Goal: Task Accomplishment & Management: Manage account settings

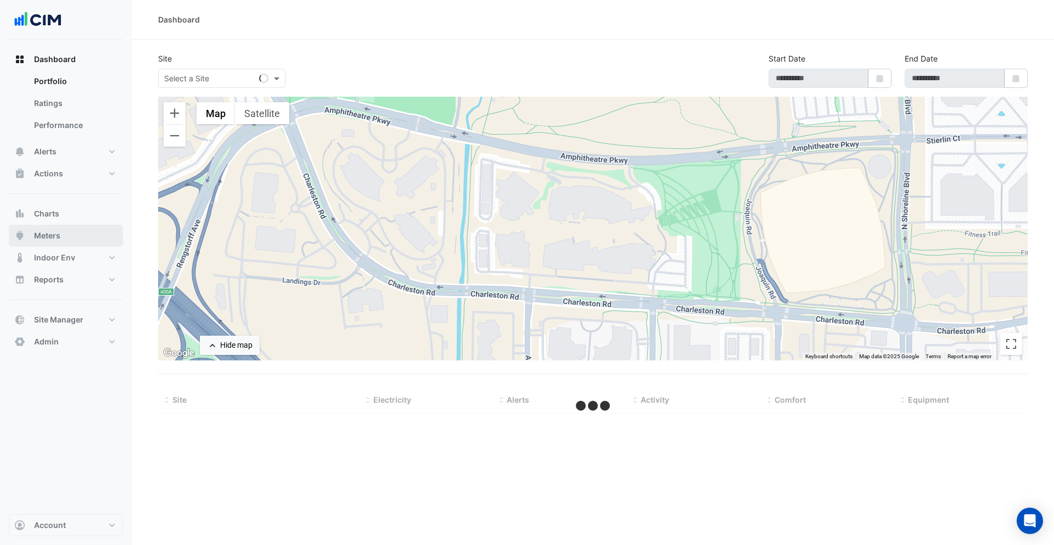
select select "***"
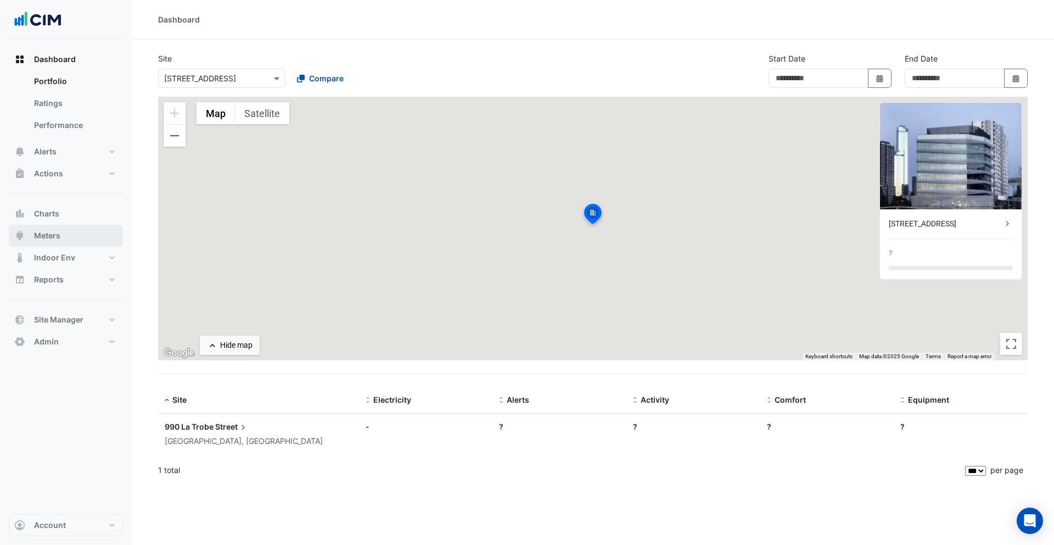
type input "**********"
click at [72, 231] on button "Meters" at bounding box center [66, 236] width 114 height 22
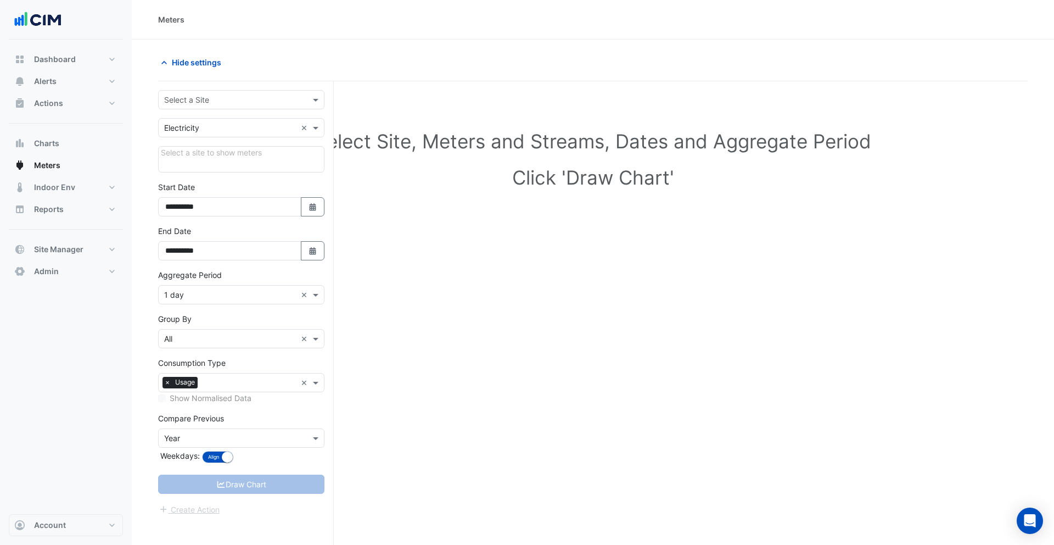
click at [217, 97] on input "text" at bounding box center [230, 100] width 132 height 12
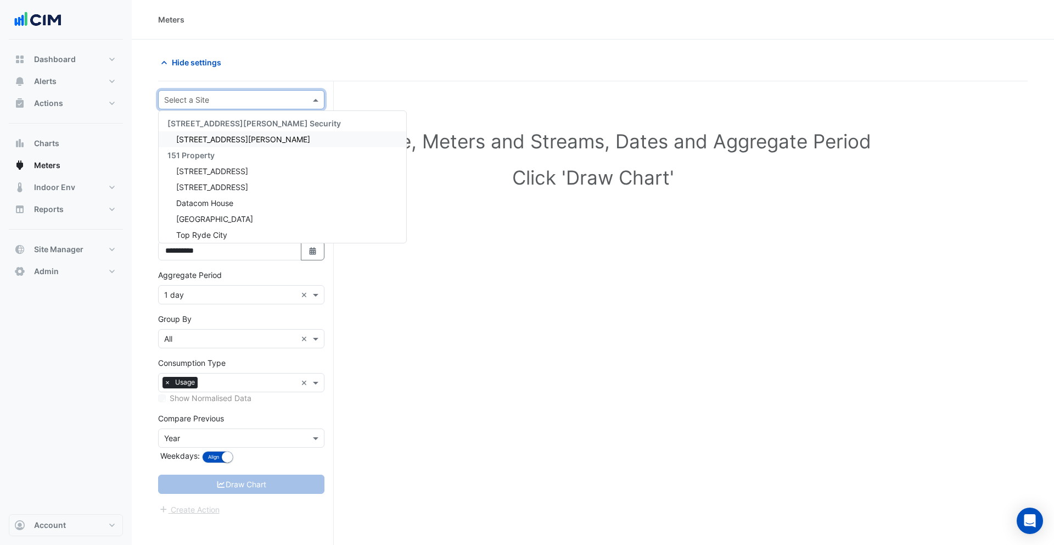
click at [203, 133] on div "141 Walker Street" at bounding box center [283, 139] width 248 height 16
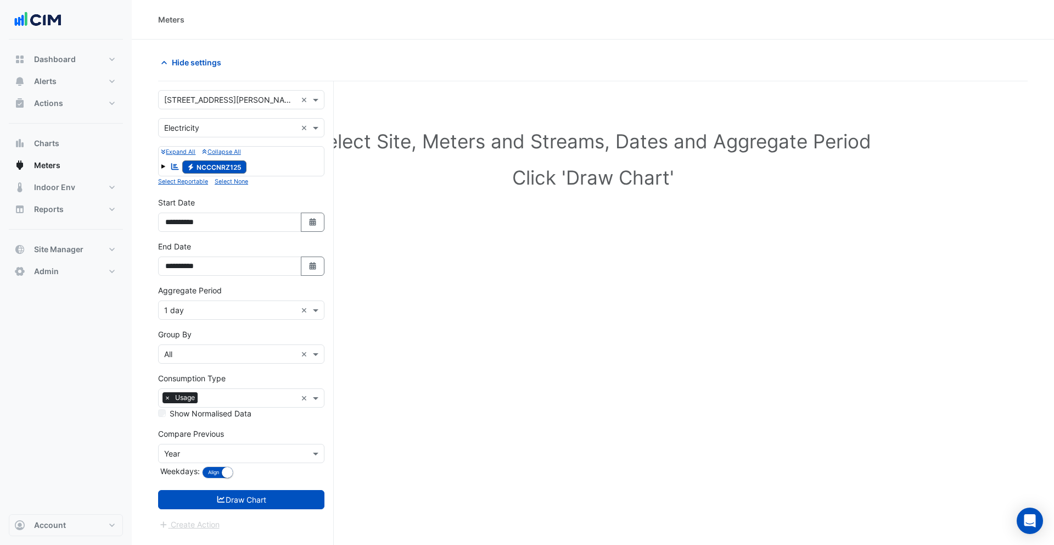
click at [167, 163] on div "Reportable Electricity NCCCNRZ125" at bounding box center [208, 166] width 82 height 15
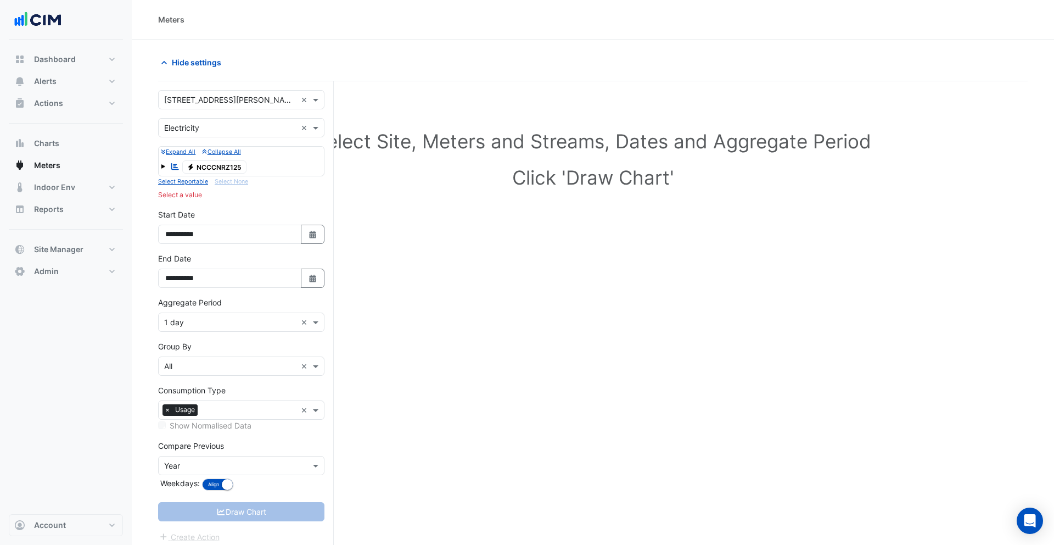
click at [161, 165] on span at bounding box center [163, 166] width 4 height 4
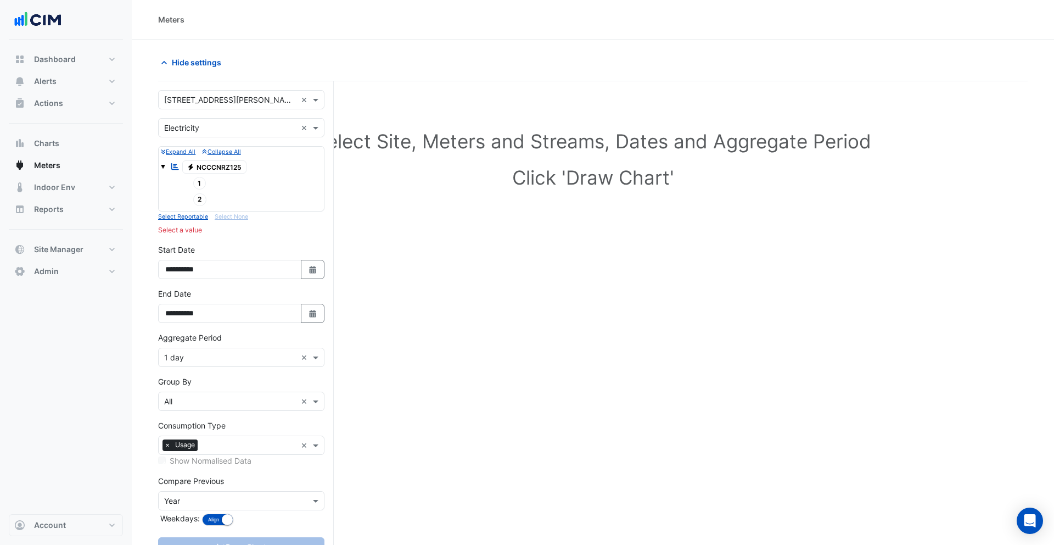
click at [207, 166] on span "Electricity NCCCNRZ125" at bounding box center [214, 166] width 65 height 13
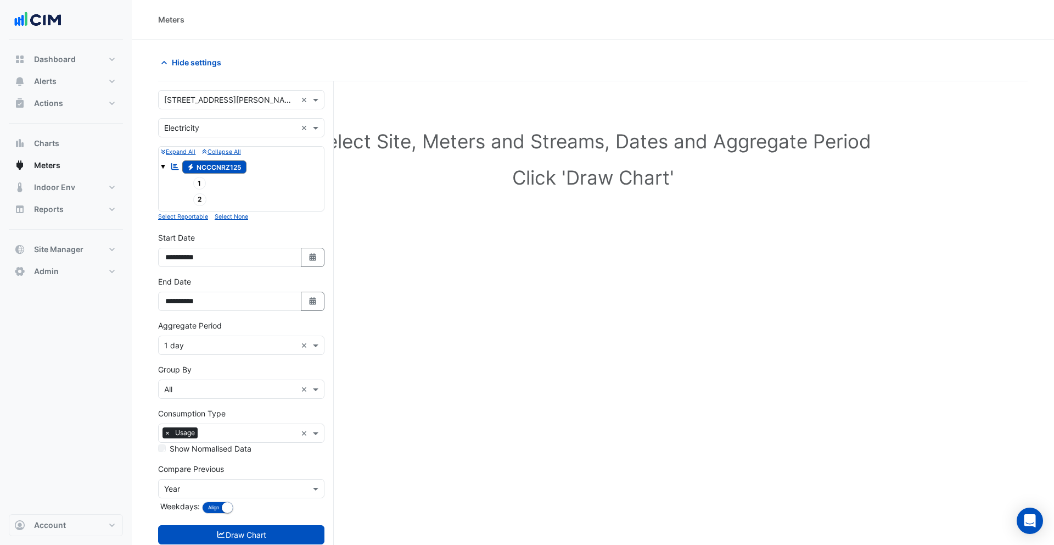
click at [161, 167] on span at bounding box center [163, 166] width 4 height 4
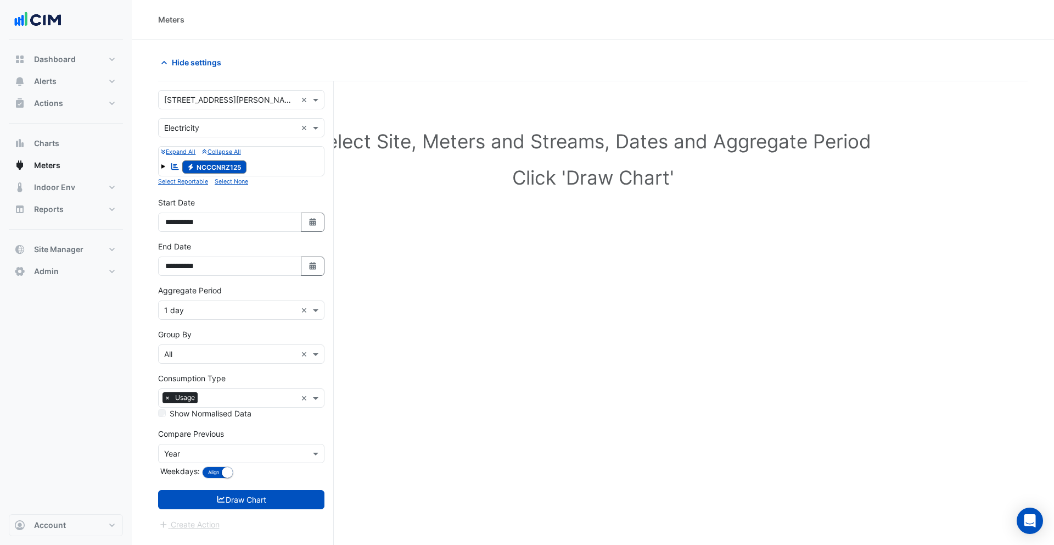
click at [216, 104] on div "Select a Site × 141 Walker Street" at bounding box center [228, 100] width 138 height 12
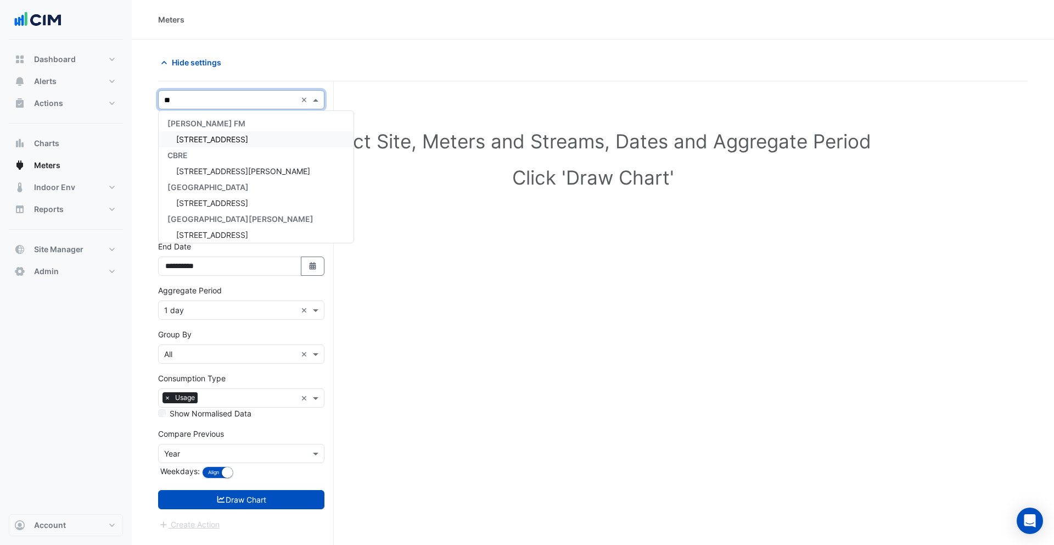
type input "***"
click at [222, 140] on span "[STREET_ADDRESS]" at bounding box center [212, 139] width 72 height 9
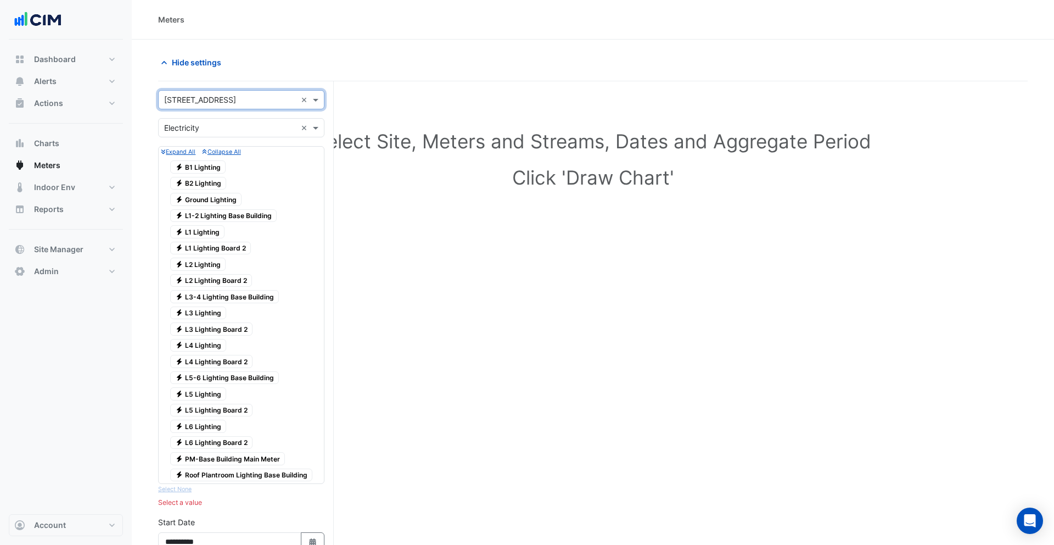
click at [207, 130] on input "text" at bounding box center [230, 128] width 132 height 12
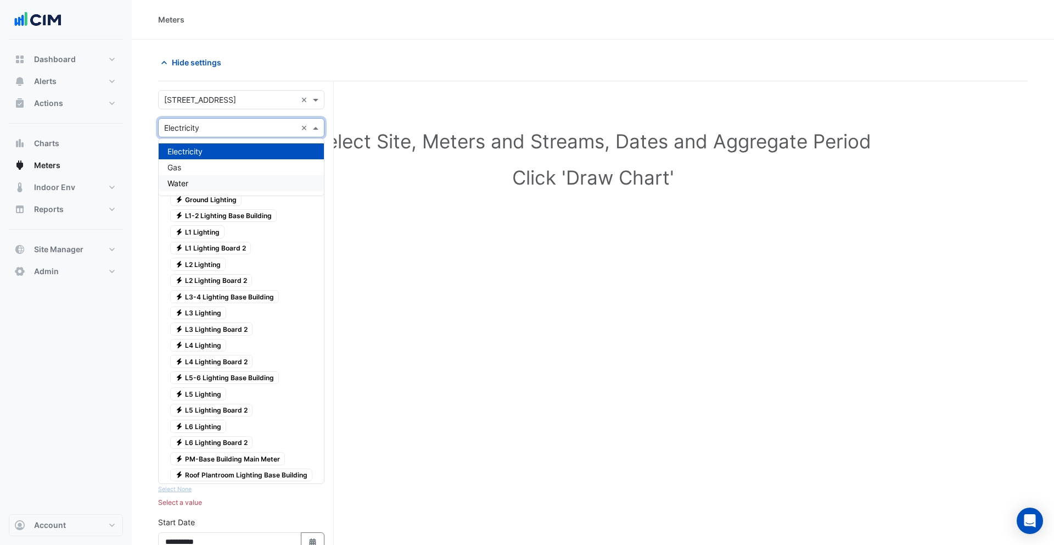
click at [197, 179] on div "Water" at bounding box center [241, 183] width 165 height 16
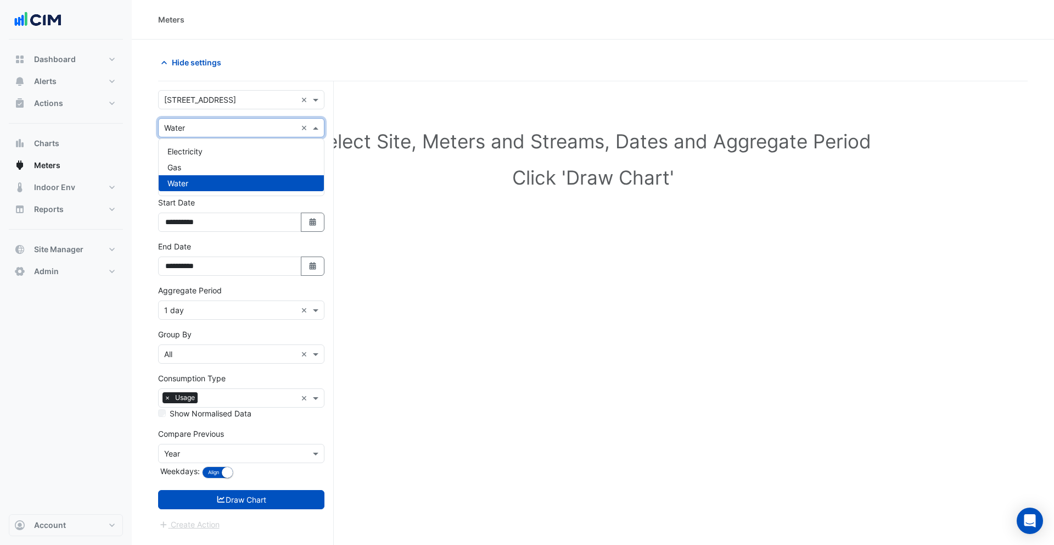
click at [204, 127] on input "text" at bounding box center [230, 128] width 132 height 12
click at [195, 150] on span "Electricity" at bounding box center [184, 151] width 35 height 9
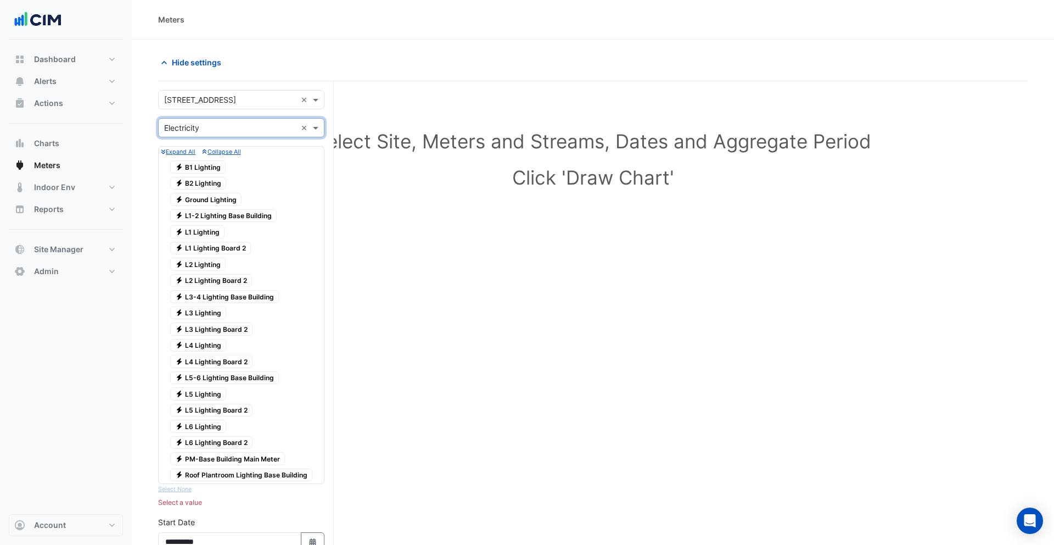
click at [206, 130] on input "text" at bounding box center [230, 128] width 132 height 12
click at [202, 165] on div "Gas" at bounding box center [241, 167] width 165 height 16
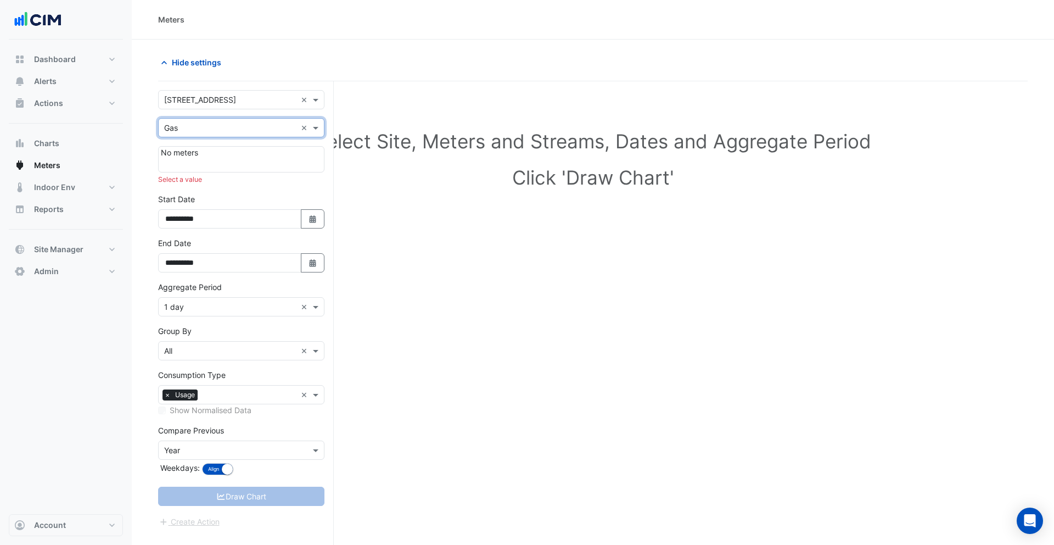
click at [206, 131] on input "text" at bounding box center [230, 128] width 132 height 12
click at [197, 147] on span "Electricity" at bounding box center [184, 151] width 35 height 9
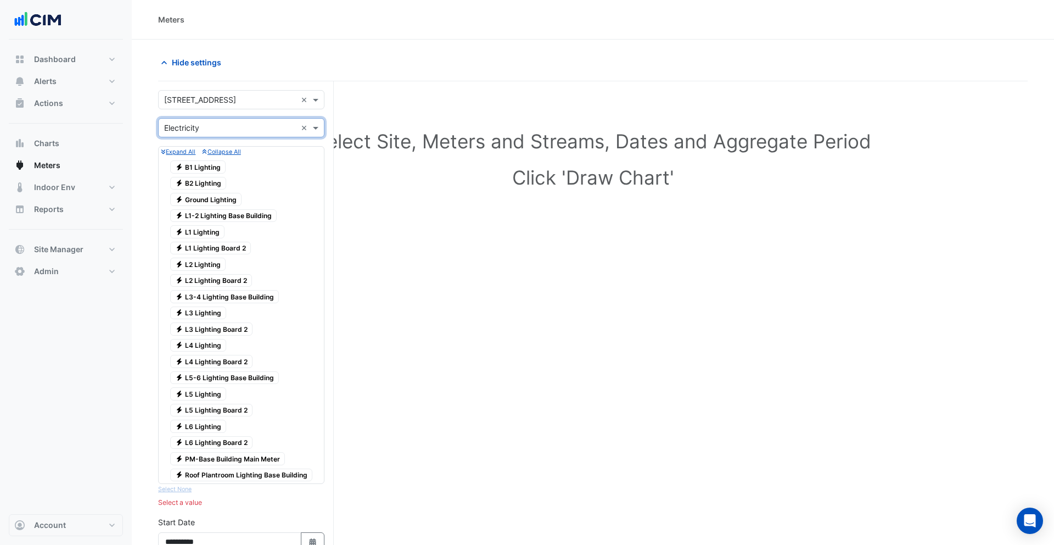
click at [207, 102] on input "text" at bounding box center [230, 100] width 132 height 12
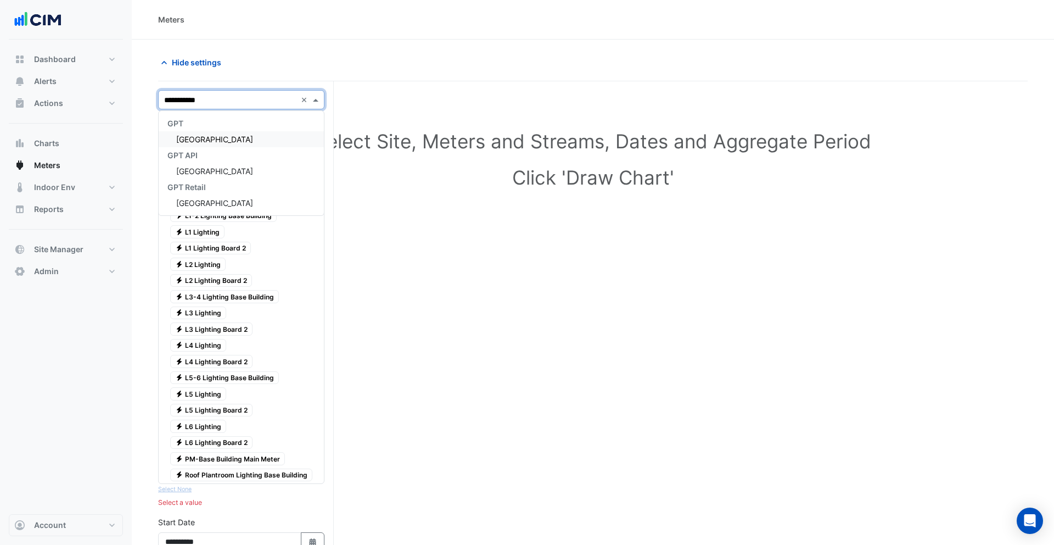
type input "**********"
click at [253, 135] on span "[GEOGRAPHIC_DATA]" at bounding box center [214, 139] width 77 height 9
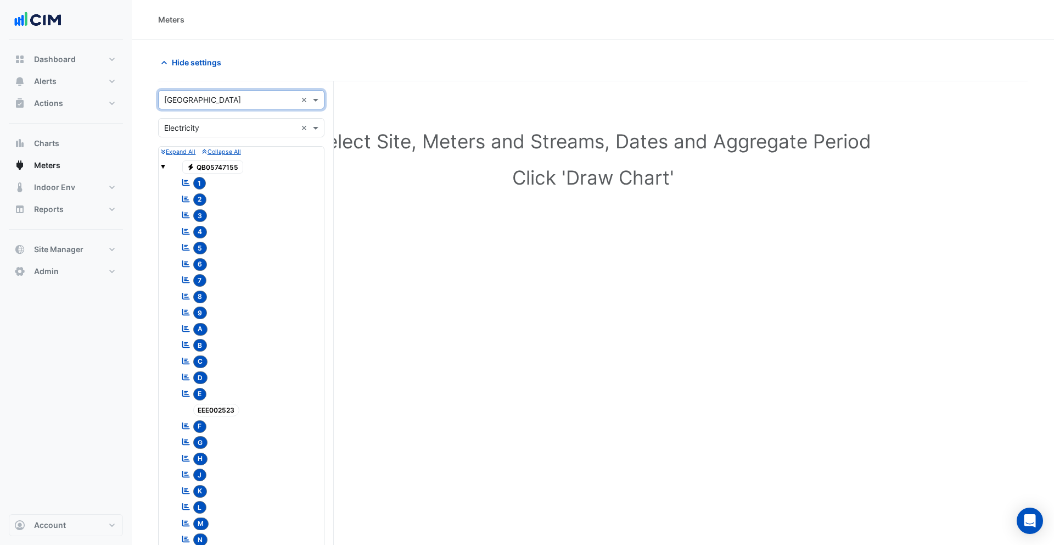
click at [221, 149] on small "Collapse All" at bounding box center [221, 151] width 38 height 7
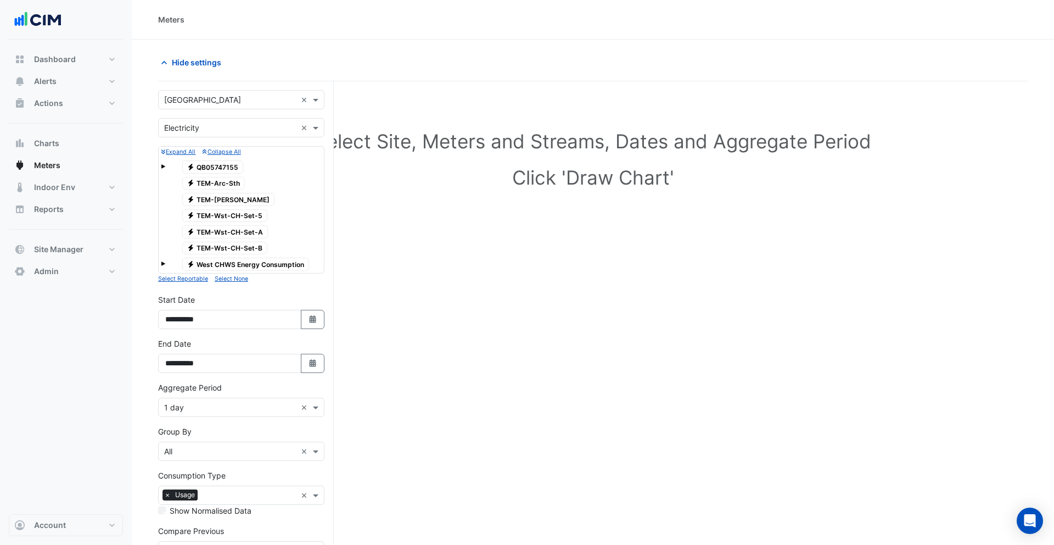
click at [220, 125] on input "text" at bounding box center [230, 128] width 132 height 12
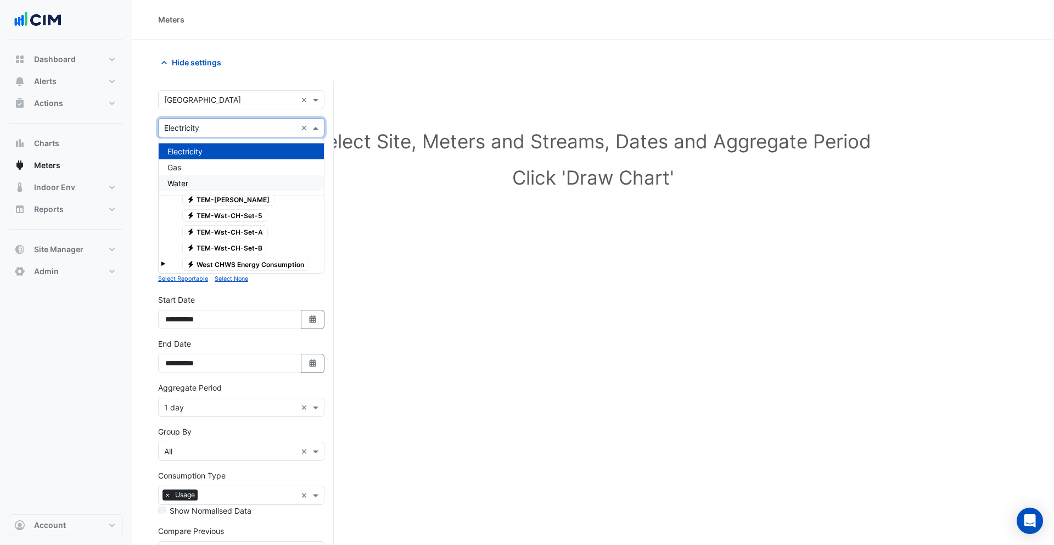
click at [208, 177] on div "Water" at bounding box center [241, 183] width 165 height 16
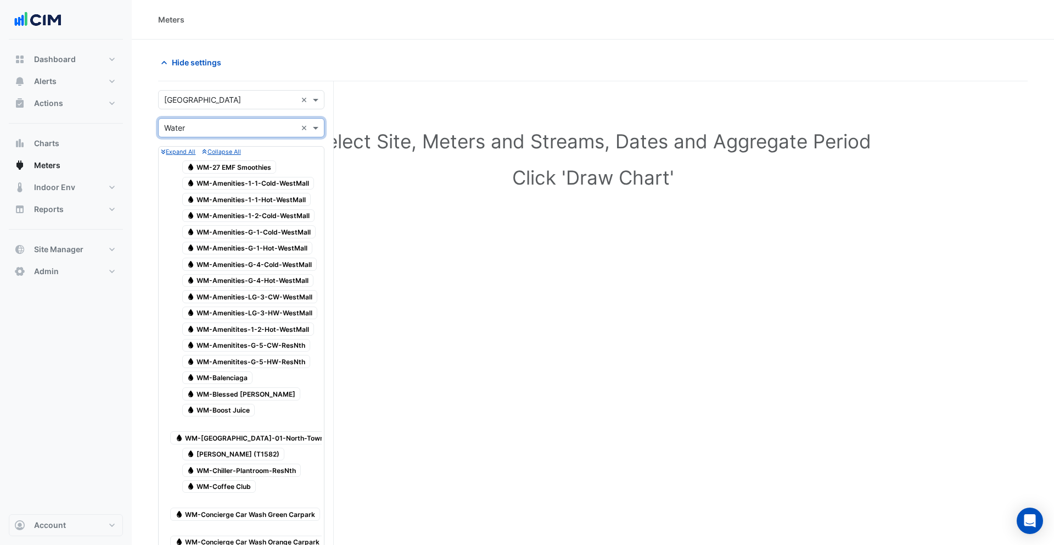
click at [211, 100] on input "text" at bounding box center [230, 100] width 132 height 12
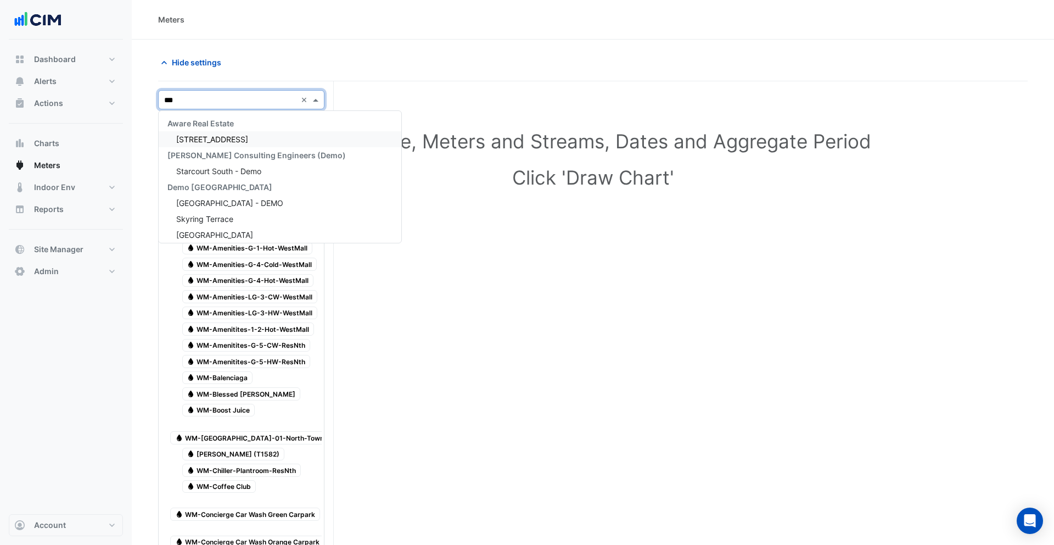
type input "****"
click at [224, 171] on span "[GEOGRAPHIC_DATA] - DEMO" at bounding box center [229, 170] width 107 height 9
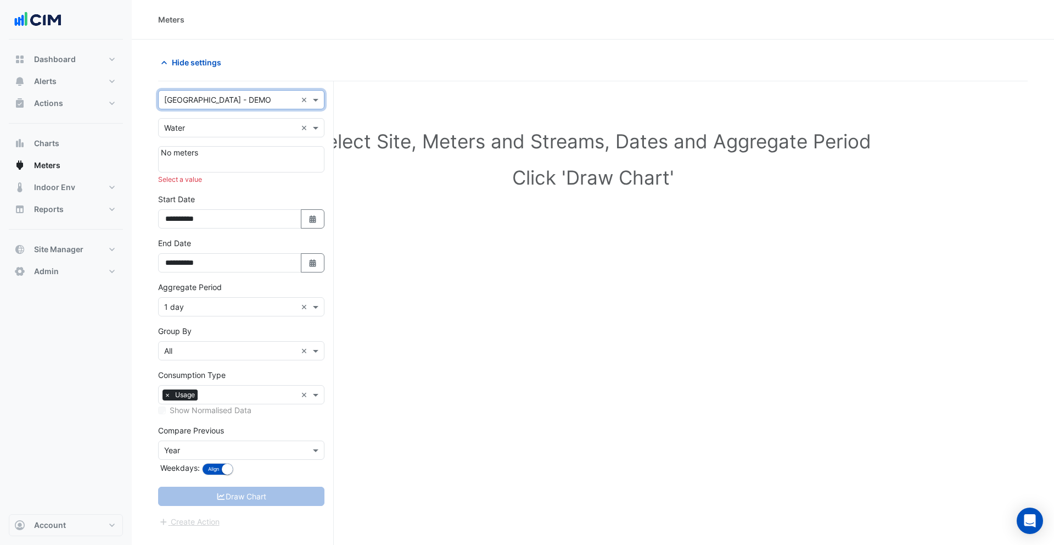
click at [204, 130] on input "text" at bounding box center [230, 128] width 132 height 12
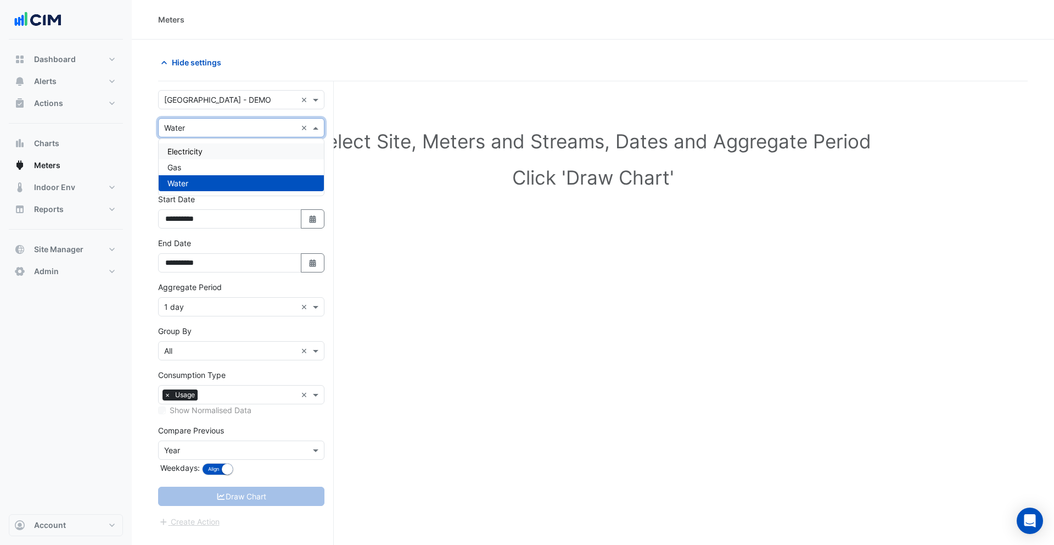
click at [195, 147] on span "Electricity" at bounding box center [184, 151] width 35 height 9
click at [200, 132] on input "text" at bounding box center [230, 128] width 132 height 12
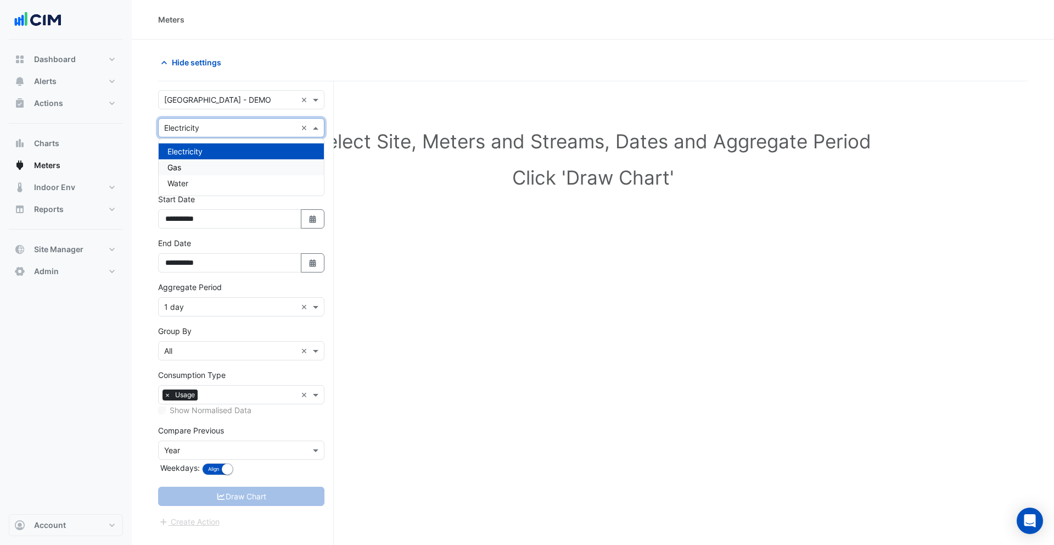
drag, startPoint x: 203, startPoint y: 166, endPoint x: 221, endPoint y: 112, distance: 57.3
click at [203, 166] on div "Gas" at bounding box center [241, 167] width 165 height 16
click at [221, 103] on input "text" at bounding box center [230, 100] width 132 height 12
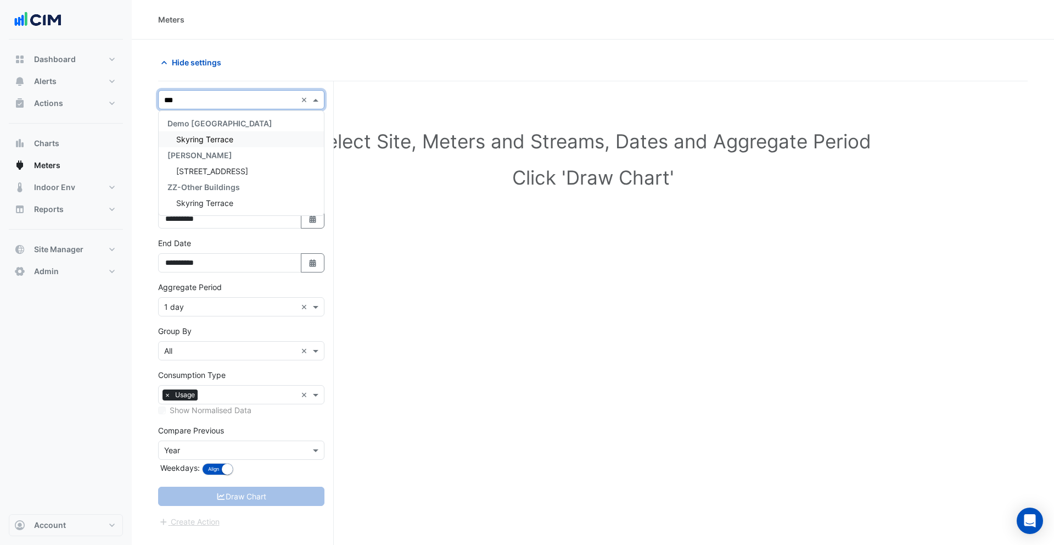
type input "****"
click at [224, 135] on span "Skyring Terrace" at bounding box center [204, 139] width 57 height 9
click at [213, 129] on input "text" at bounding box center [230, 128] width 132 height 12
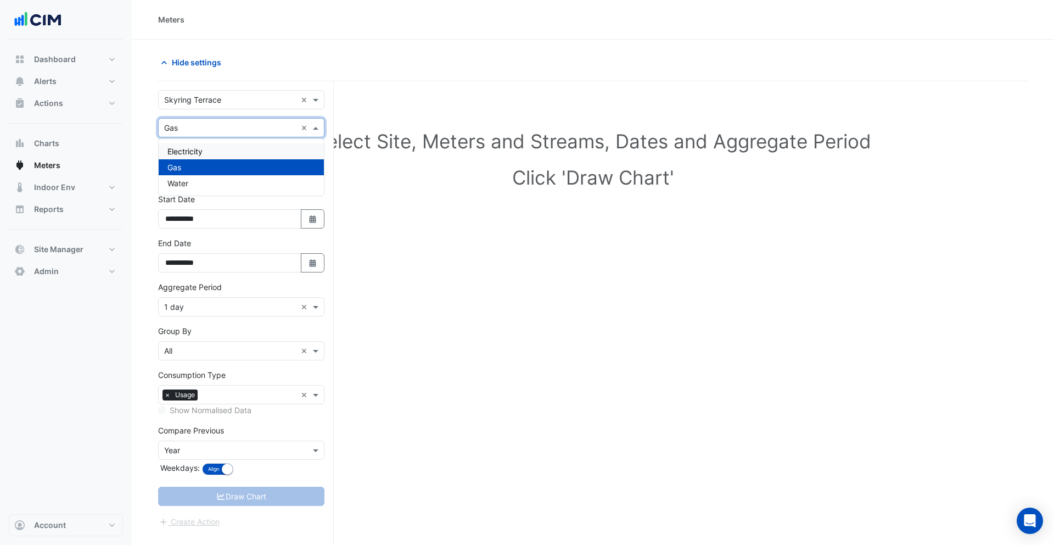
click at [192, 151] on span "Electricity" at bounding box center [184, 151] width 35 height 9
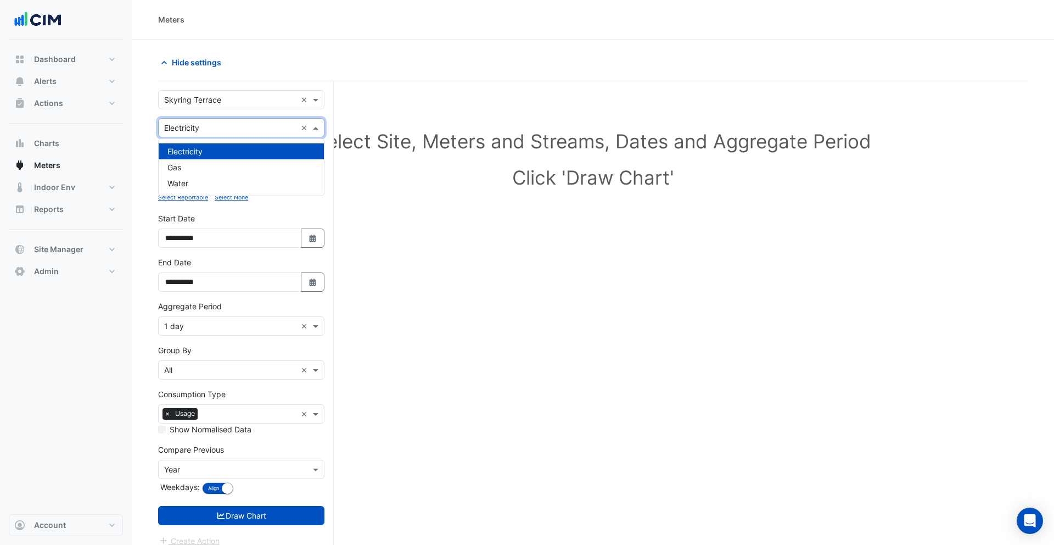
click at [197, 126] on input "text" at bounding box center [230, 128] width 132 height 12
click at [201, 183] on div "Water" at bounding box center [241, 183] width 165 height 16
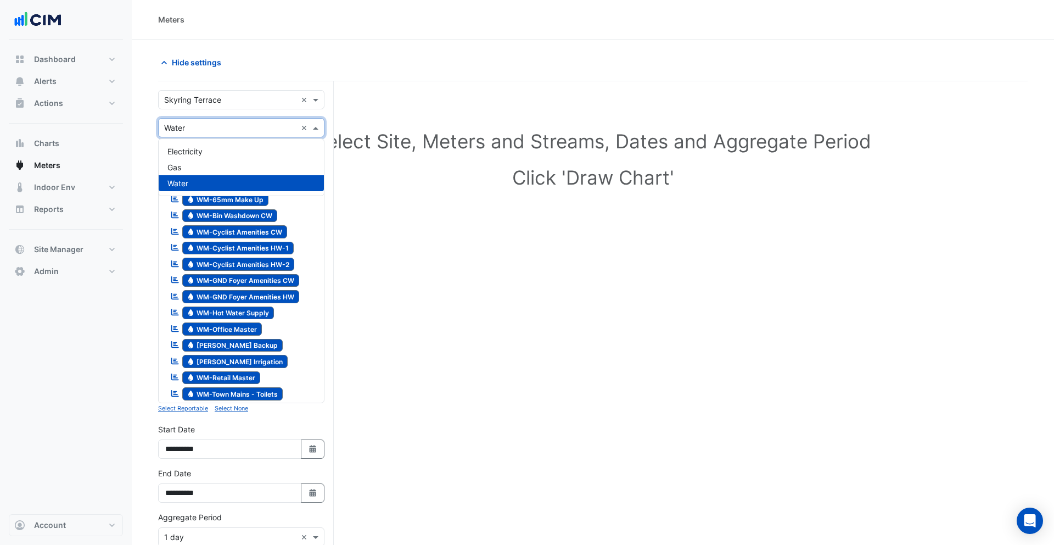
click at [187, 133] on div "Utility Type × Water ×" at bounding box center [241, 127] width 166 height 19
click at [192, 152] on span "Electricity" at bounding box center [184, 151] width 35 height 9
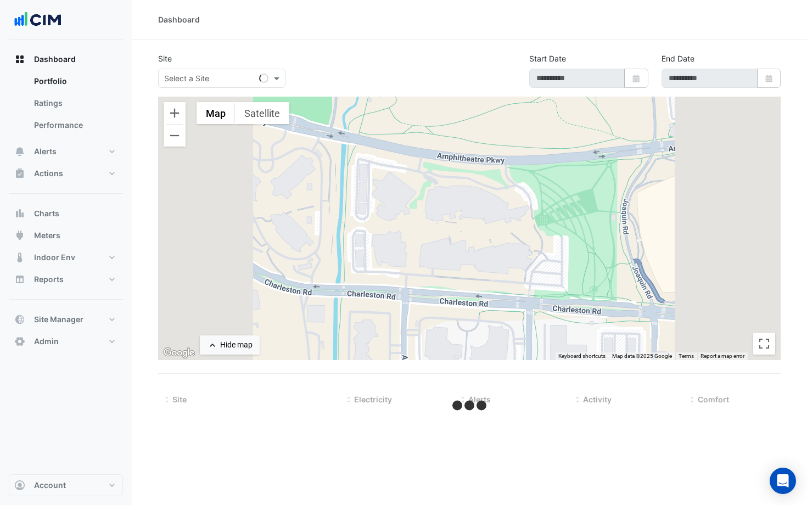
type input "**********"
select select "***"
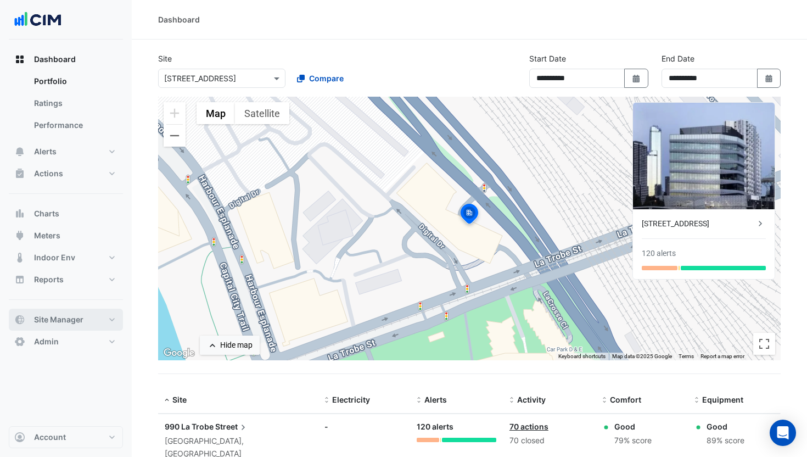
click at [77, 323] on span "Site Manager" at bounding box center [58, 319] width 49 height 11
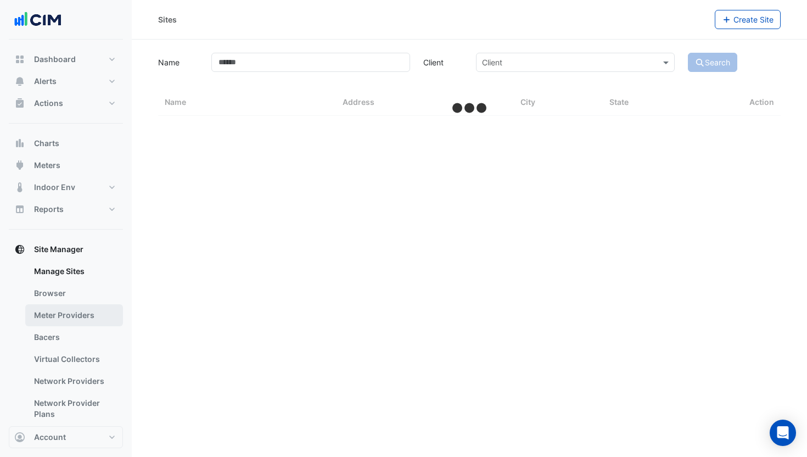
select select "***"
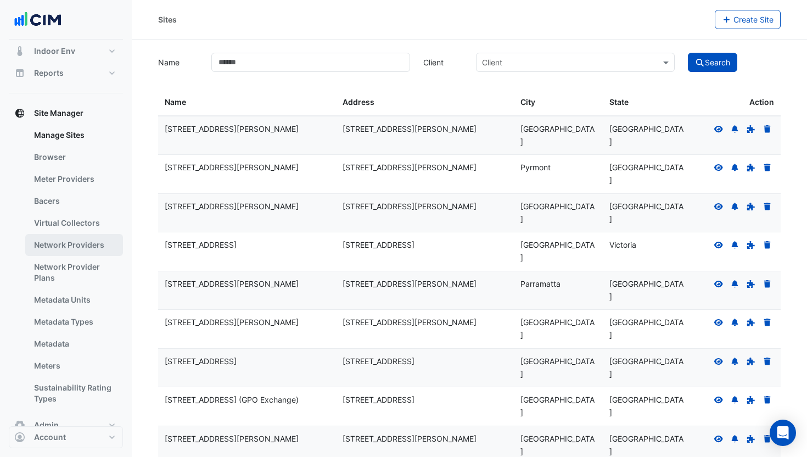
scroll to position [150, 0]
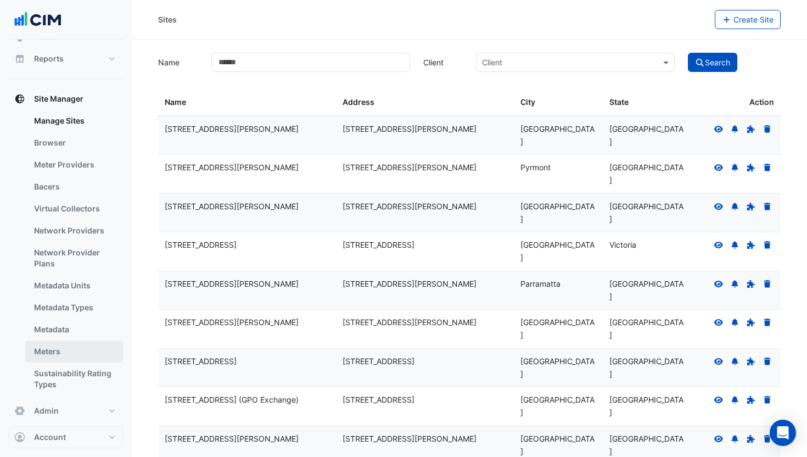
click at [64, 347] on link "Meters" at bounding box center [74, 351] width 98 height 22
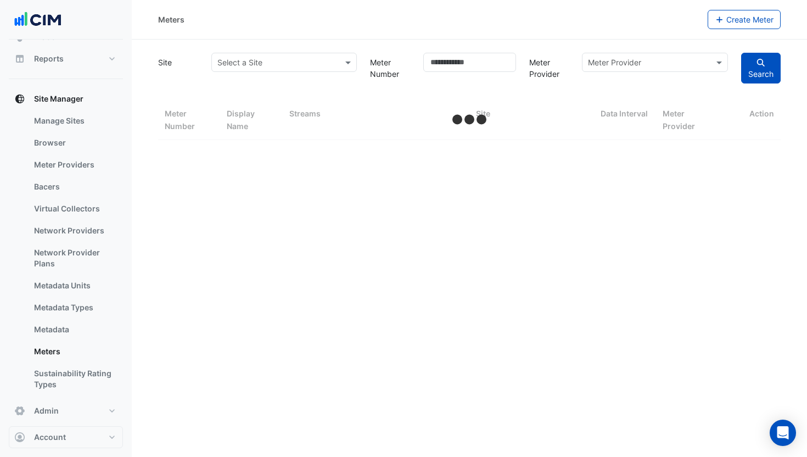
select select "***"
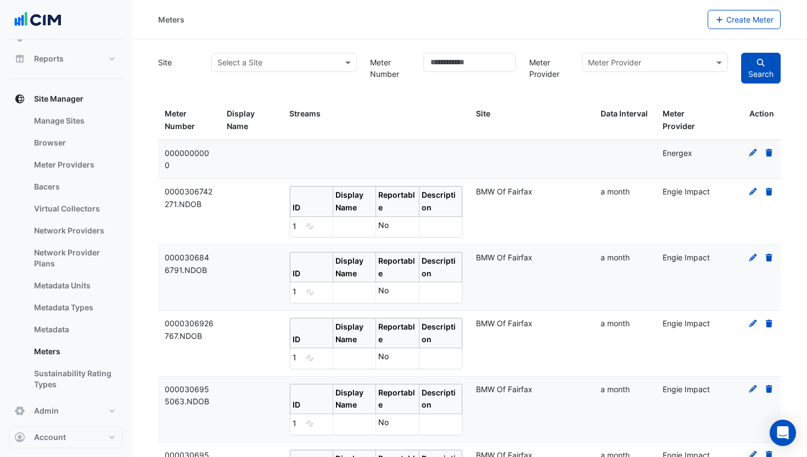
click at [314, 63] on input "text" at bounding box center [273, 63] width 112 height 12
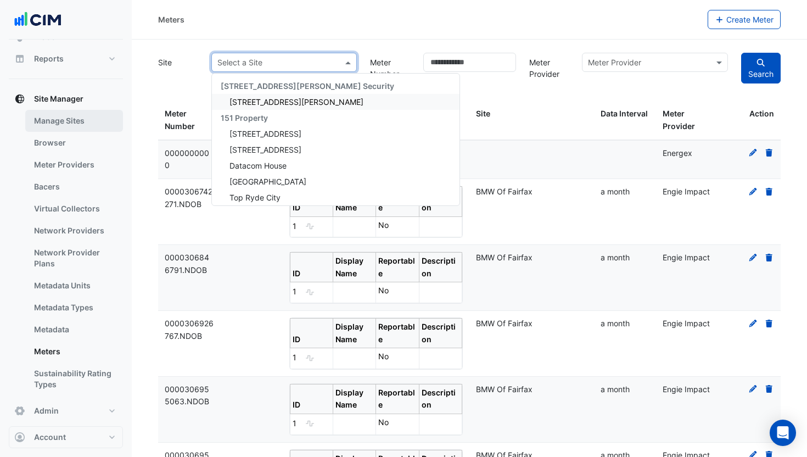
click at [56, 120] on link "Manage Sites" at bounding box center [74, 121] width 98 height 22
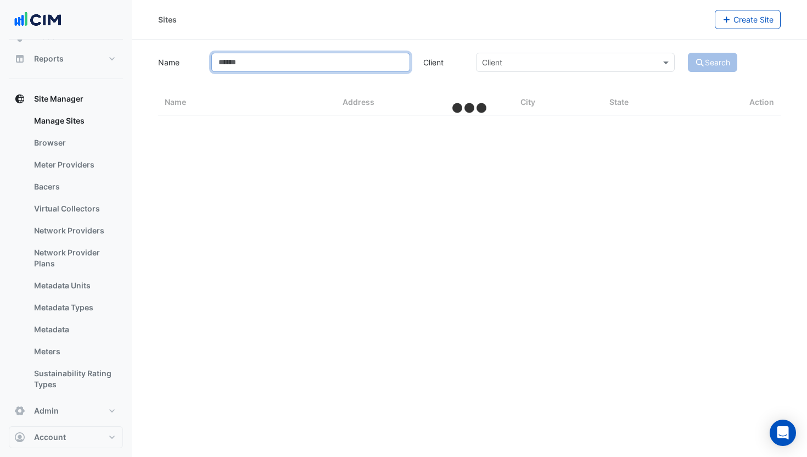
click at [254, 67] on input "Name" at bounding box center [310, 62] width 199 height 19
type input "**"
select select "***"
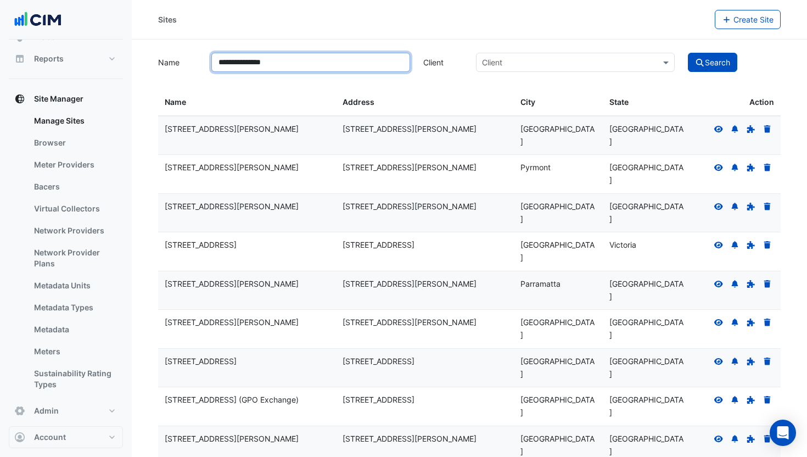
type input "**********"
click at [688, 53] on button "Search" at bounding box center [712, 62] width 49 height 19
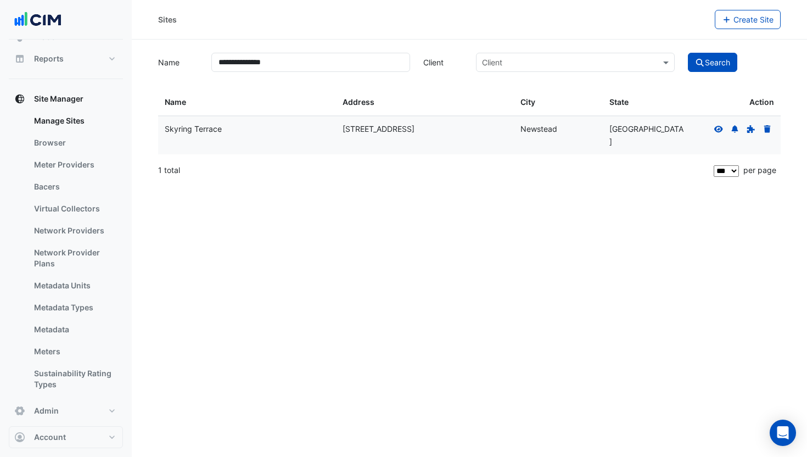
click at [715, 131] on icon at bounding box center [719, 129] width 10 height 8
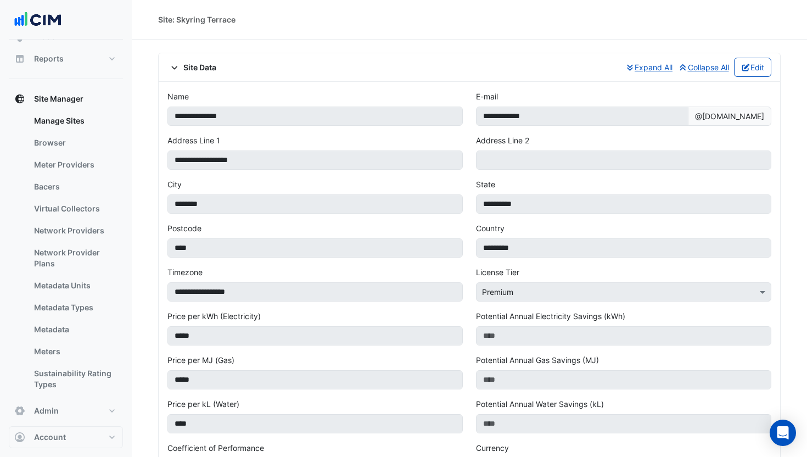
click at [208, 66] on span "Site Data" at bounding box center [191, 68] width 49 height 12
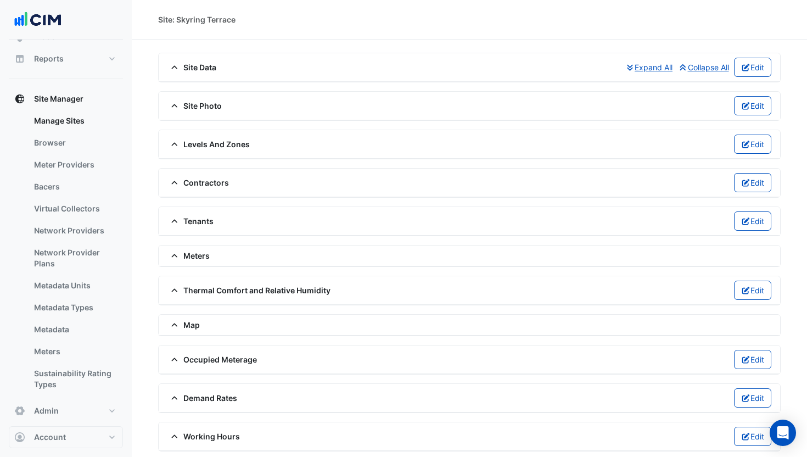
click at [198, 255] on span "Meters" at bounding box center [188, 256] width 42 height 12
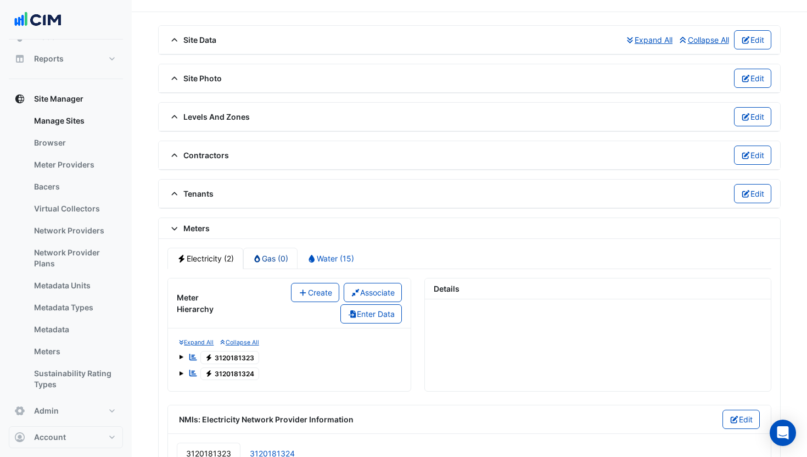
scroll to position [28, 0]
click at [177, 355] on div "Expand All Collapse All Reportable Electricity 3120181323 Reportable Electricit…" at bounding box center [289, 359] width 225 height 45
click at [179, 357] on span at bounding box center [181, 356] width 4 height 4
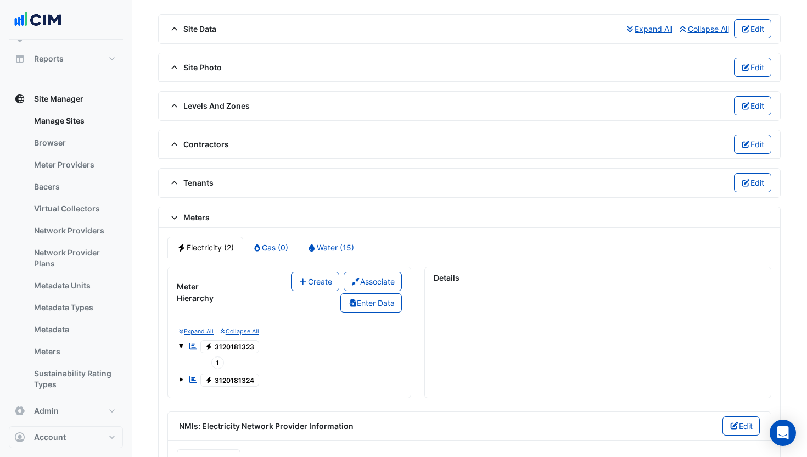
scroll to position [137, 0]
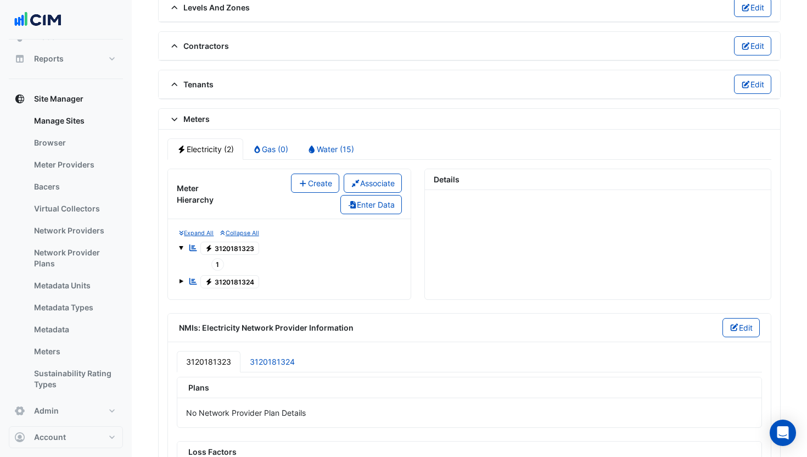
click at [237, 247] on span "Electricity 3120181323" at bounding box center [229, 248] width 59 height 13
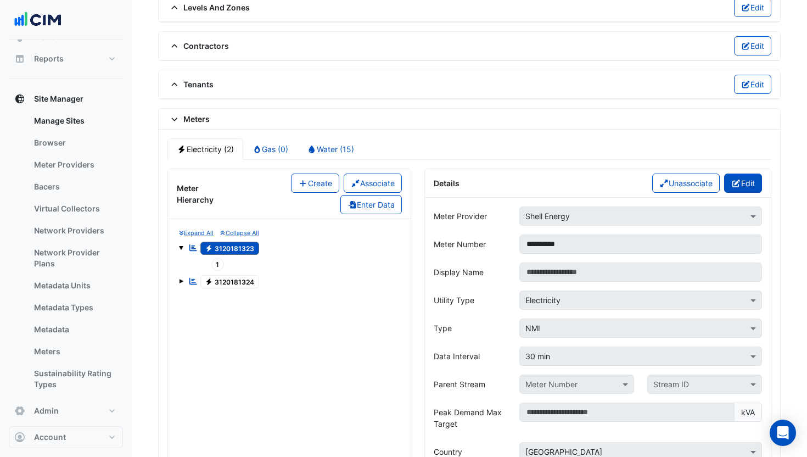
click at [757, 182] on button "Edit" at bounding box center [743, 183] width 38 height 19
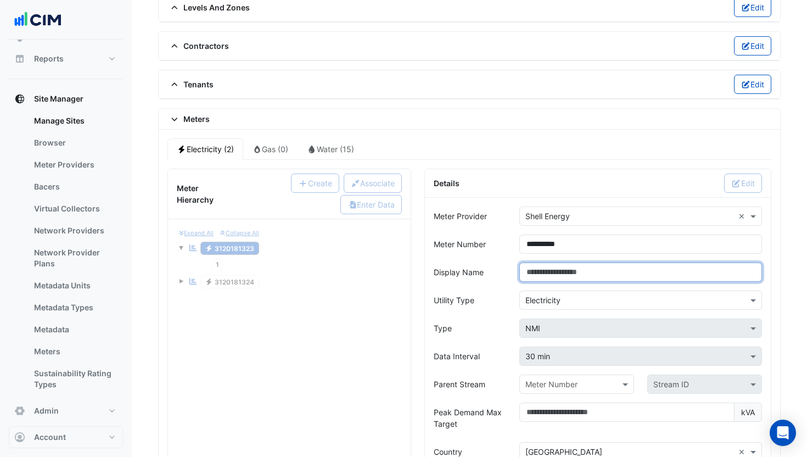
click at [586, 272] on input "Display Name" at bounding box center [640, 271] width 243 height 19
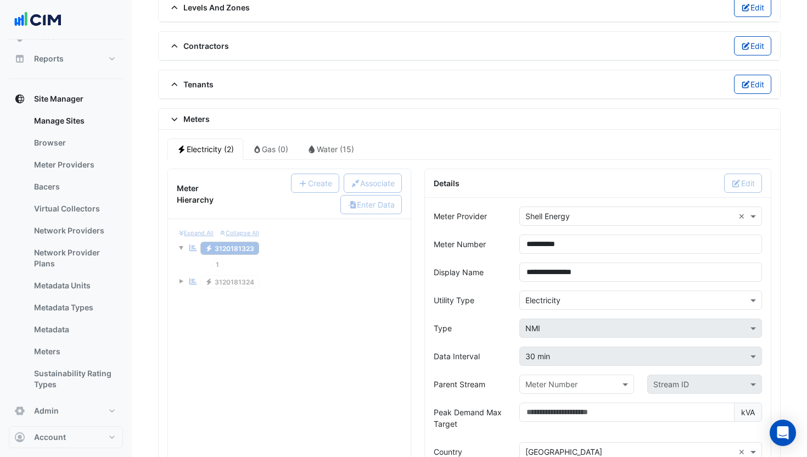
click at [602, 184] on div "Details Edit" at bounding box center [598, 183] width 328 height 19
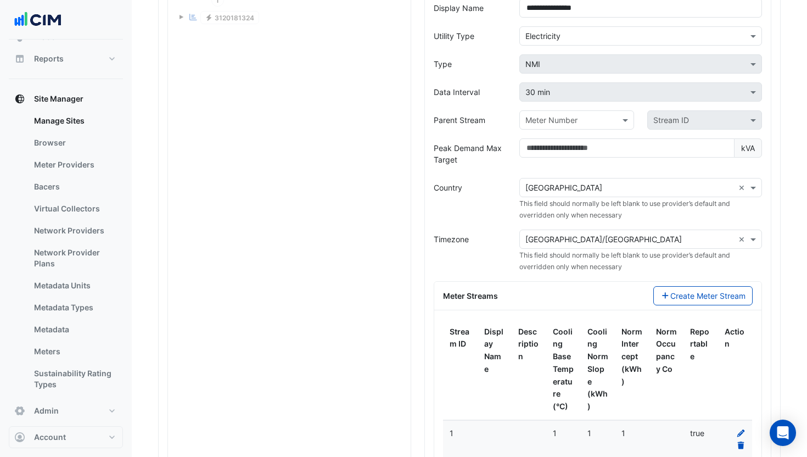
scroll to position [530, 0]
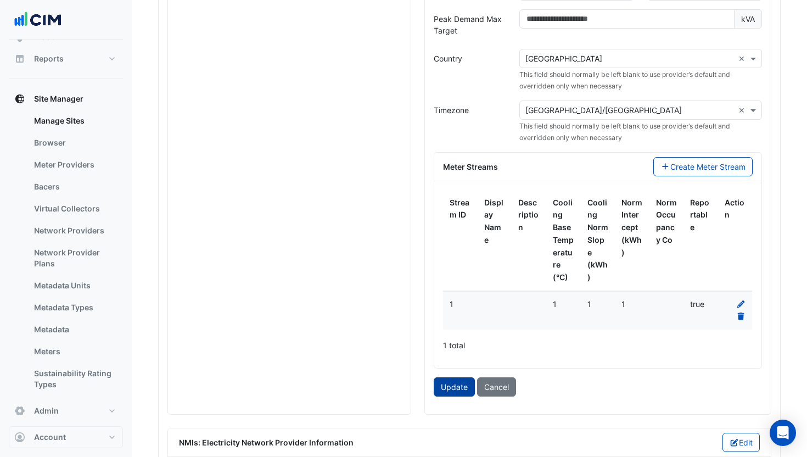
click at [452, 385] on button "Update" at bounding box center [454, 386] width 41 height 19
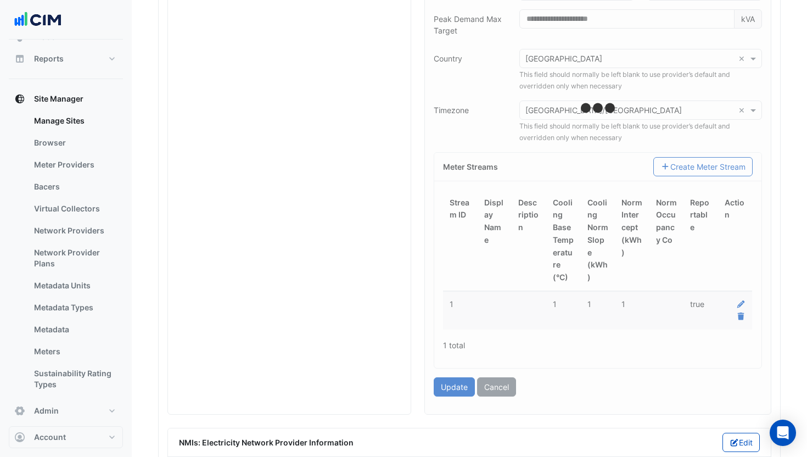
type input "**********"
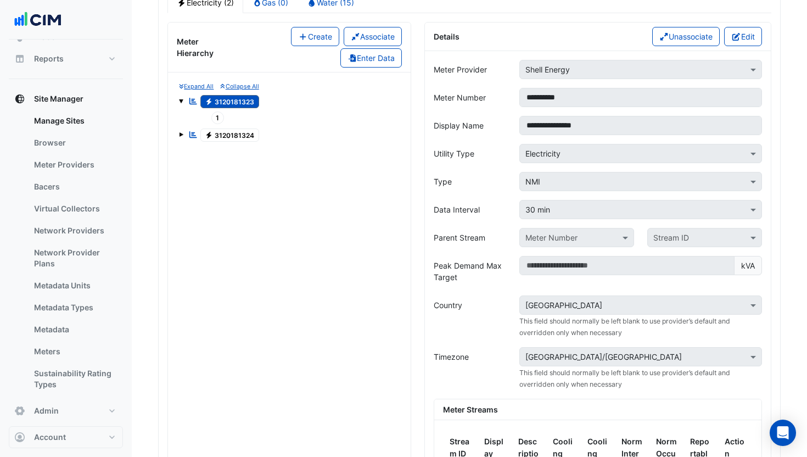
scroll to position [257, 0]
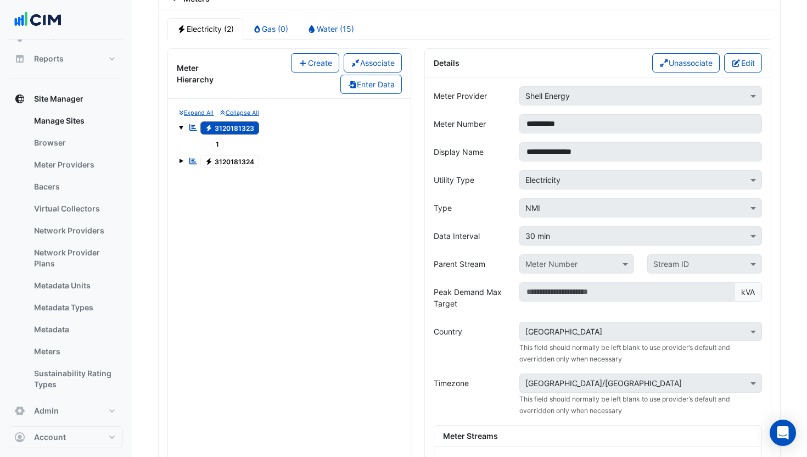
click at [216, 143] on span "1" at bounding box center [217, 144] width 13 height 13
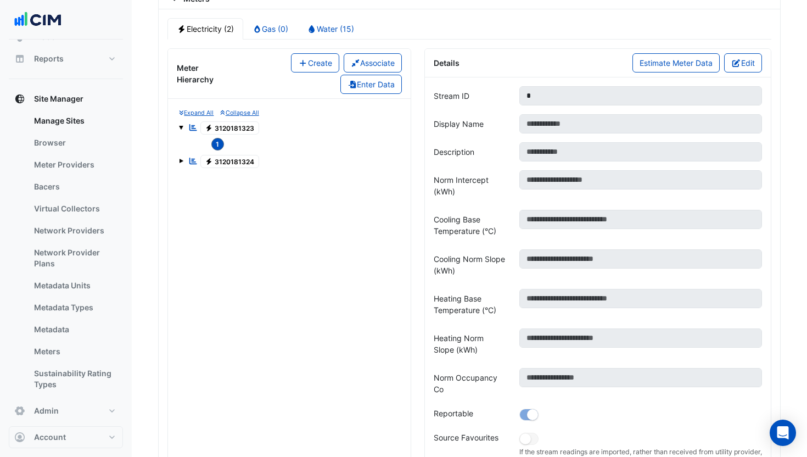
click at [219, 127] on span "Electricity 3120181323" at bounding box center [229, 127] width 59 height 13
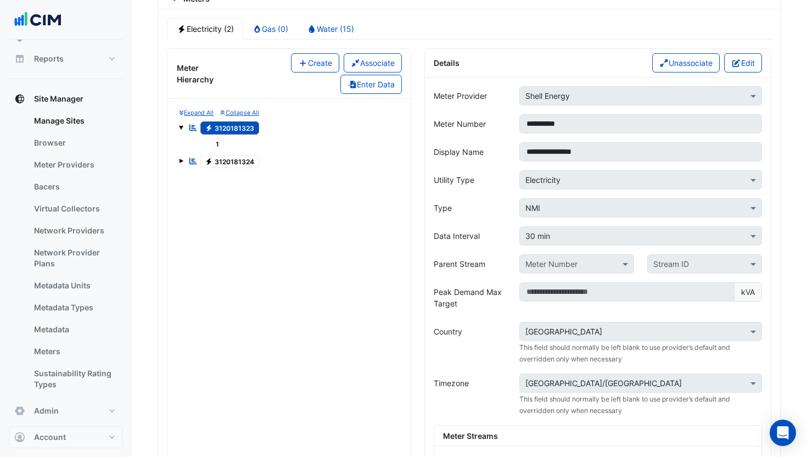
click at [181, 164] on span at bounding box center [181, 159] width 4 height 9
click at [213, 175] on span "1" at bounding box center [217, 177] width 13 height 13
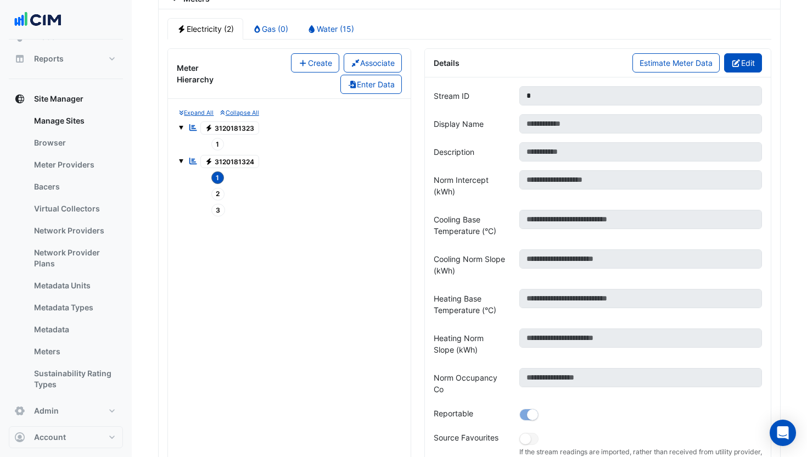
click at [753, 65] on button "Edit" at bounding box center [743, 62] width 38 height 19
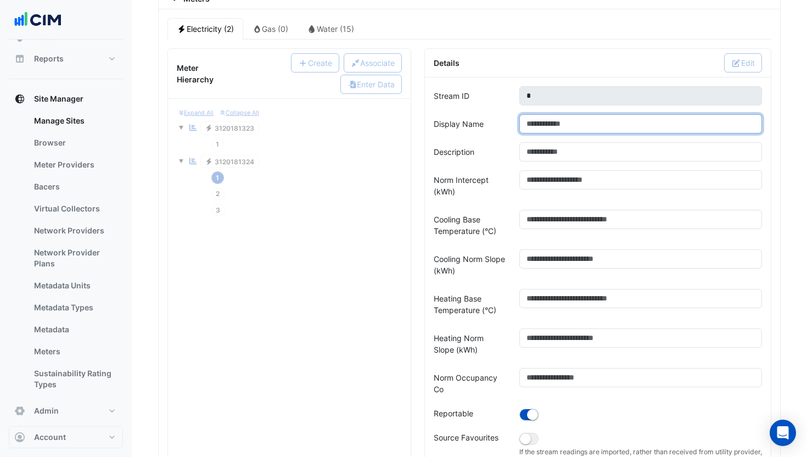
click at [560, 119] on input "Display Name" at bounding box center [640, 123] width 243 height 19
type input "********"
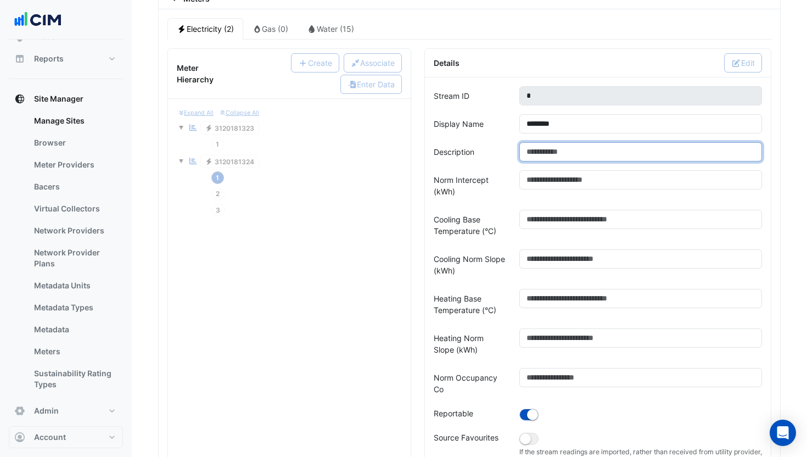
click at [585, 155] on input "Description" at bounding box center [640, 151] width 243 height 19
type input "*"
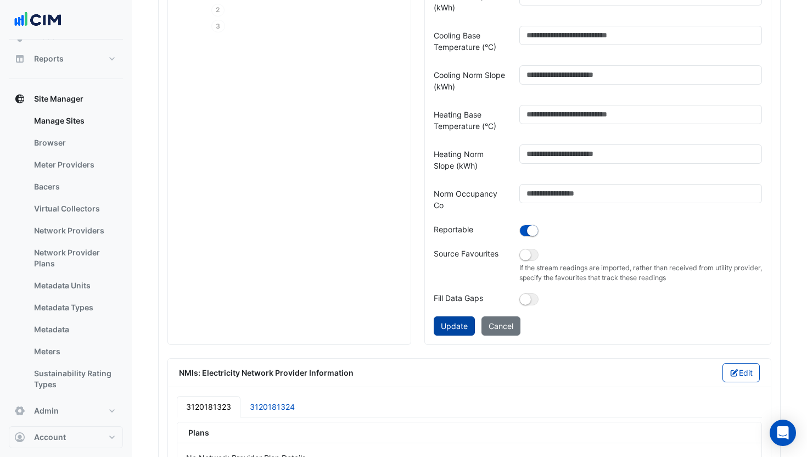
type input "**********"
click at [444, 328] on button "Update" at bounding box center [454, 325] width 41 height 19
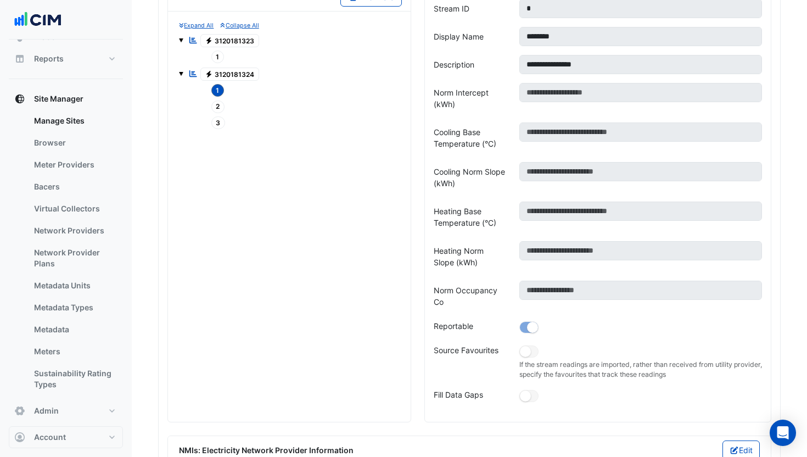
scroll to position [251, 0]
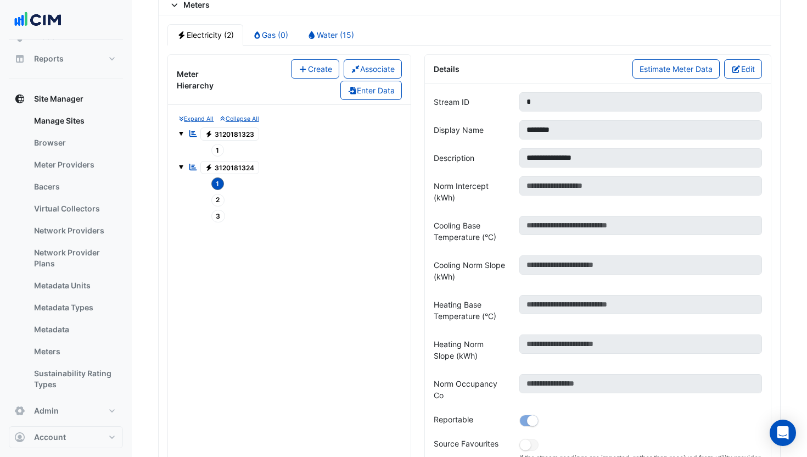
click at [228, 133] on span "Electricity 3120181323" at bounding box center [229, 133] width 59 height 13
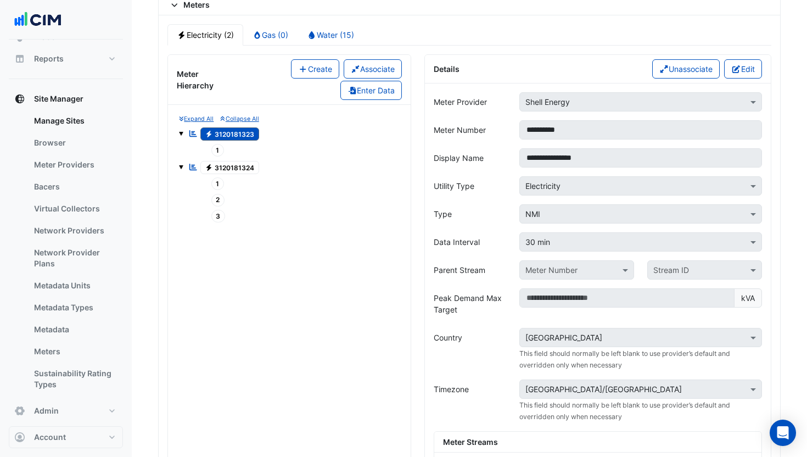
click at [220, 148] on span "1" at bounding box center [217, 150] width 13 height 13
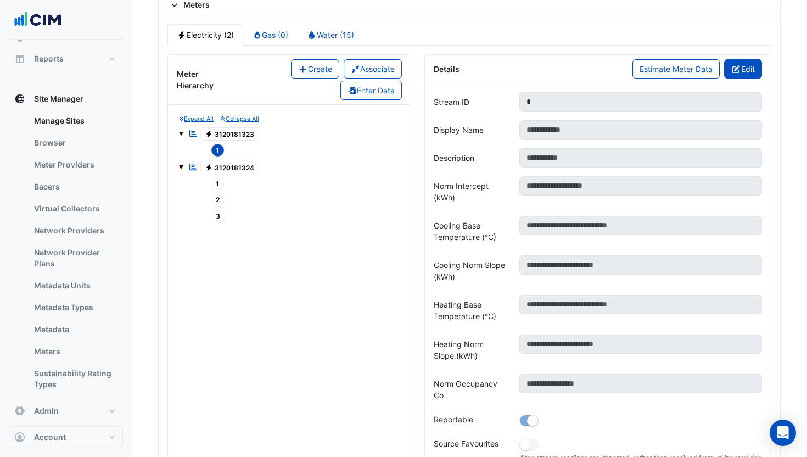
click at [743, 72] on button "Edit" at bounding box center [743, 68] width 38 height 19
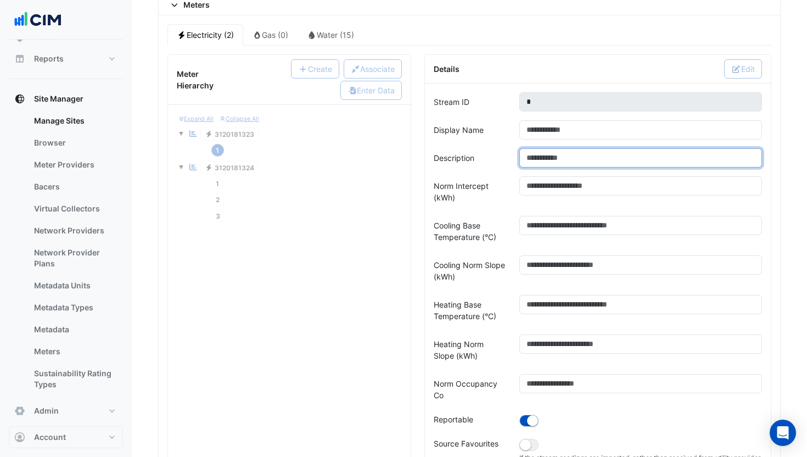
click at [598, 159] on input "Description" at bounding box center [640, 157] width 243 height 19
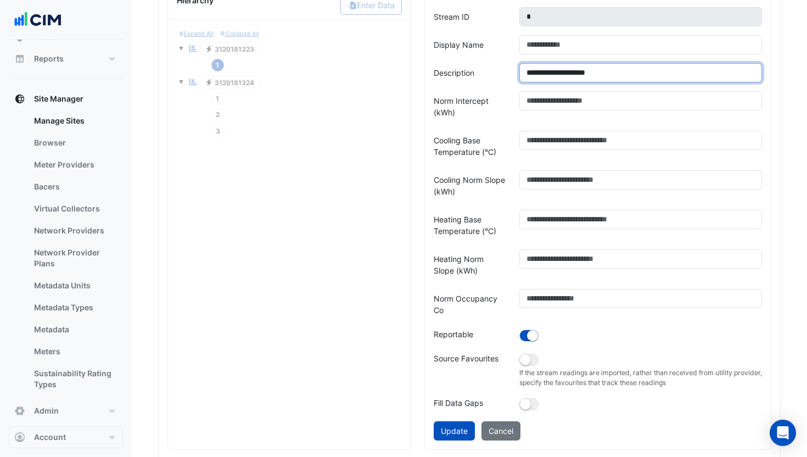
scroll to position [377, 0]
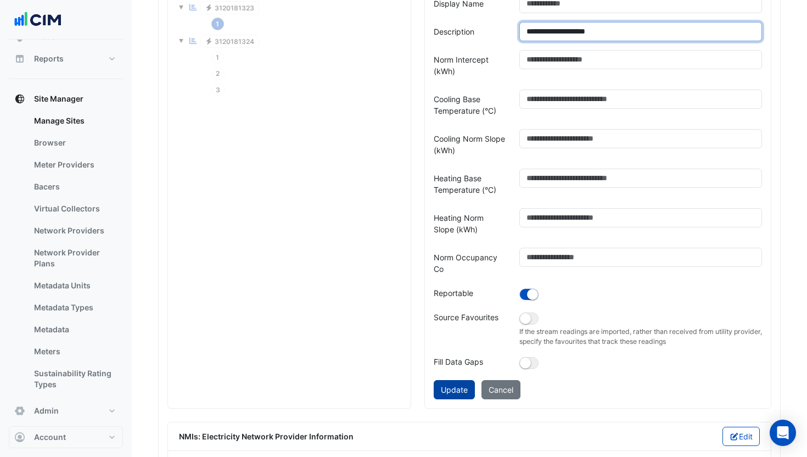
type input "**********"
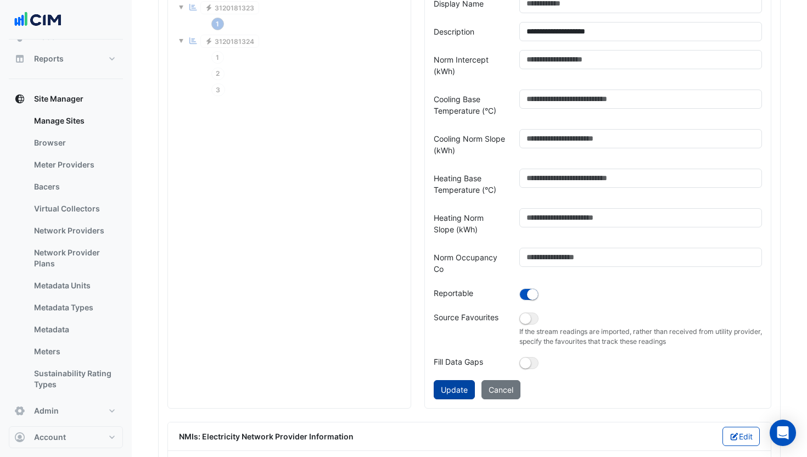
click at [444, 385] on button "Update" at bounding box center [454, 389] width 41 height 19
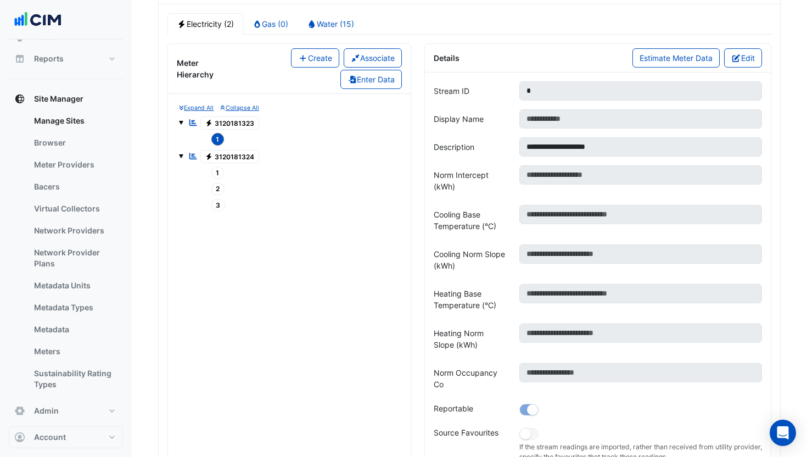
scroll to position [114, 0]
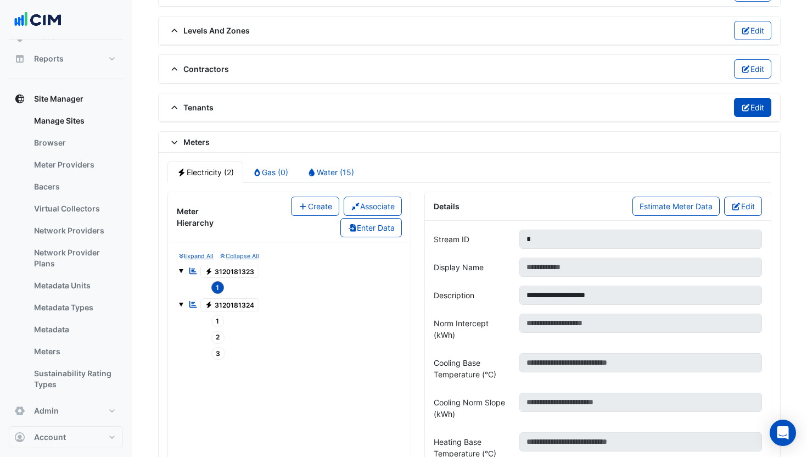
click at [749, 109] on button "Edit" at bounding box center [753, 107] width 38 height 19
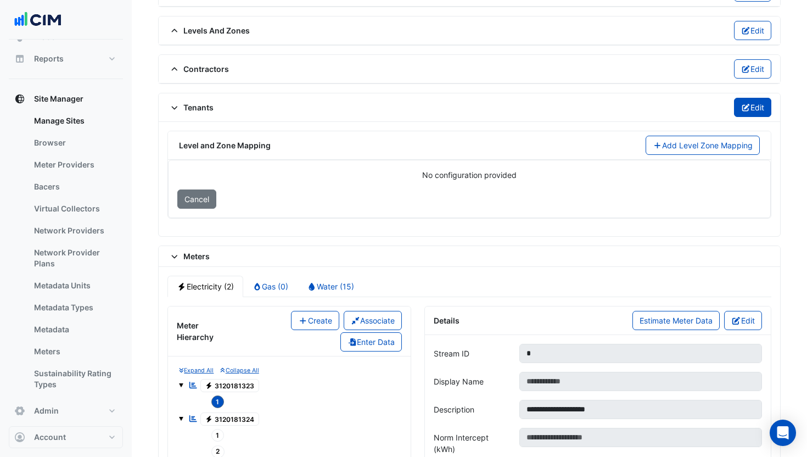
click at [749, 104] on button "Edit" at bounding box center [753, 107] width 38 height 19
click at [185, 104] on span "Tenants" at bounding box center [190, 108] width 46 height 12
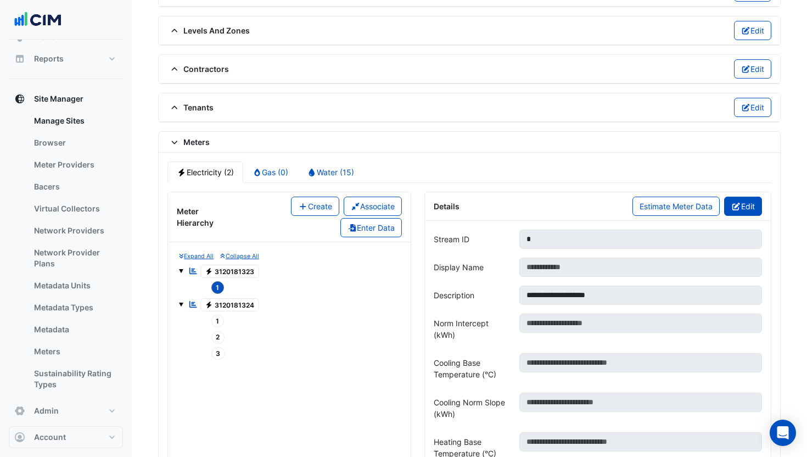
click at [746, 206] on button "Edit" at bounding box center [743, 206] width 38 height 19
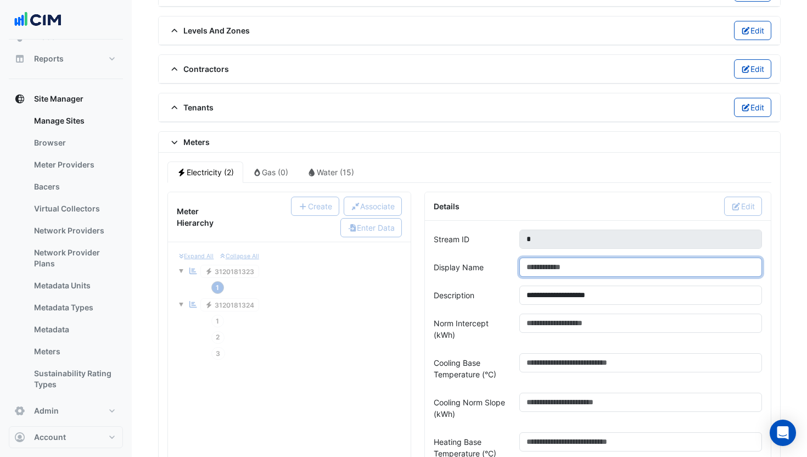
click at [557, 263] on input "Display Name" at bounding box center [640, 267] width 243 height 19
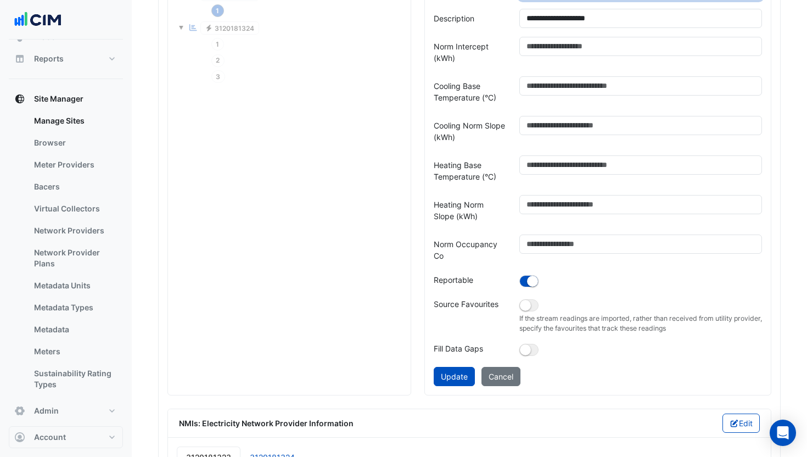
scroll to position [464, 0]
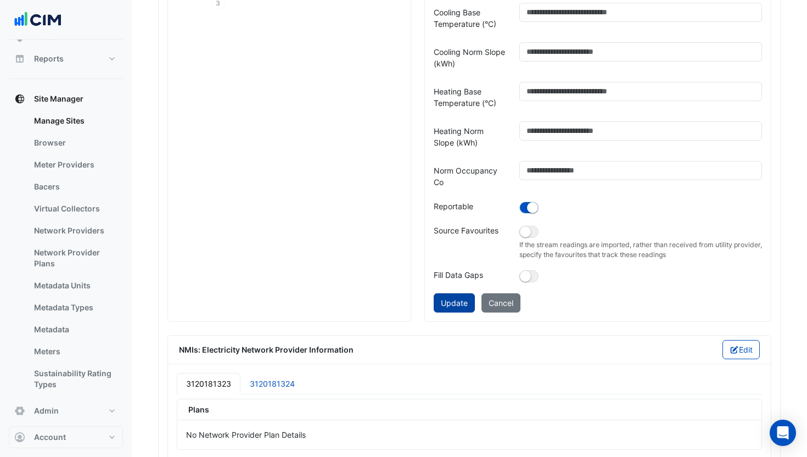
type input "********"
click at [458, 304] on button "Update" at bounding box center [454, 302] width 41 height 19
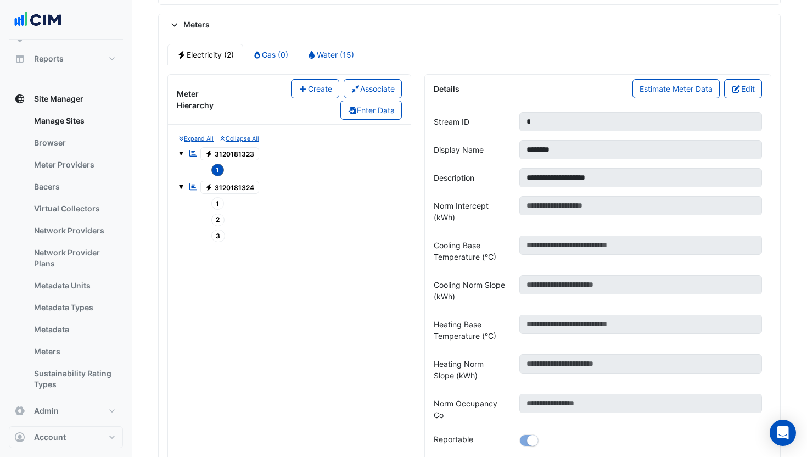
scroll to position [218, 0]
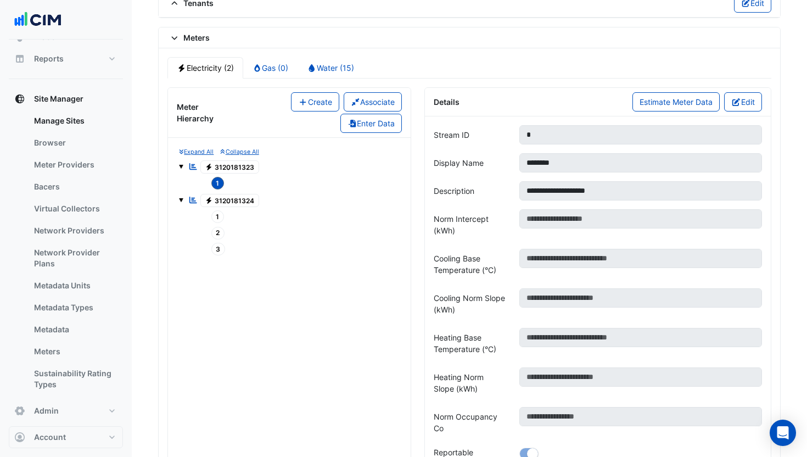
click at [215, 217] on span "1" at bounding box center [217, 216] width 13 height 13
click at [217, 233] on span "2" at bounding box center [218, 233] width 14 height 13
click at [740, 99] on button "Edit" at bounding box center [743, 101] width 38 height 19
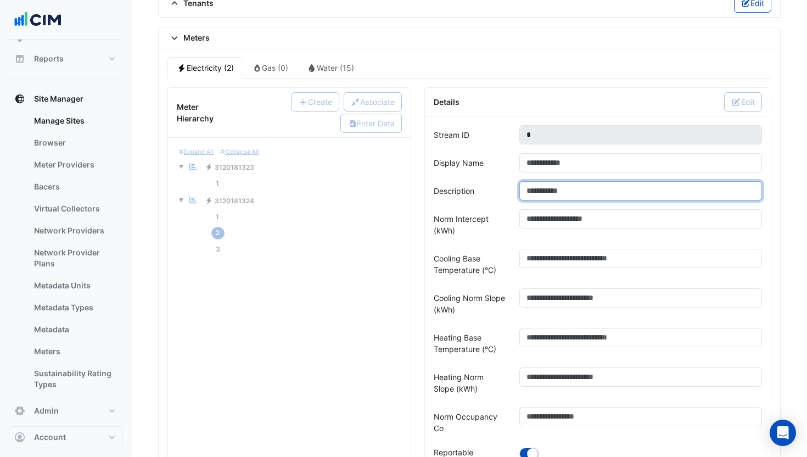
click at [578, 188] on input "Description" at bounding box center [640, 190] width 243 height 19
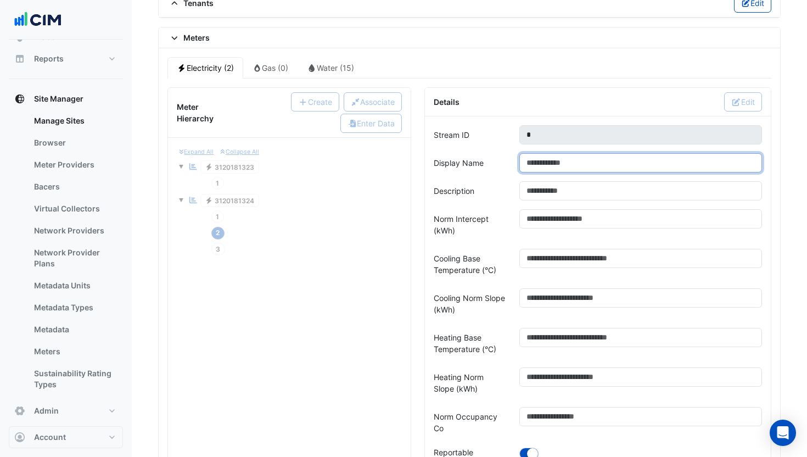
click at [569, 167] on input "Display Name" at bounding box center [640, 162] width 243 height 19
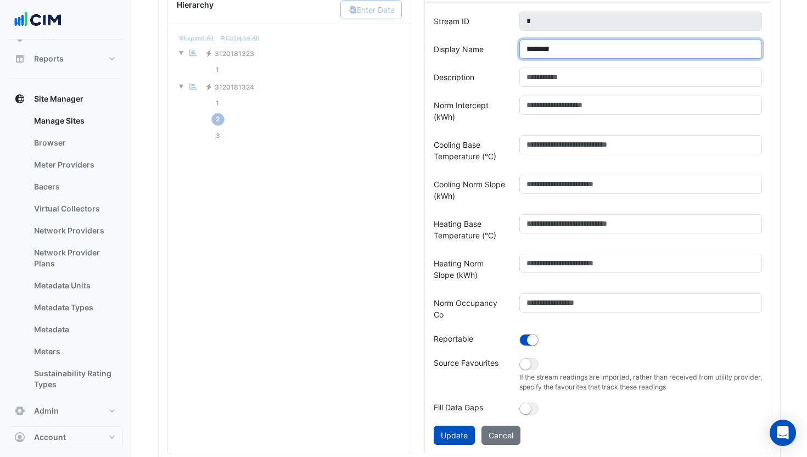
scroll to position [362, 0]
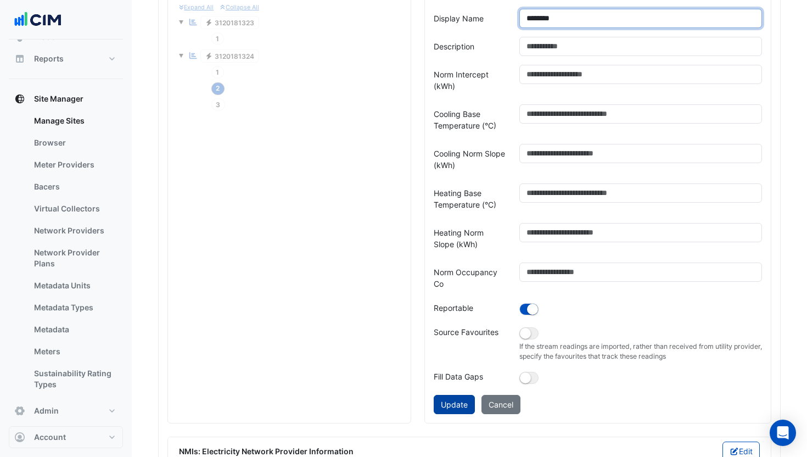
type input "********"
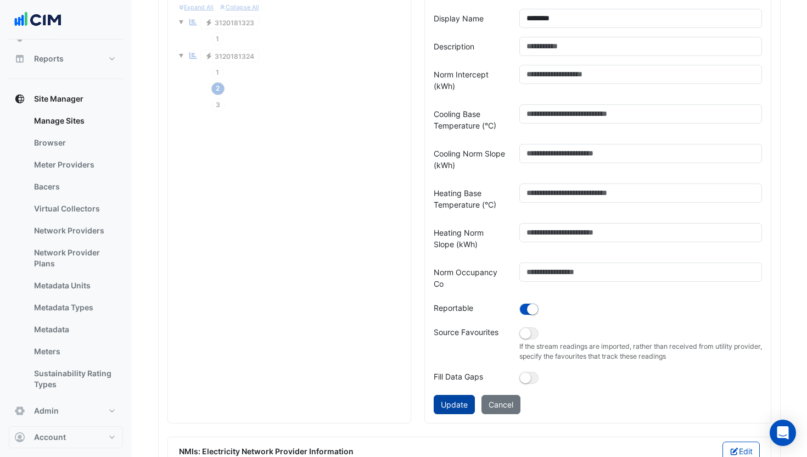
click at [462, 403] on button "Update" at bounding box center [454, 404] width 41 height 19
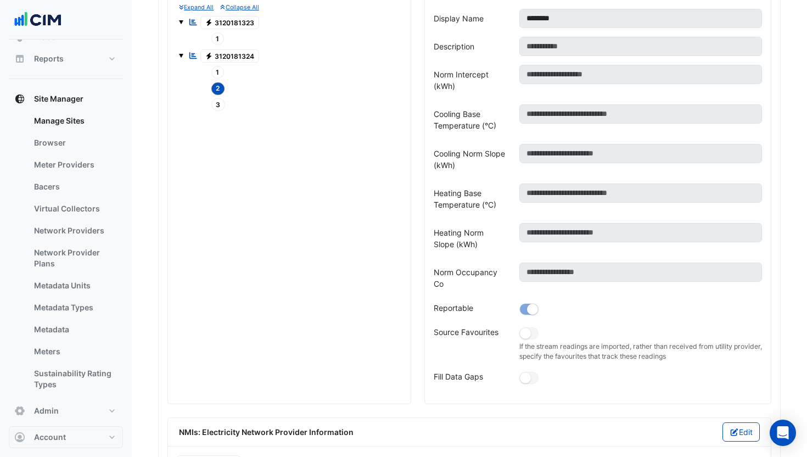
click at [215, 104] on span "3" at bounding box center [218, 104] width 14 height 13
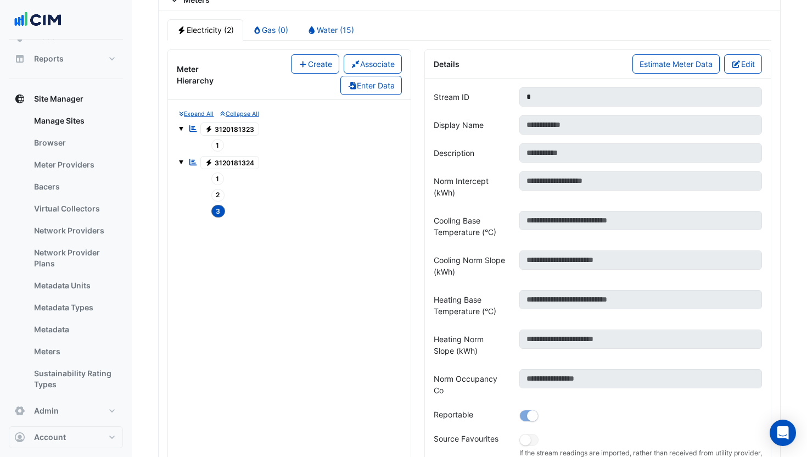
scroll to position [163, 0]
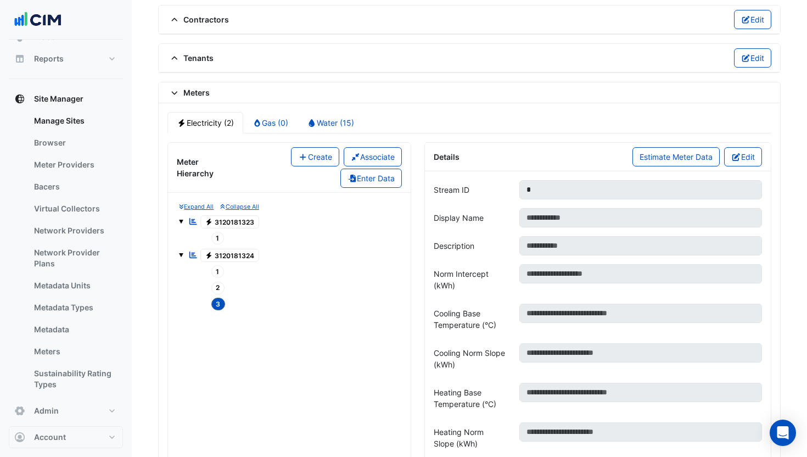
click at [747, 146] on div "Details Estimate Meter Data Edit" at bounding box center [598, 157] width 346 height 29
drag, startPoint x: 752, startPoint y: 156, endPoint x: 741, endPoint y: 158, distance: 10.6
click at [752, 156] on button "Edit" at bounding box center [743, 156] width 38 height 19
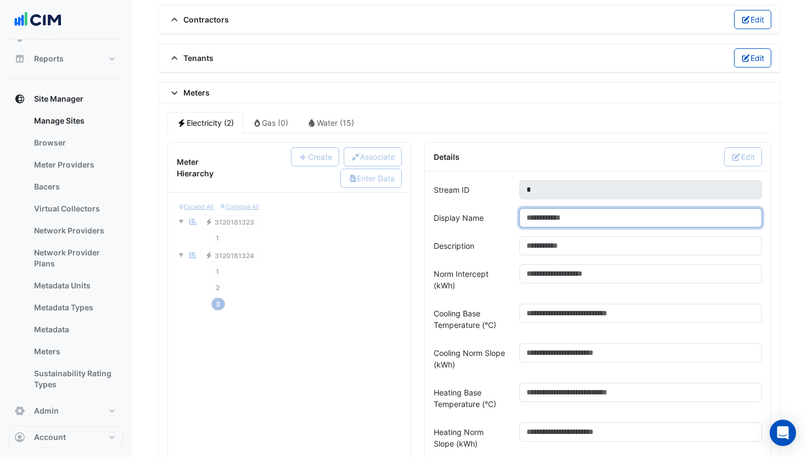
click at [567, 226] on input "Display Name" at bounding box center [640, 217] width 243 height 19
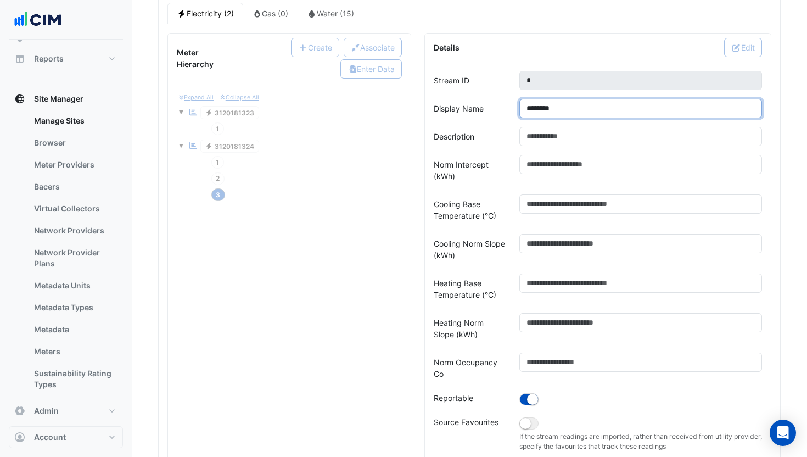
scroll to position [366, 0]
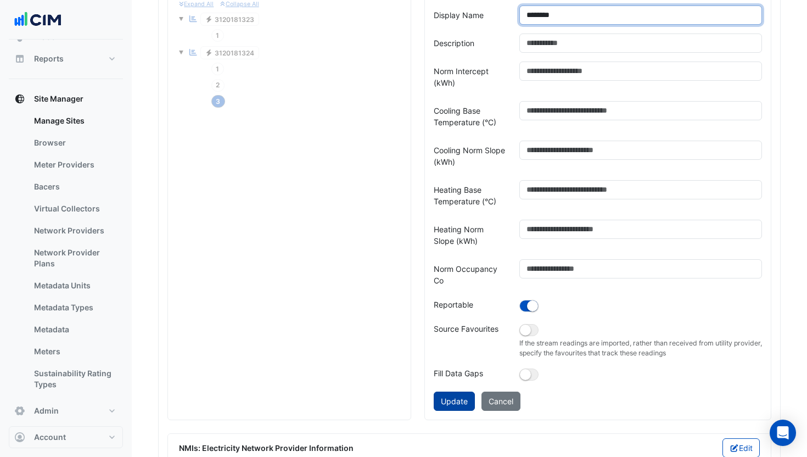
type input "********"
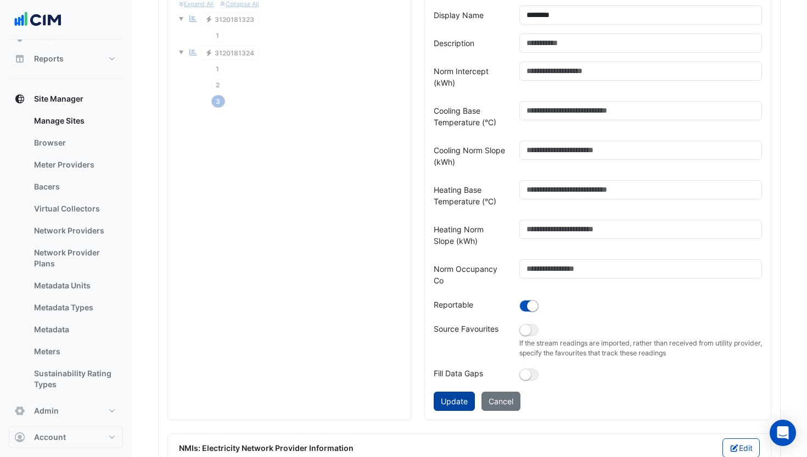
click at [467, 392] on button "Update" at bounding box center [454, 401] width 41 height 19
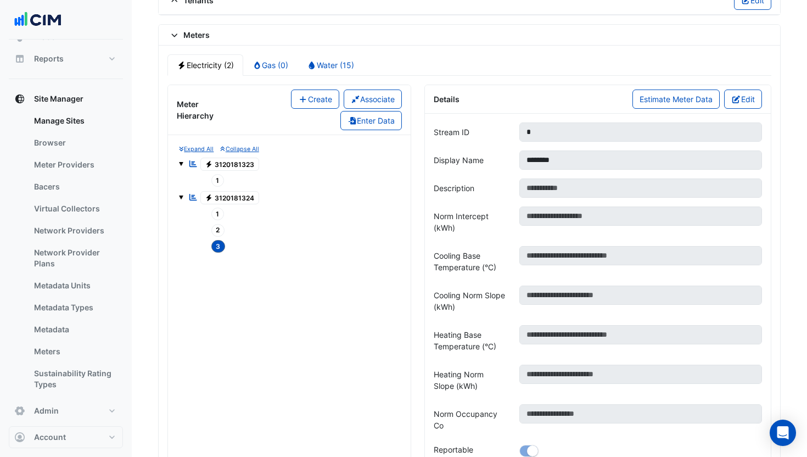
scroll to position [186, 0]
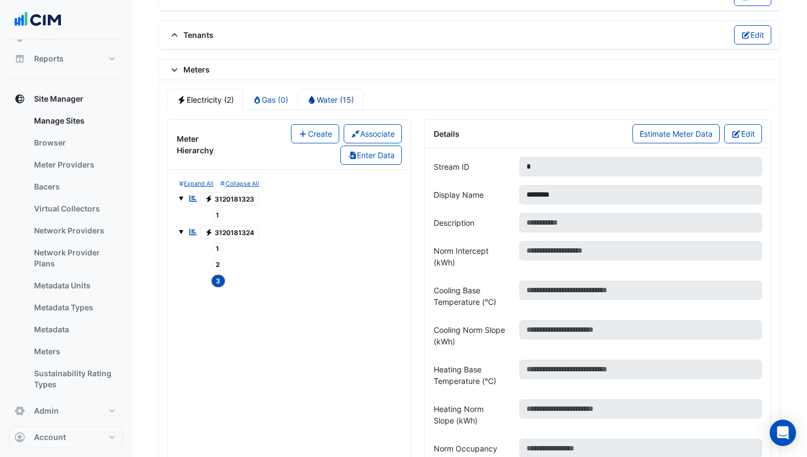
click at [321, 98] on link "Water (15)" at bounding box center [331, 99] width 66 height 21
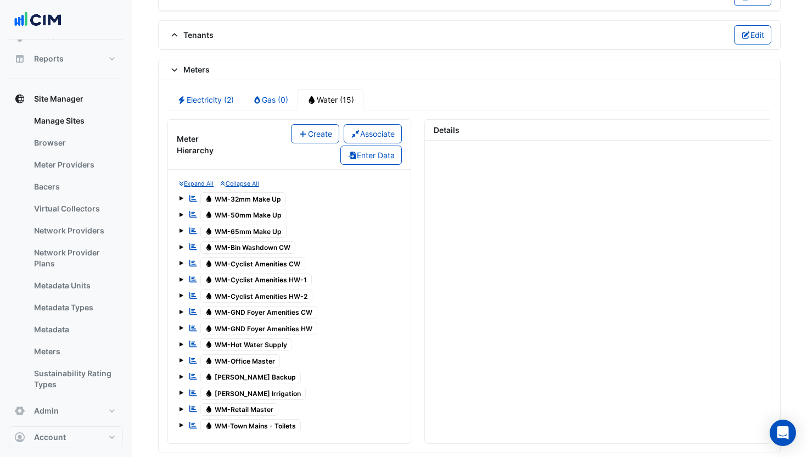
click at [253, 201] on span "Water WM-32mm Make Up" at bounding box center [243, 198] width 86 height 13
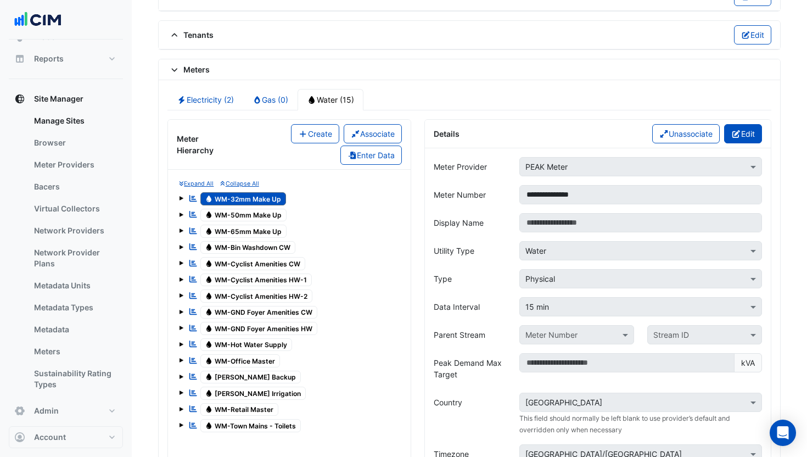
click at [746, 134] on button "Edit" at bounding box center [743, 133] width 38 height 19
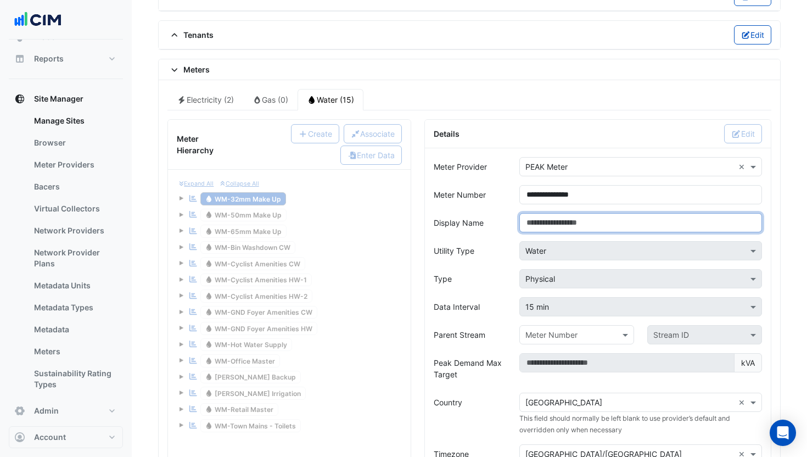
click at [604, 224] on input "Display Name" at bounding box center [640, 222] width 243 height 19
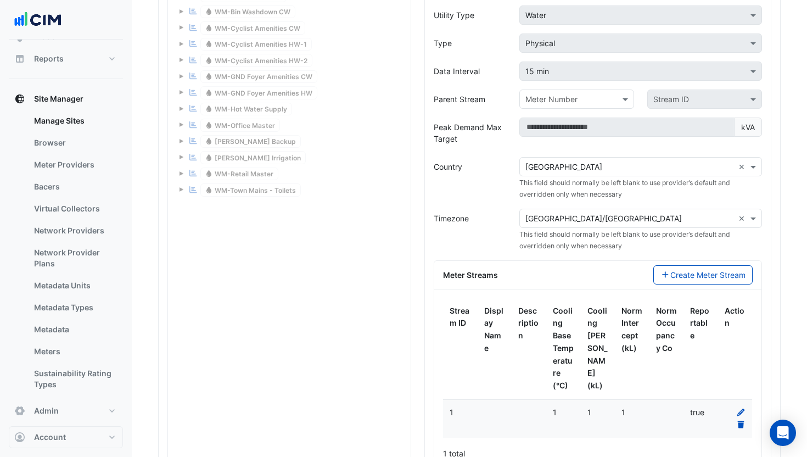
scroll to position [484, 0]
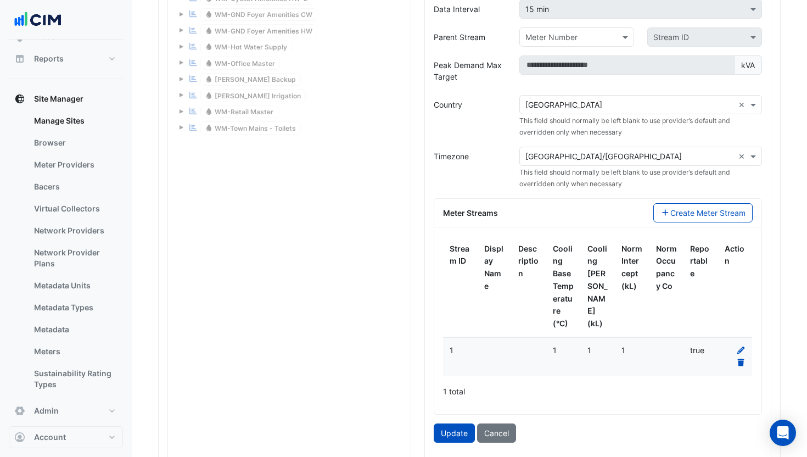
click at [465, 429] on button "Update" at bounding box center [454, 432] width 41 height 19
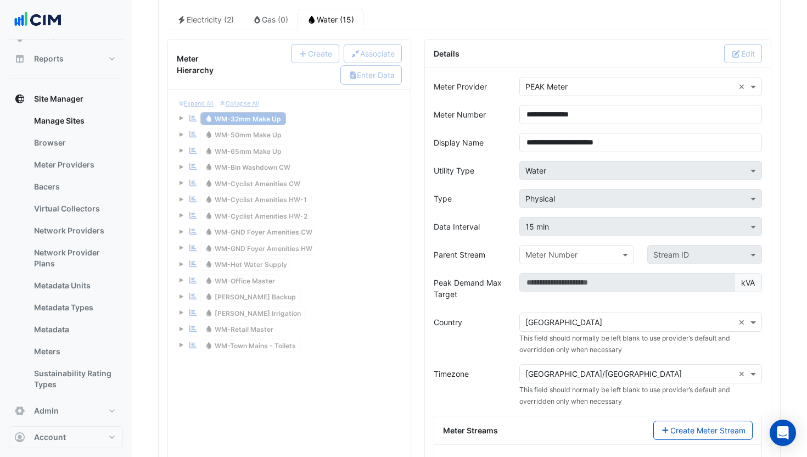
scroll to position [262, 0]
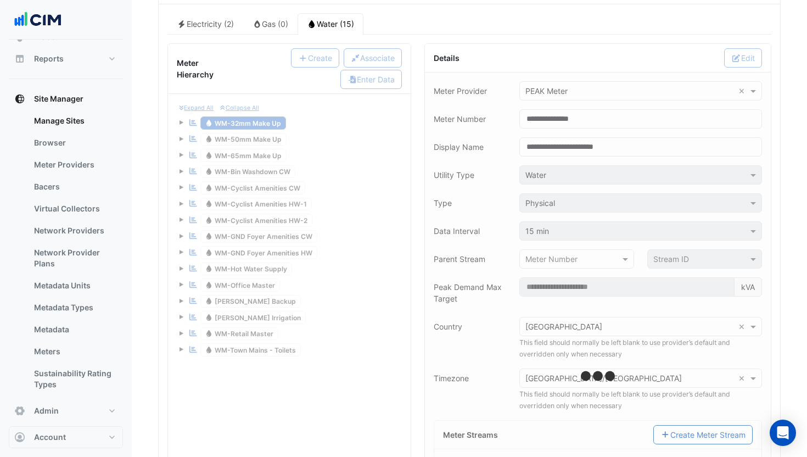
type input "**********"
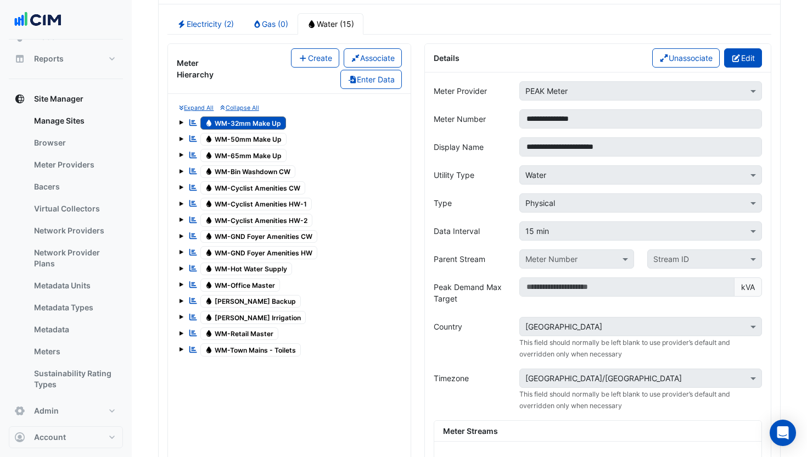
click at [740, 57] on button "Edit" at bounding box center [743, 57] width 38 height 19
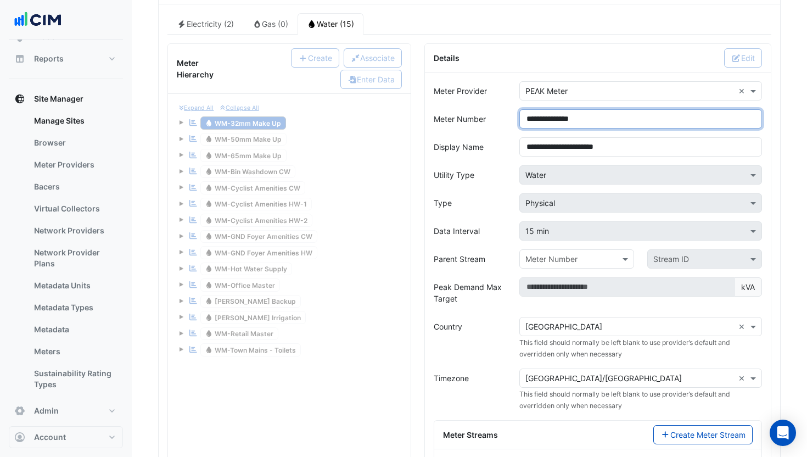
click at [547, 119] on input "**********" at bounding box center [640, 118] width 243 height 19
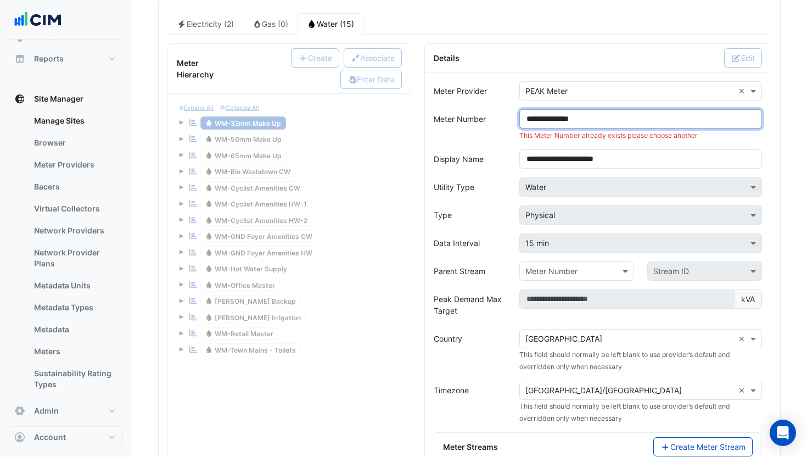
scroll to position [262, 0]
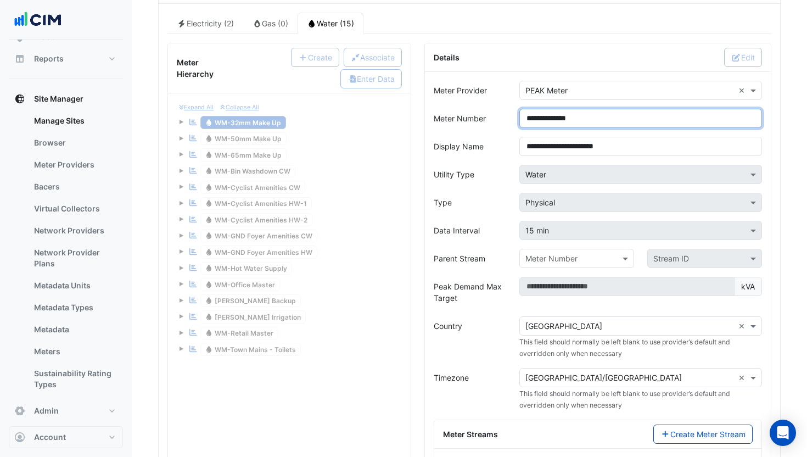
type input "**********"
click at [182, 122] on div "Expand All Collapse All Reportable Water WM-32mm Make Up Reportable Water WM-50…" at bounding box center [289, 230] width 225 height 256
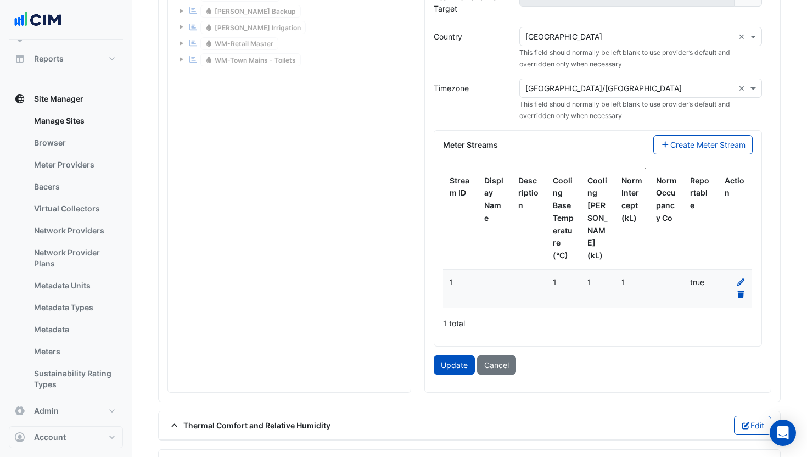
scroll to position [643, 0]
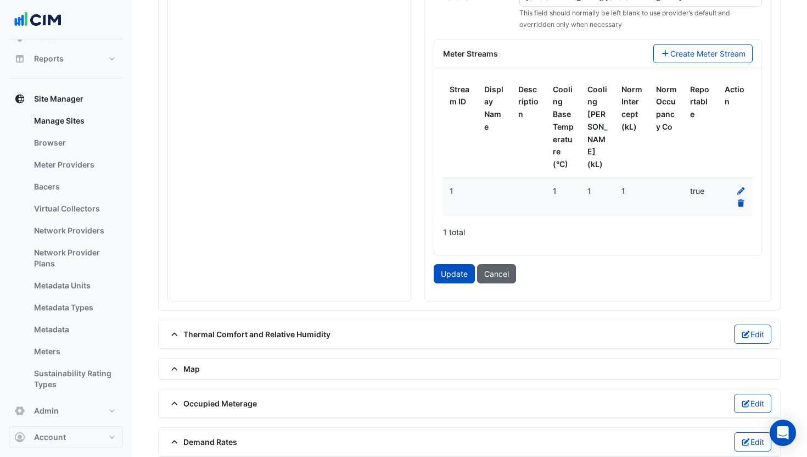
click at [502, 277] on button "Cancel" at bounding box center [496, 273] width 39 height 19
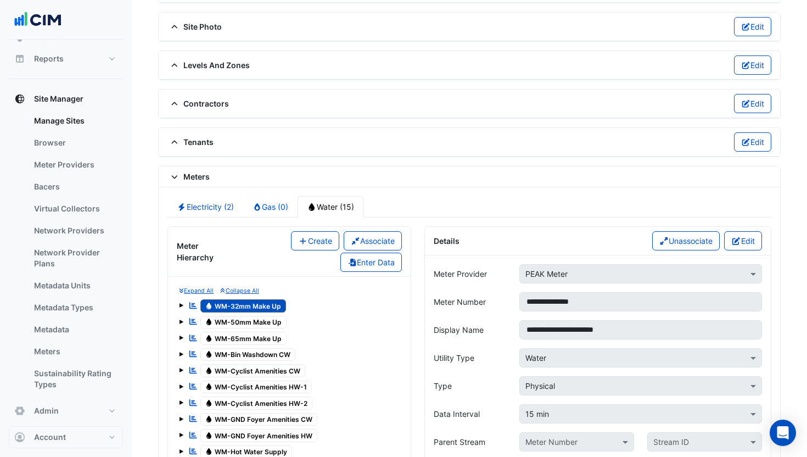
scroll to position [86, 0]
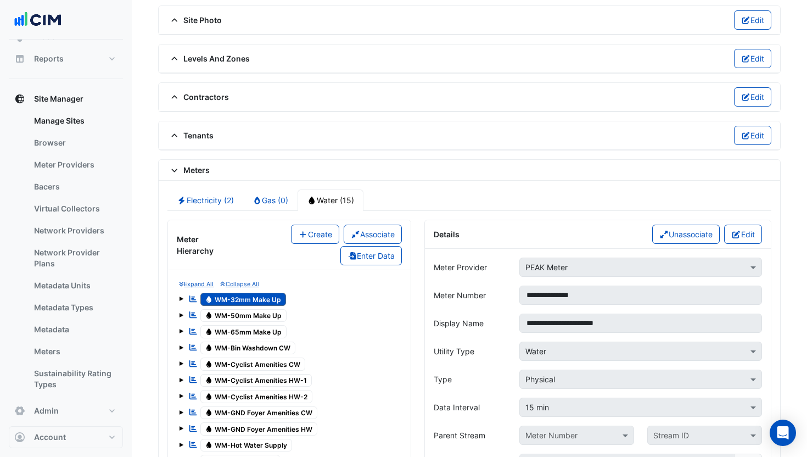
click at [182, 298] on span at bounding box center [181, 299] width 4 height 4
click at [216, 314] on span "1" at bounding box center [217, 315] width 13 height 13
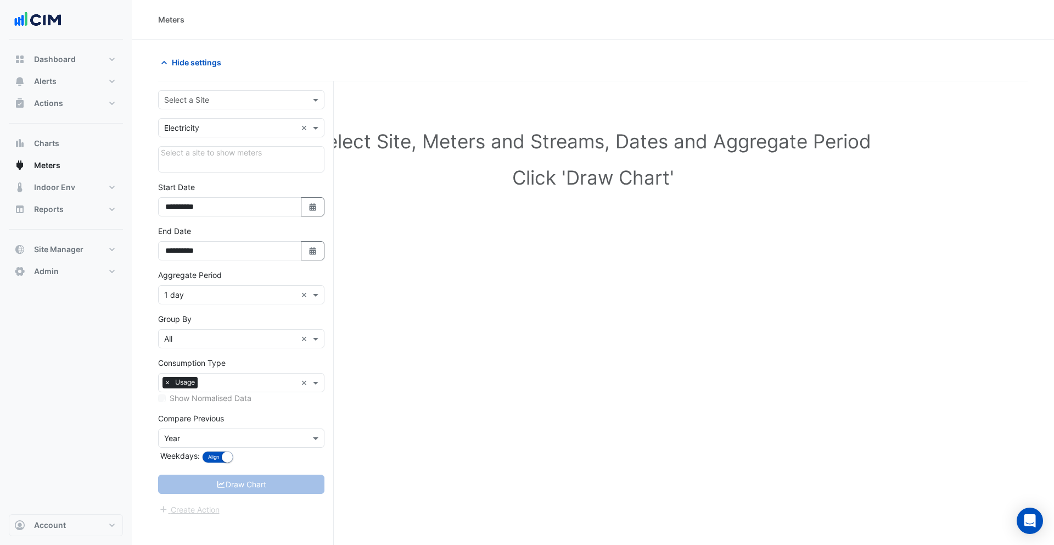
click at [224, 104] on input "text" at bounding box center [230, 100] width 132 height 12
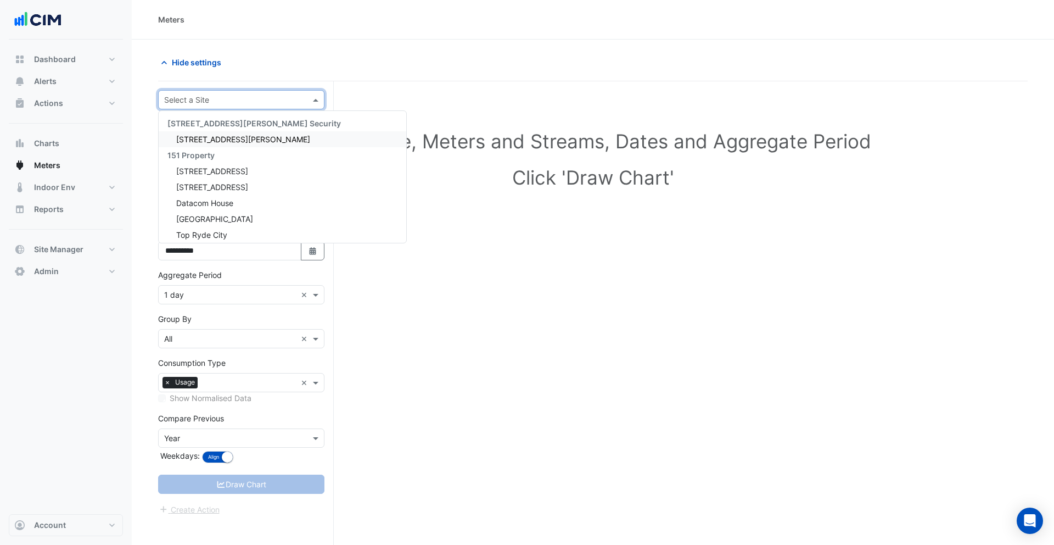
click at [221, 99] on input "text" at bounding box center [230, 100] width 132 height 12
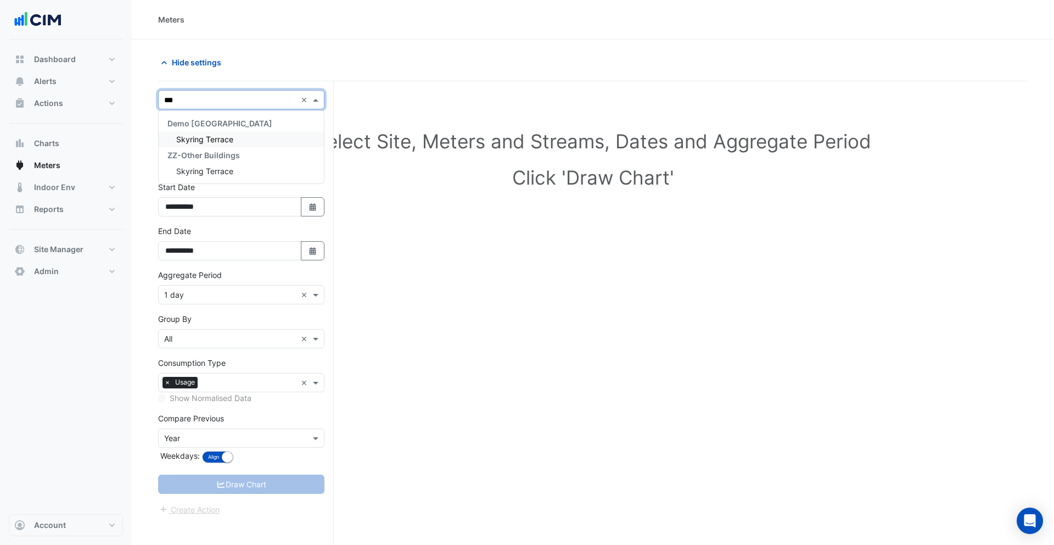
type input "****"
click at [228, 132] on div "Skyring Terrace" at bounding box center [241, 139] width 165 height 16
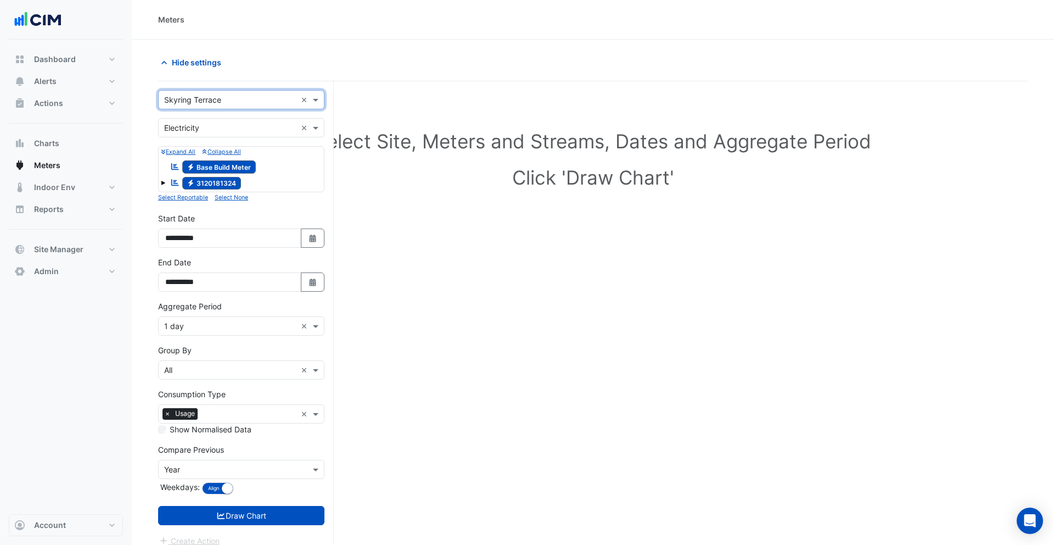
click at [161, 182] on span at bounding box center [163, 183] width 4 height 4
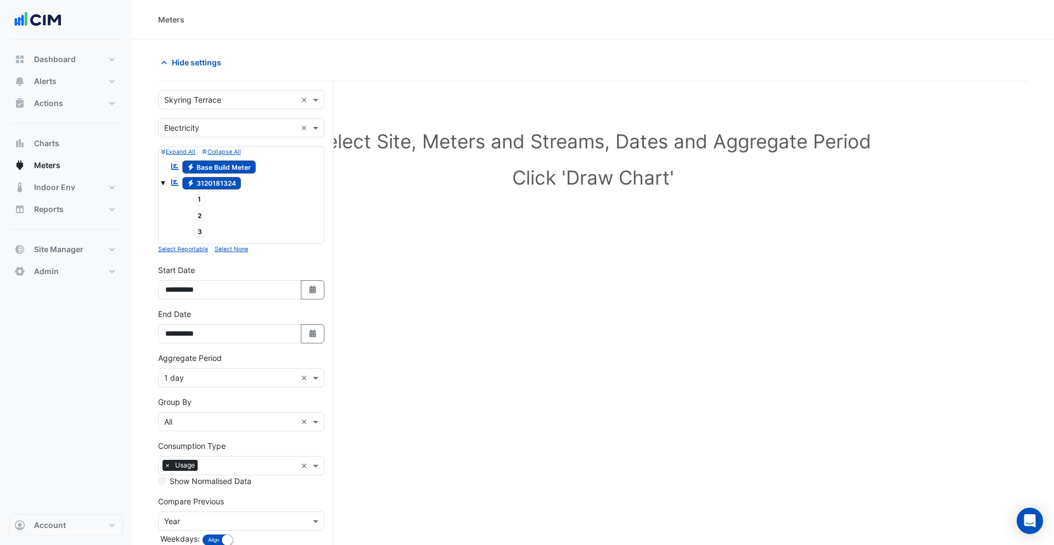
click at [237, 202] on div "1" at bounding box center [247, 199] width 150 height 15
click at [230, 167] on span "Electricity Base Build Meter" at bounding box center [219, 166] width 74 height 13
click at [228, 169] on span "Electricity Base Build Meter" at bounding box center [219, 166] width 74 height 13
click at [207, 183] on span "Electricity 3120181324" at bounding box center [211, 183] width 59 height 13
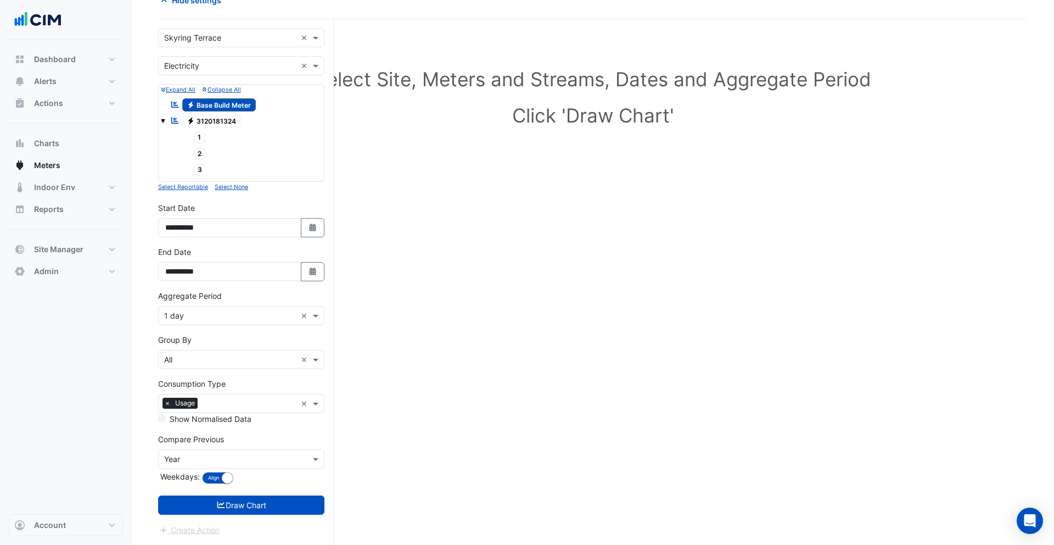
click at [266, 494] on form "Select a Site × Skyring Terrace × Utility Type × Electricity × Expand All Colla…" at bounding box center [241, 282] width 166 height 508
click at [270, 503] on button "Draw Chart" at bounding box center [241, 504] width 166 height 19
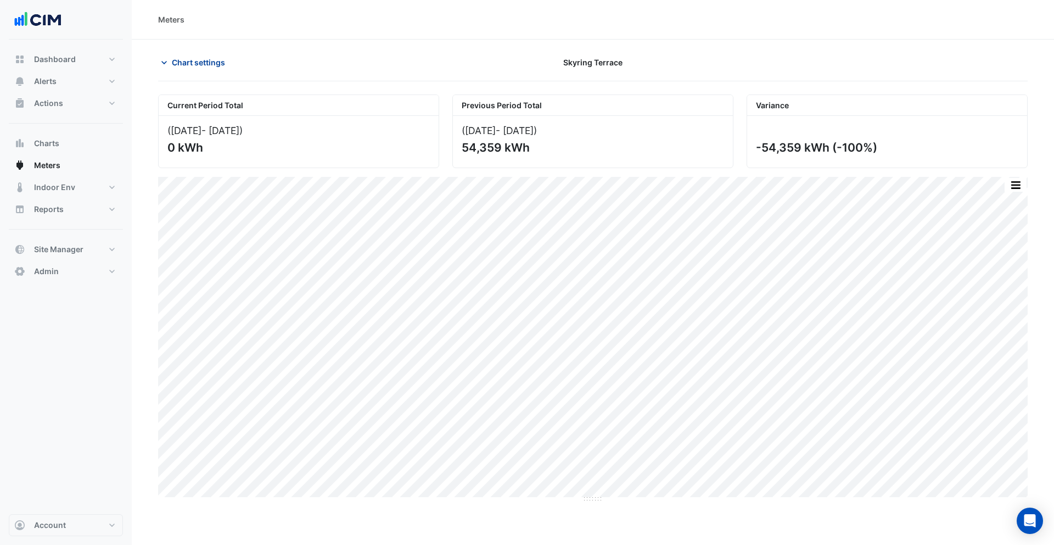
click at [197, 65] on span "Chart settings" at bounding box center [198, 63] width 53 height 12
click at [193, 66] on span "Chart settings" at bounding box center [198, 63] width 53 height 12
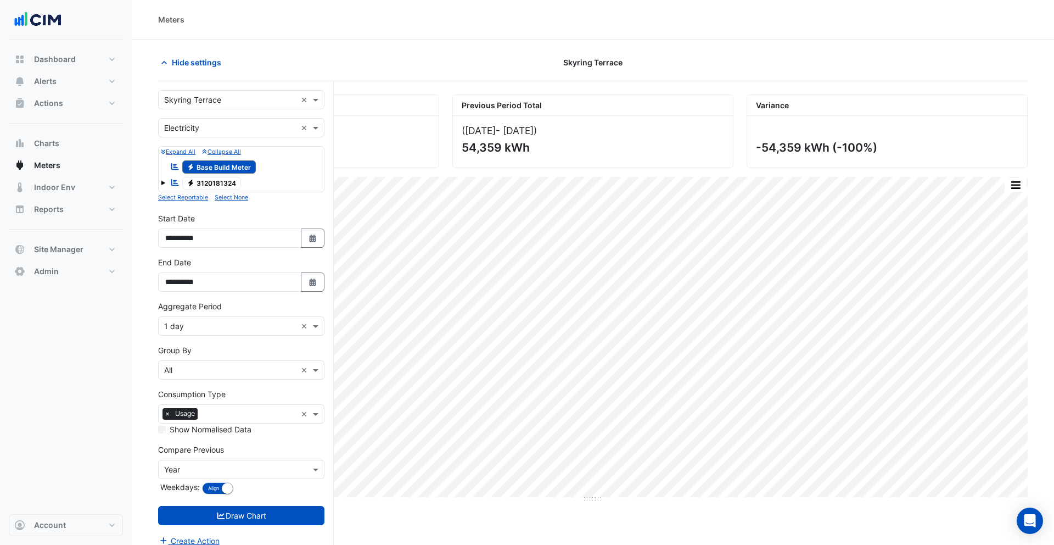
click at [166, 181] on div "Reportable Electricity 3120181324" at bounding box center [241, 183] width 161 height 15
click at [163, 185] on span at bounding box center [163, 183] width 4 height 4
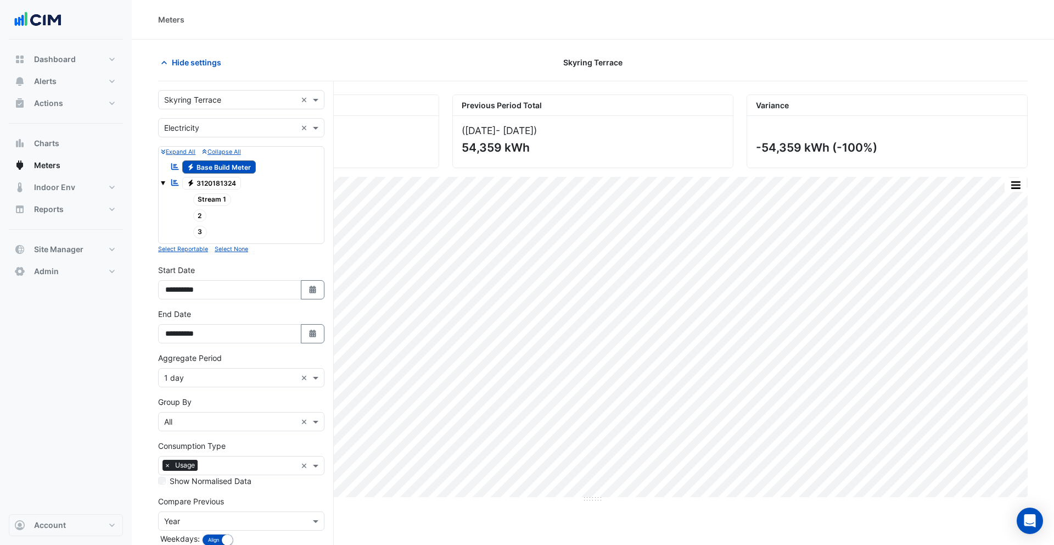
click at [216, 200] on span "Stream 1" at bounding box center [212, 199] width 38 height 13
click at [211, 199] on span "Stream 1" at bounding box center [212, 199] width 38 height 13
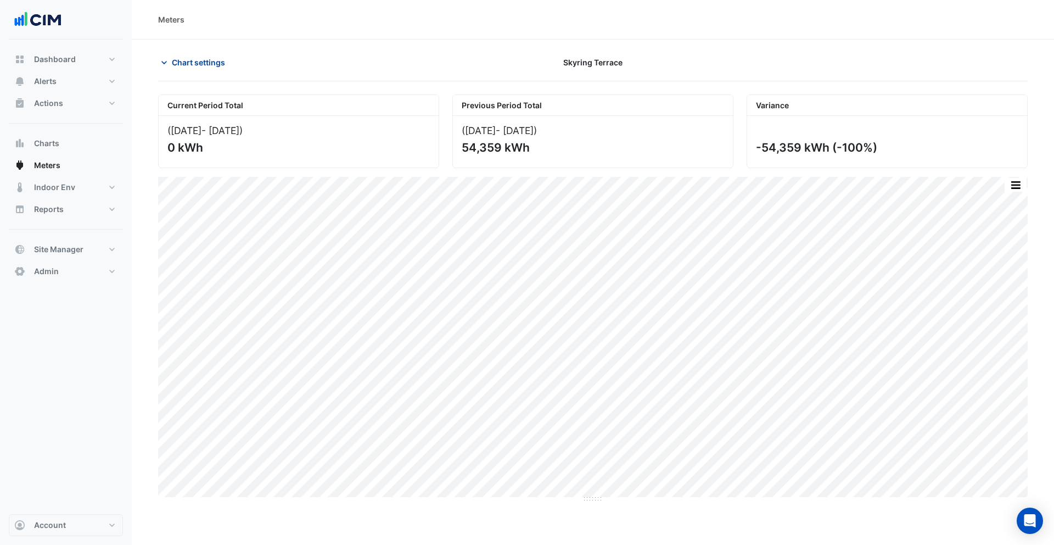
click at [183, 63] on span "Chart settings" at bounding box center [198, 63] width 53 height 12
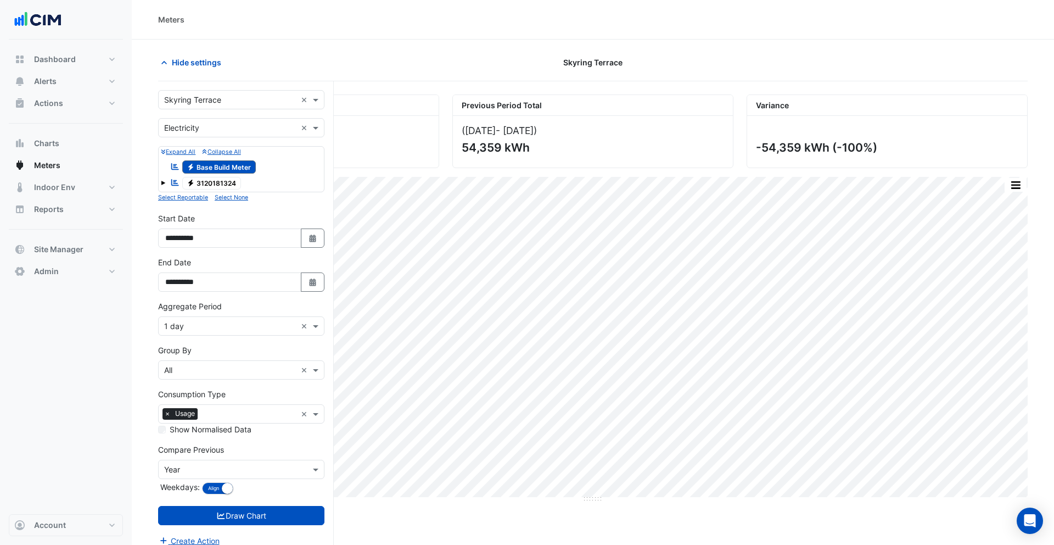
click at [163, 183] on span at bounding box center [163, 183] width 4 height 4
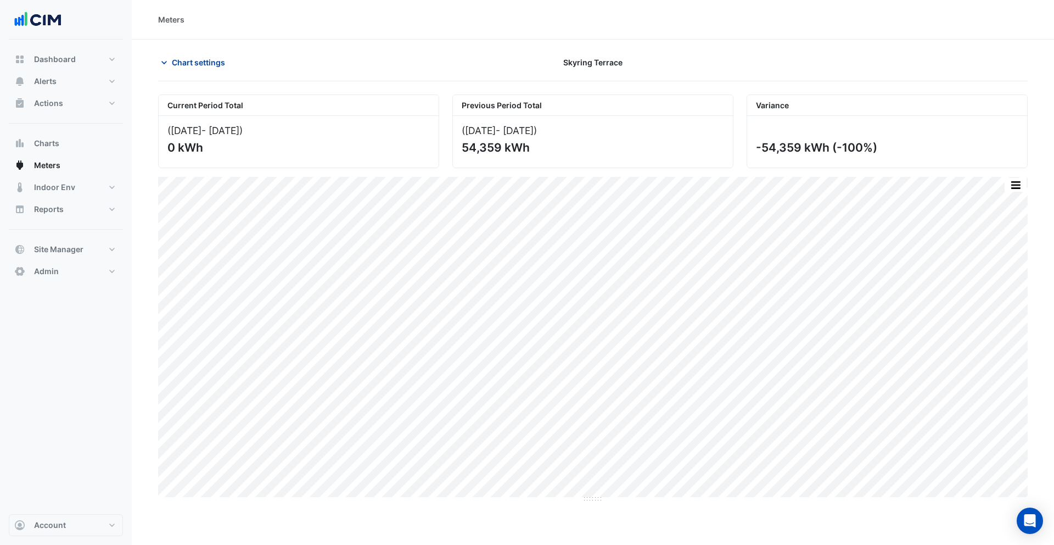
click at [199, 64] on span "Chart settings" at bounding box center [198, 63] width 53 height 12
click at [178, 60] on span "Chart settings" at bounding box center [198, 63] width 53 height 12
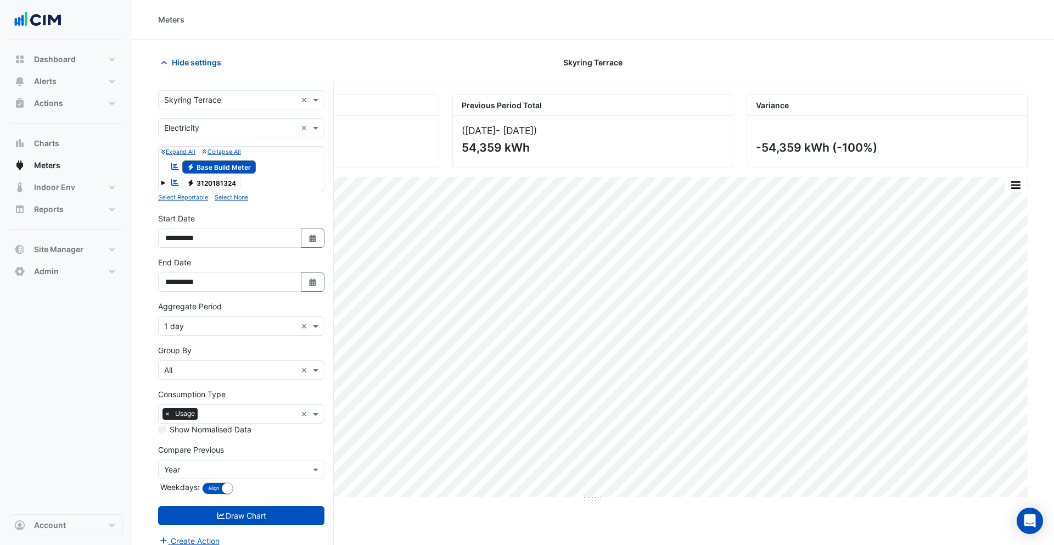
click at [164, 183] on span at bounding box center [163, 183] width 4 height 4
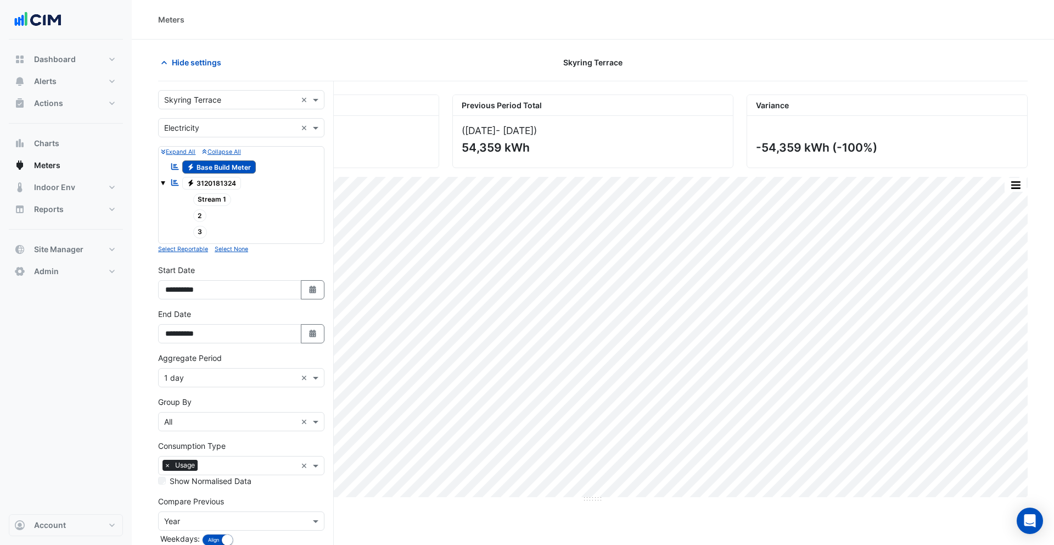
click at [216, 202] on span "Stream 1" at bounding box center [212, 199] width 38 height 13
click at [215, 200] on span "Stream 1" at bounding box center [212, 199] width 38 height 13
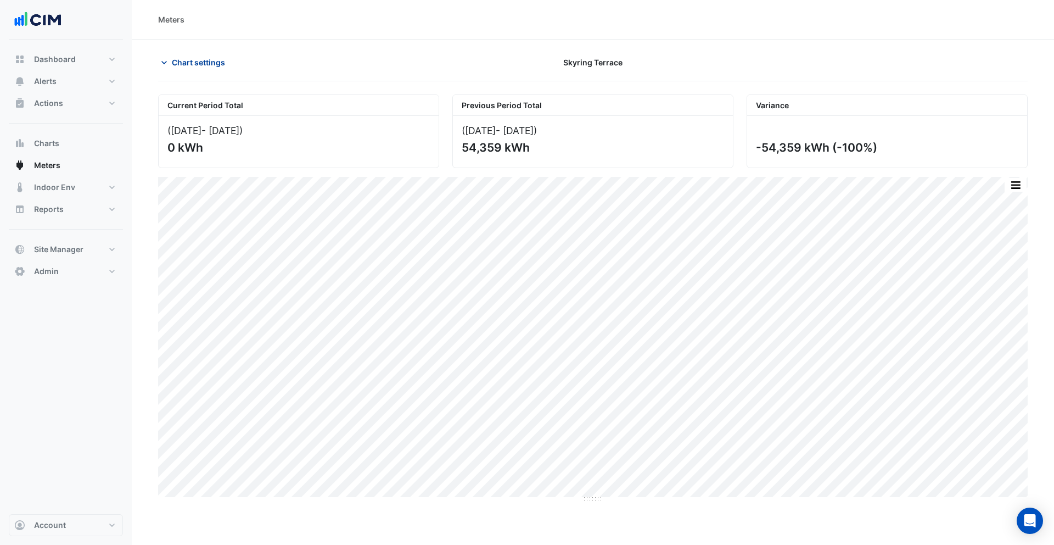
click at [201, 64] on span "Chart settings" at bounding box center [198, 63] width 53 height 12
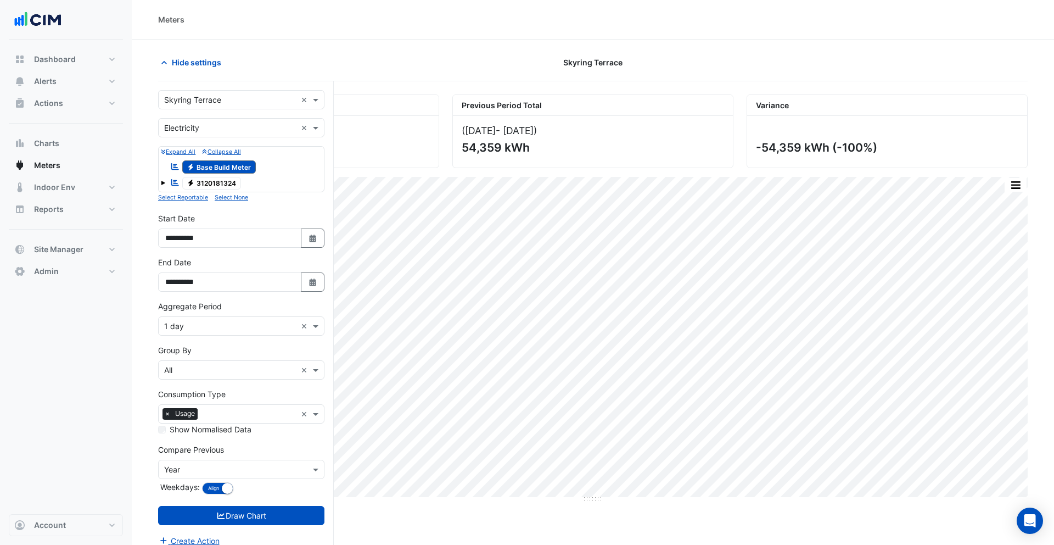
click at [163, 183] on span at bounding box center [163, 183] width 4 height 4
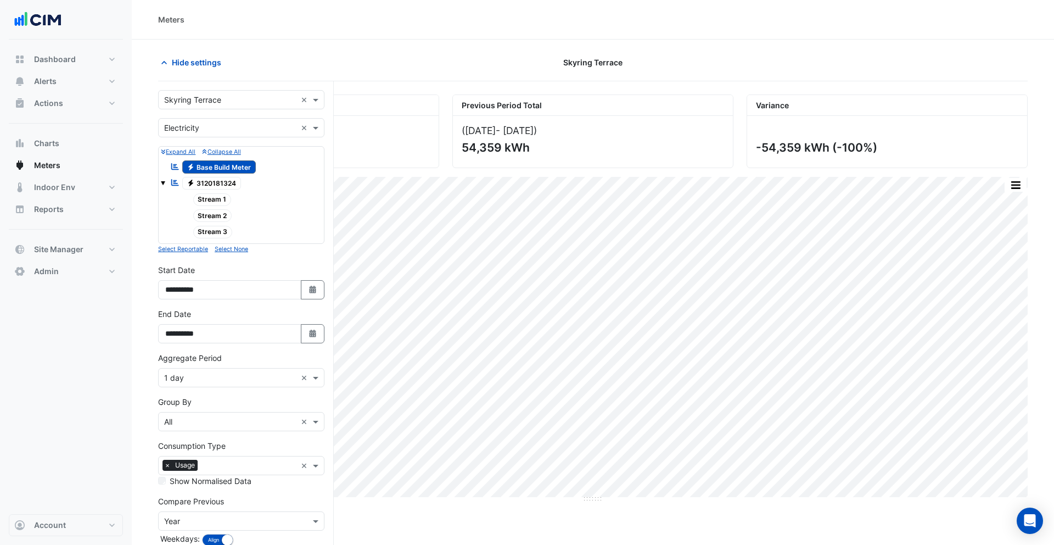
click at [214, 199] on span "Stream 1" at bounding box center [212, 199] width 38 height 13
click at [213, 216] on span "Stream 2" at bounding box center [212, 215] width 39 height 13
click at [214, 233] on span "Stream 3" at bounding box center [213, 232] width 40 height 13
drag, startPoint x: 213, startPoint y: 213, endPoint x: 214, endPoint y: 227, distance: 14.3
click at [213, 213] on span "Stream 2" at bounding box center [212, 215] width 39 height 13
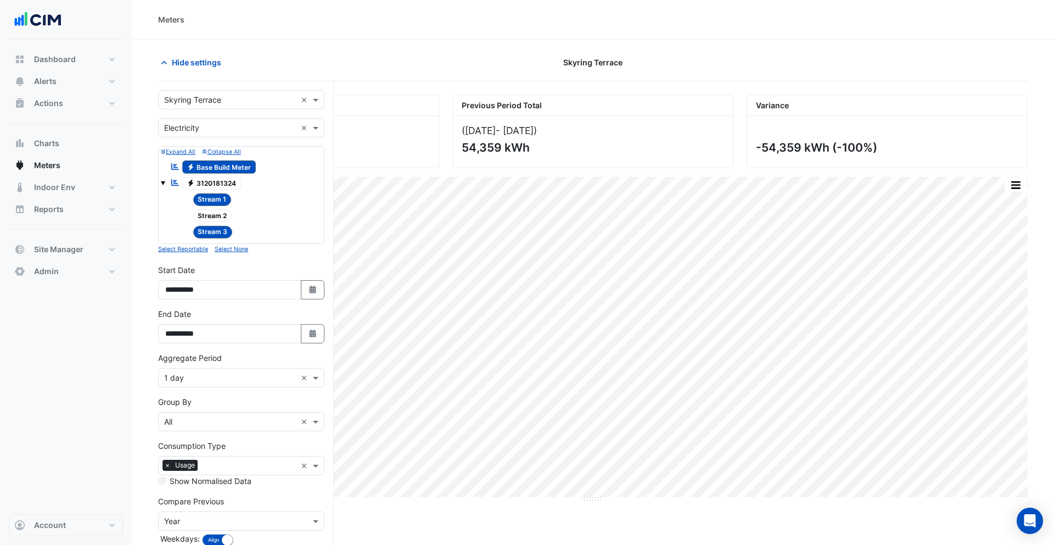
click at [214, 229] on span "Stream 3" at bounding box center [213, 232] width 40 height 13
click at [214, 199] on span "Stream 1" at bounding box center [212, 199] width 38 height 13
click at [214, 203] on span "Stream 1" at bounding box center [212, 199] width 38 height 13
drag, startPoint x: 214, startPoint y: 214, endPoint x: 216, endPoint y: 221, distance: 7.5
click at [214, 214] on span "Stream 2" at bounding box center [212, 215] width 39 height 13
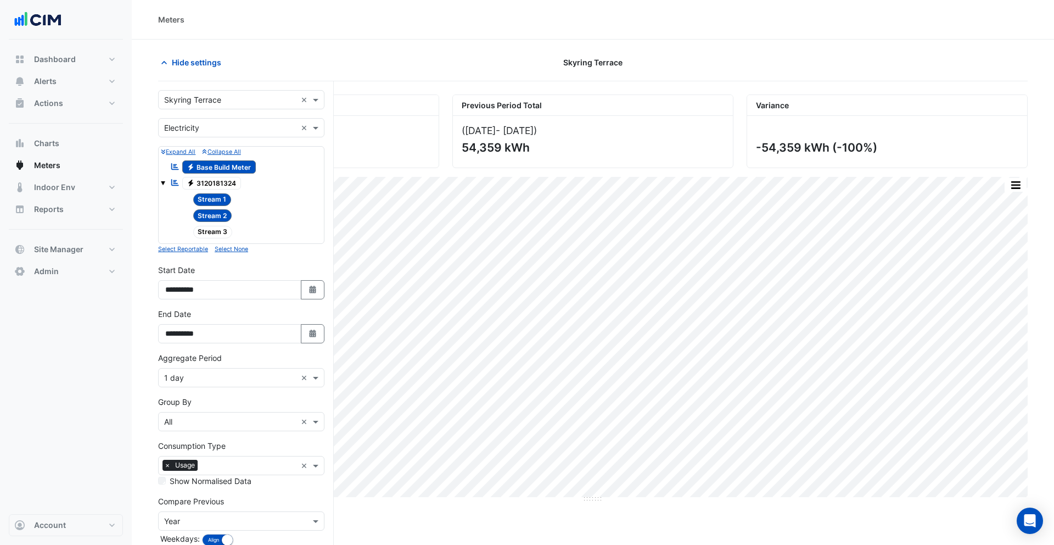
drag, startPoint x: 215, startPoint y: 234, endPoint x: 215, endPoint y: 227, distance: 7.2
click at [215, 233] on span "Stream 3" at bounding box center [213, 232] width 40 height 13
click at [217, 215] on span "Stream 2" at bounding box center [212, 215] width 39 height 13
click at [217, 232] on span "Stream 3" at bounding box center [213, 232] width 40 height 13
click at [219, 100] on input "text" at bounding box center [230, 100] width 132 height 12
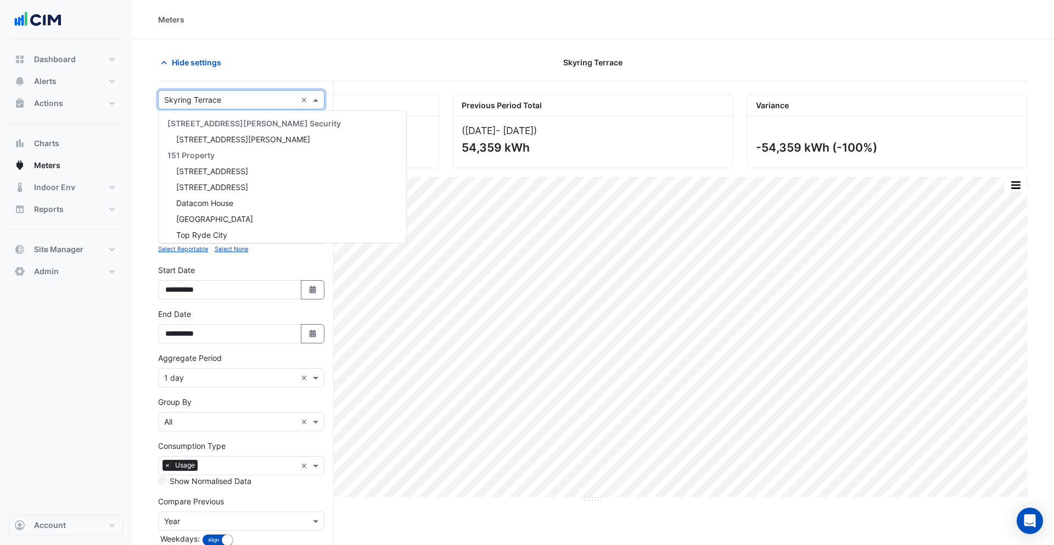
scroll to position [7378, 0]
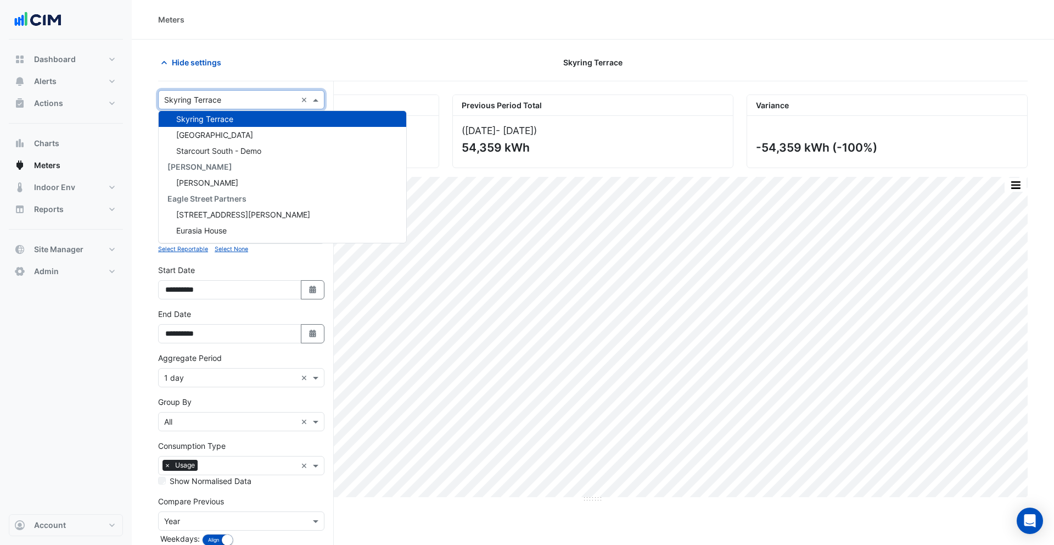
click at [228, 79] on div "Hide settings Skyring Terrace" at bounding box center [593, 67] width 870 height 29
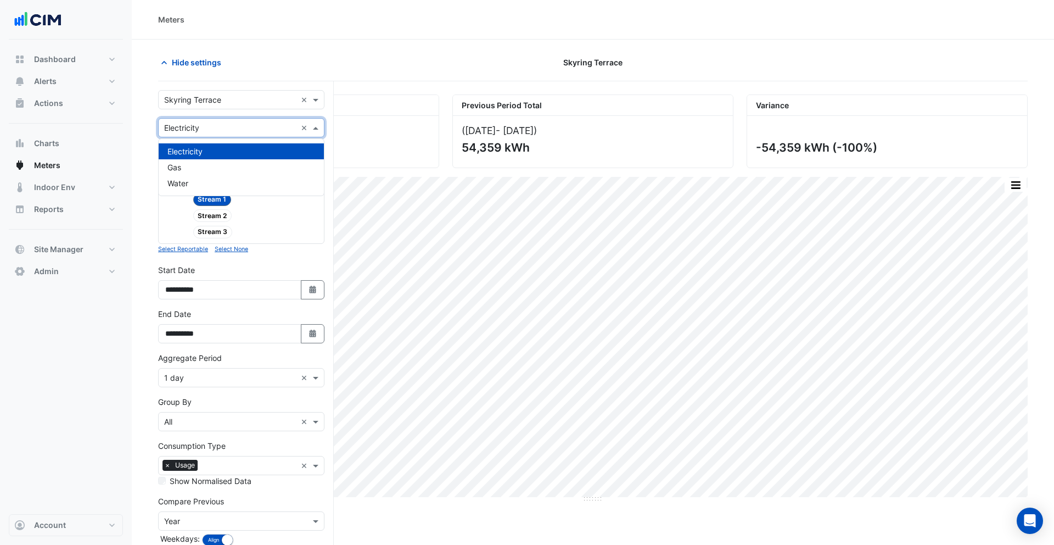
click at [218, 130] on input "text" at bounding box center [230, 128] width 132 height 12
click at [201, 181] on div "Water" at bounding box center [241, 183] width 165 height 16
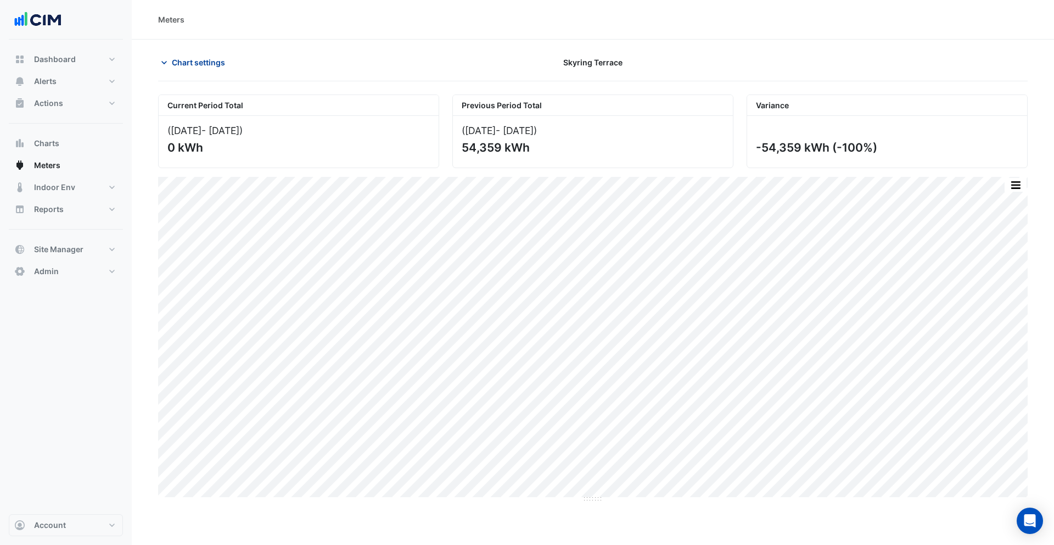
click at [193, 60] on span "Chart settings" at bounding box center [198, 63] width 53 height 12
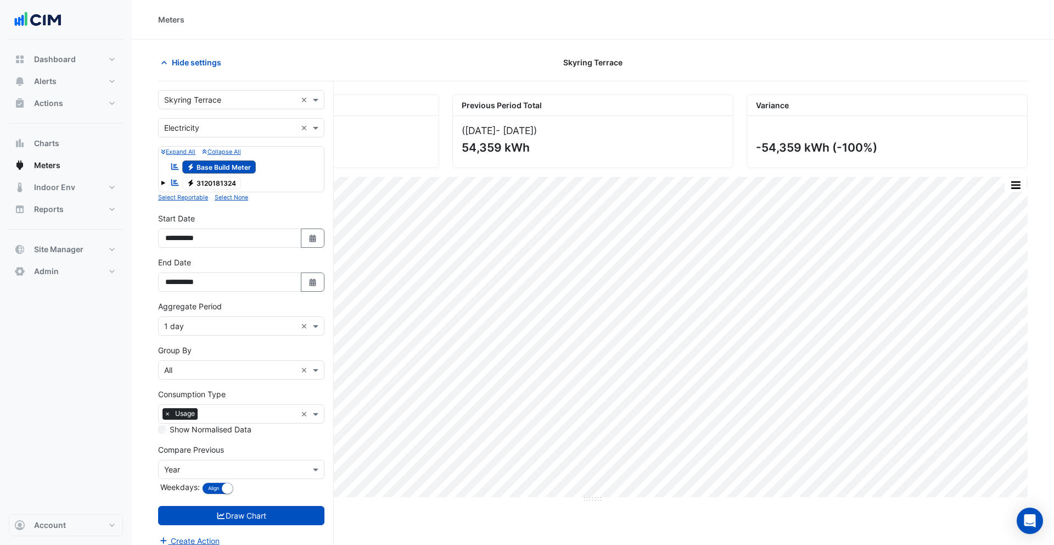
click at [209, 128] on input "text" at bounding box center [230, 128] width 132 height 12
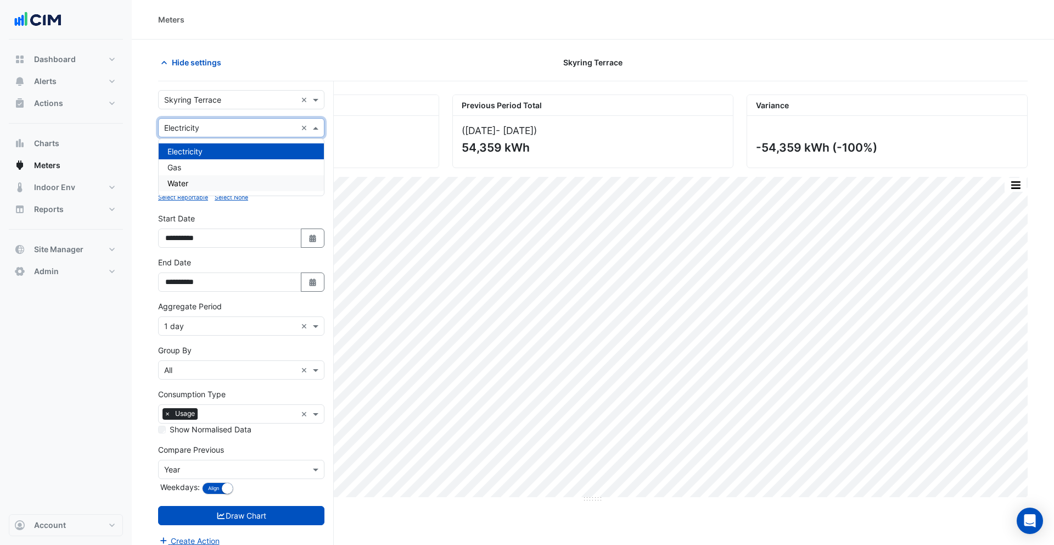
click at [208, 178] on div "Water" at bounding box center [241, 183] width 165 height 16
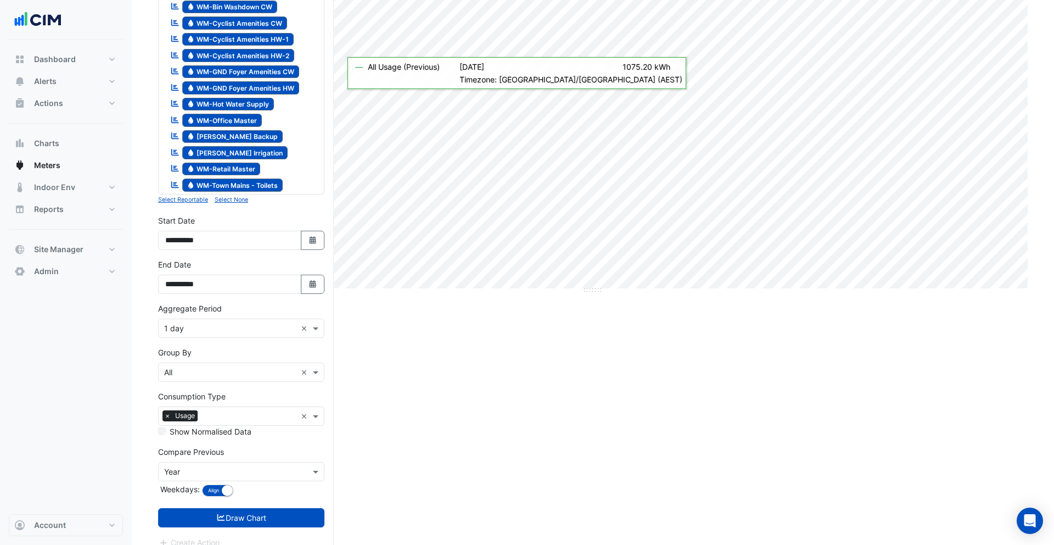
scroll to position [221, 0]
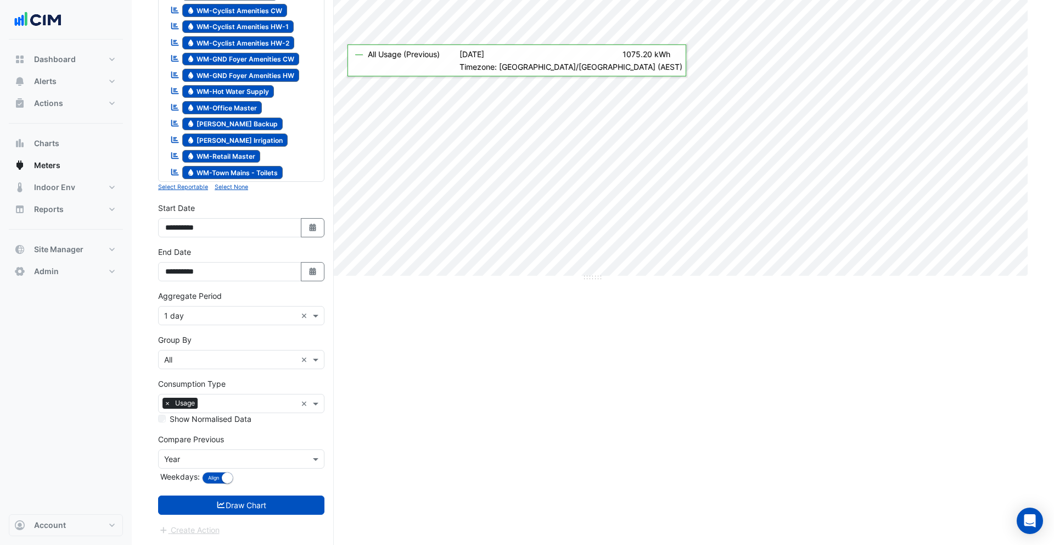
click at [210, 361] on input "text" at bounding box center [230, 360] width 132 height 12
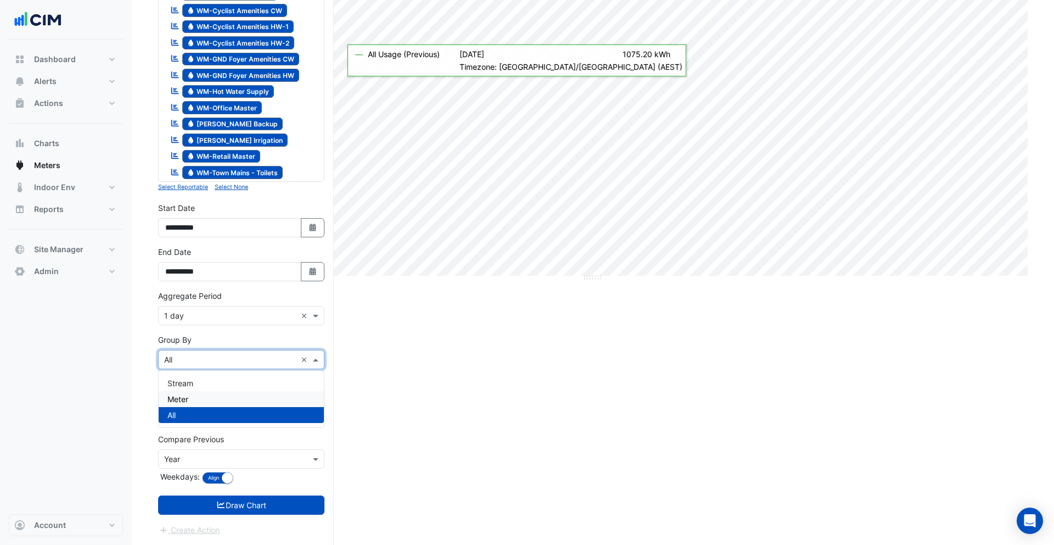
click at [197, 392] on div "Meter" at bounding box center [241, 399] width 165 height 16
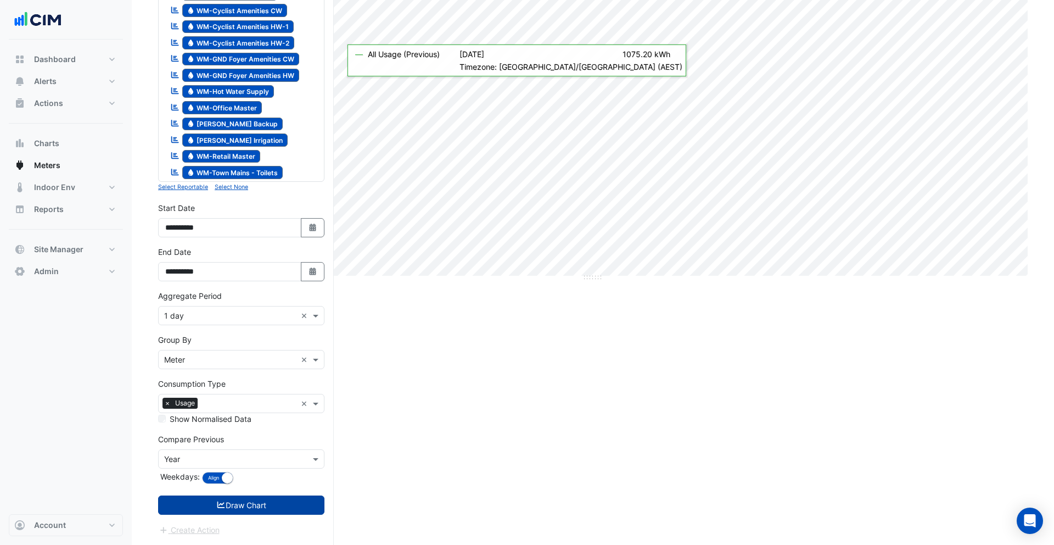
click at [271, 499] on button "Draw Chart" at bounding box center [241, 504] width 166 height 19
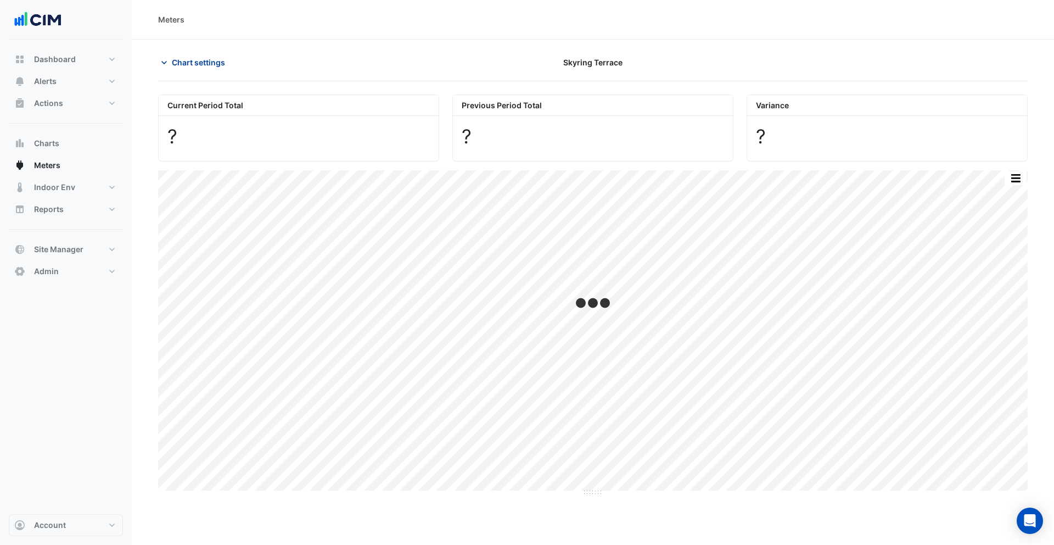
click at [192, 65] on span "Chart settings" at bounding box center [198, 63] width 53 height 12
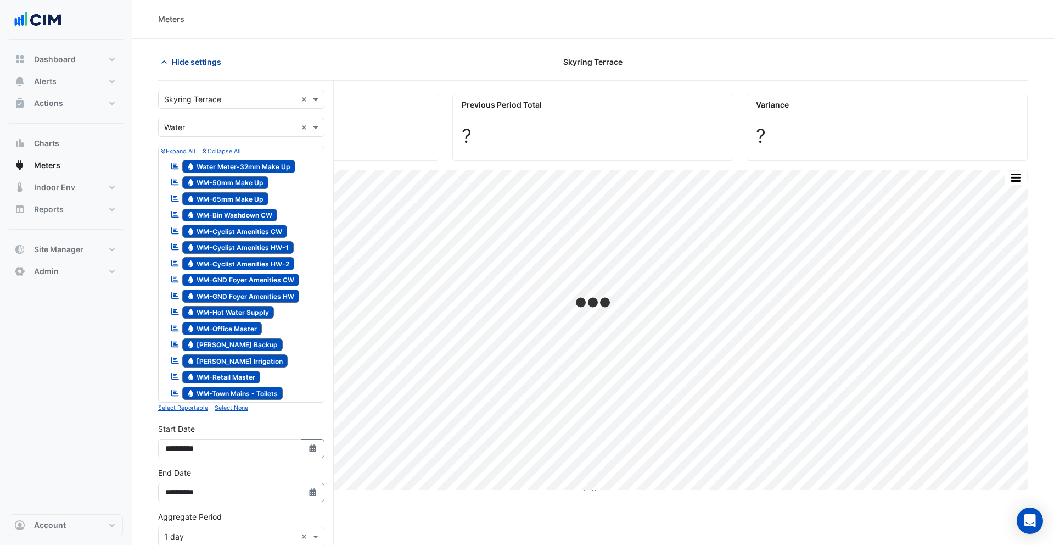
scroll to position [3, 0]
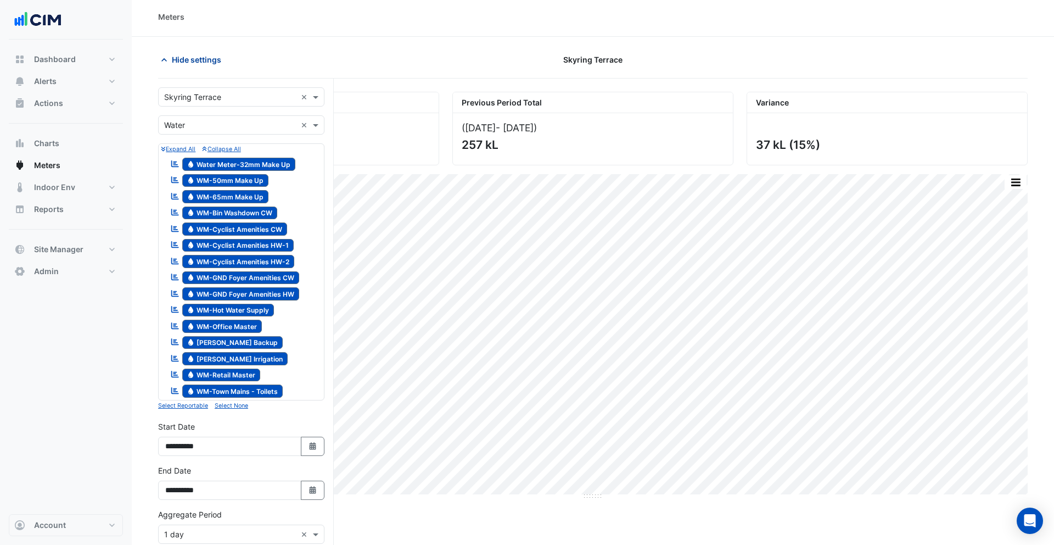
click at [195, 63] on span "Hide settings" at bounding box center [196, 60] width 49 height 12
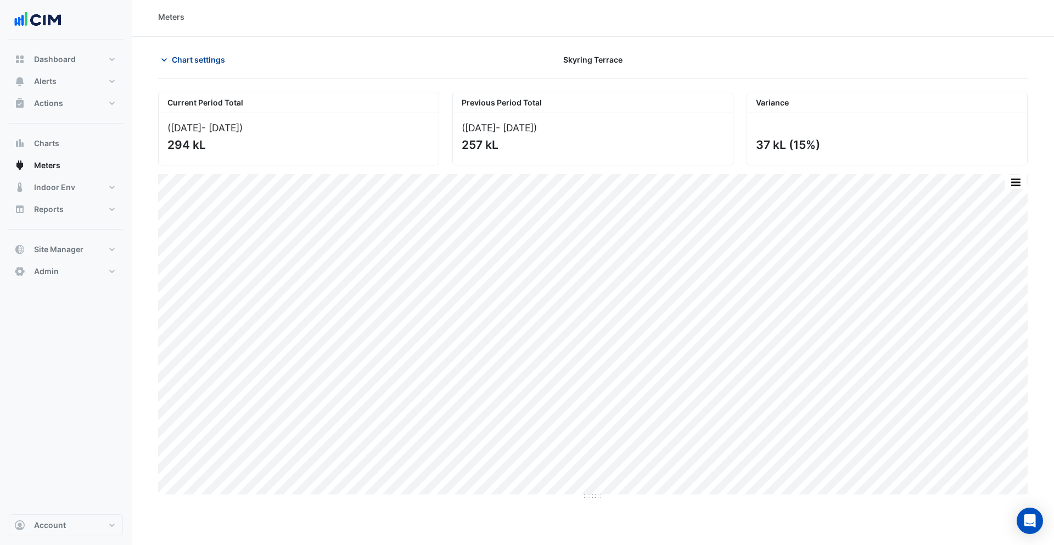
scroll to position [0, 0]
click at [1021, 184] on button "button" at bounding box center [1016, 185] width 22 height 14
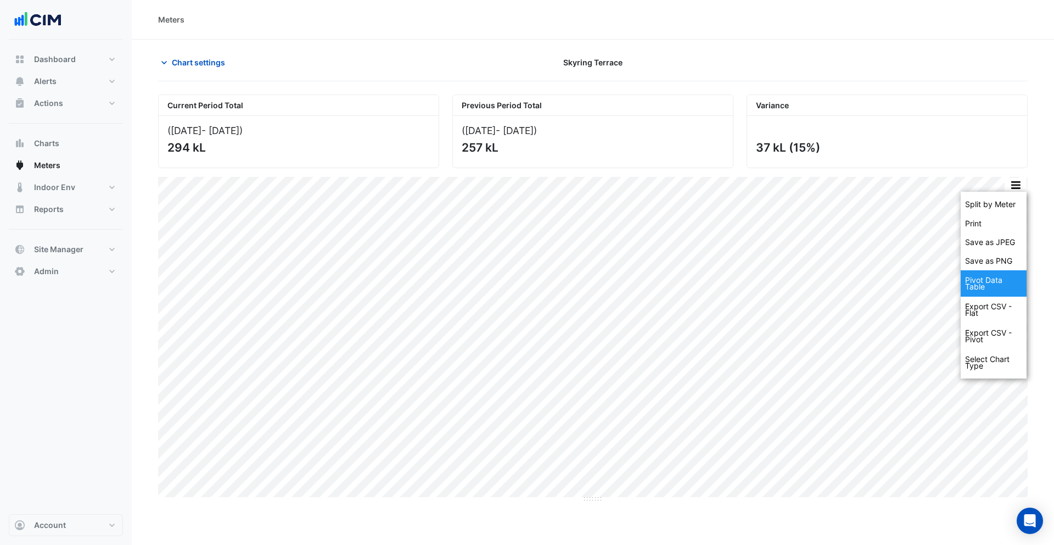
click at [989, 288] on div "Pivot Data Table" at bounding box center [994, 283] width 66 height 26
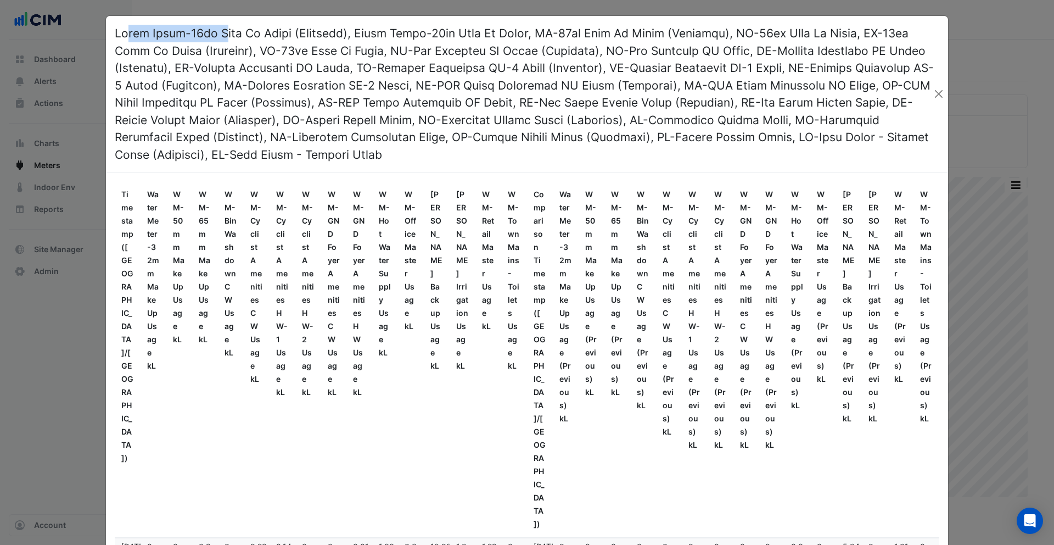
drag, startPoint x: 128, startPoint y: 32, endPoint x: 272, endPoint y: 54, distance: 144.9
click at [237, 36] on h4 at bounding box center [524, 94] width 819 height 138
click at [936, 93] on button "Close" at bounding box center [939, 94] width 10 height 16
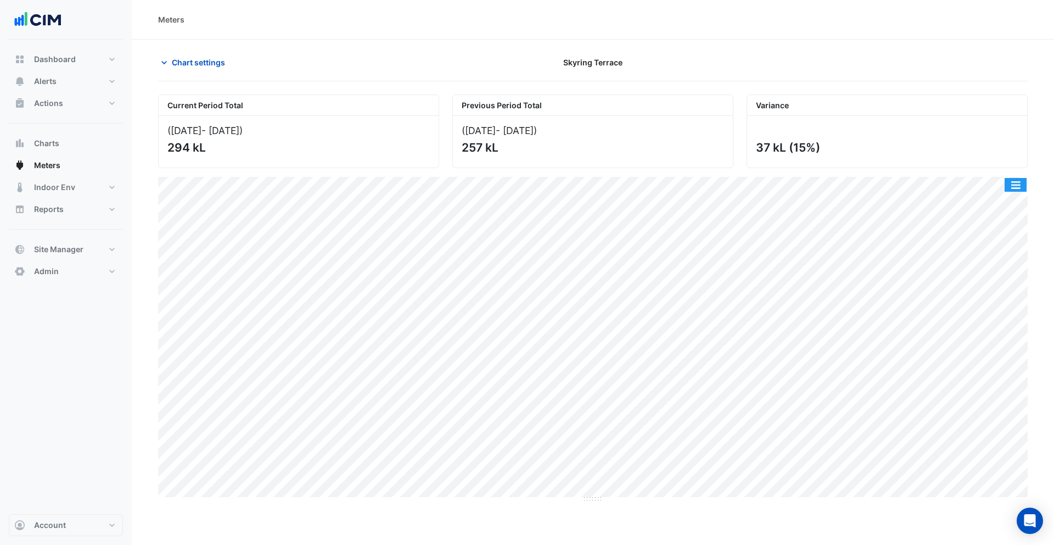
click at [1019, 184] on button "button" at bounding box center [1016, 185] width 22 height 14
click at [199, 60] on span "Chart settings" at bounding box center [198, 63] width 53 height 12
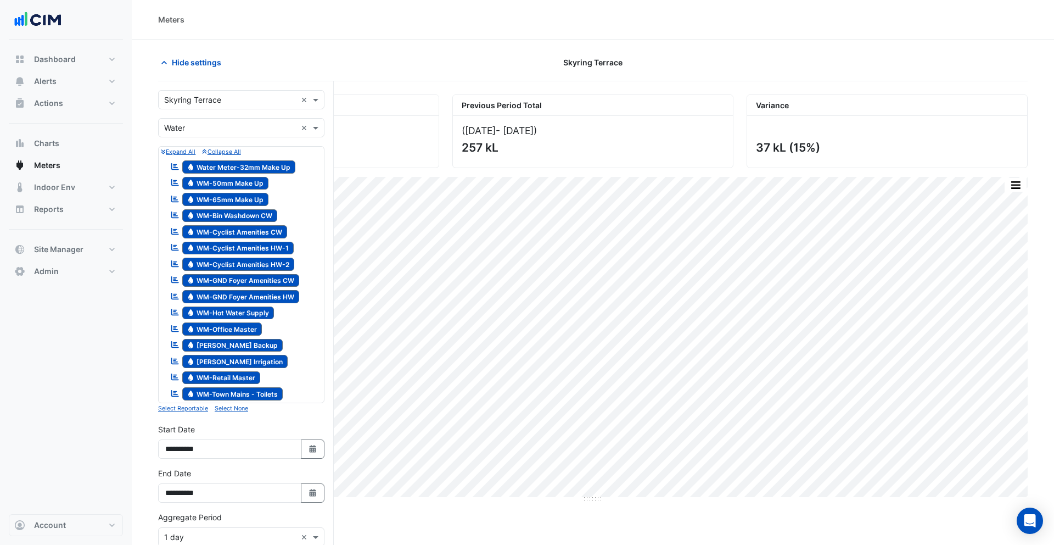
drag, startPoint x: 240, startPoint y: 191, endPoint x: 230, endPoint y: 184, distance: 12.6
click at [237, 188] on div "Reportable Water Water Meter-32mm Make Up Reportable Water WM-50mm Make Up Repo…" at bounding box center [241, 280] width 161 height 244
drag, startPoint x: 230, startPoint y: 184, endPoint x: 231, endPoint y: 194, distance: 10.5
click at [230, 185] on span "Water WM-50mm Make Up" at bounding box center [225, 183] width 87 height 13
drag, startPoint x: 233, startPoint y: 198, endPoint x: 241, endPoint y: 207, distance: 11.7
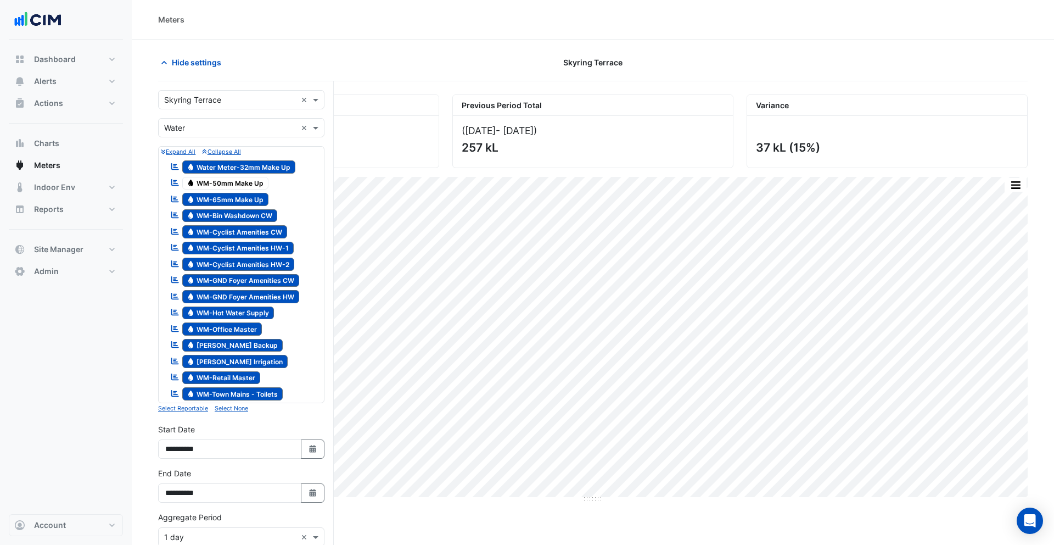
click at [233, 199] on span "Water WM-65mm Make Up" at bounding box center [225, 199] width 87 height 13
drag, startPoint x: 243, startPoint y: 215, endPoint x: 242, endPoint y: 227, distance: 12.6
click at [243, 215] on span "Water WM-Bin Washdown CW" at bounding box center [230, 215] width 96 height 13
drag, startPoint x: 242, startPoint y: 233, endPoint x: 245, endPoint y: 252, distance: 19.0
click at [242, 233] on span "Water WM-Cyclist Amenities CW" at bounding box center [234, 231] width 105 height 13
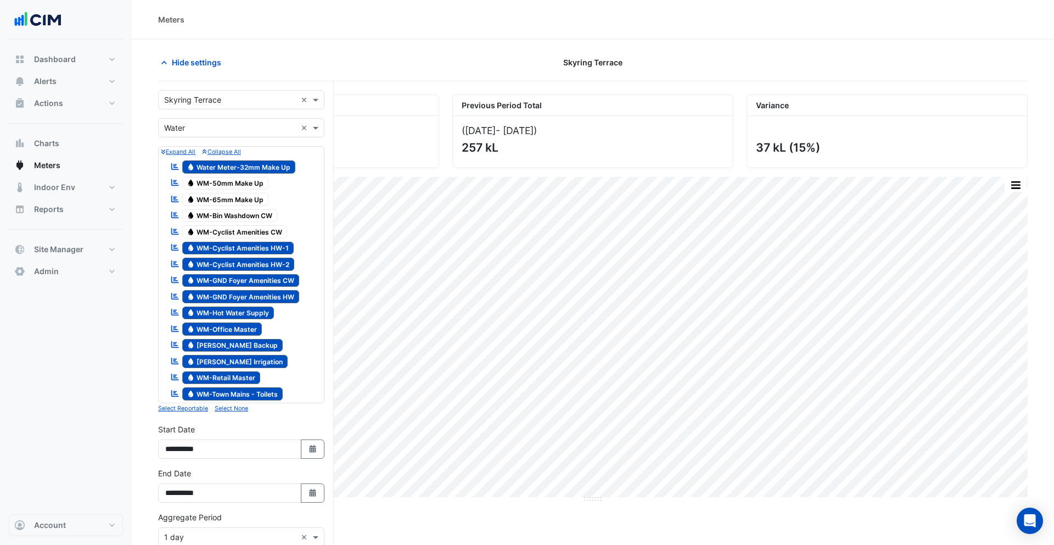
click at [245, 252] on span "Water WM-Cyclist Amenities HW-1" at bounding box center [238, 248] width 112 height 13
click at [247, 261] on span "Water WM-Cyclist Amenities HW-2" at bounding box center [238, 264] width 113 height 13
click at [245, 280] on span "Water WM-GND Foyer Amenities CW" at bounding box center [241, 280] width 118 height 13
click at [244, 292] on span "Water WM-GND Foyer Amenities HW" at bounding box center [241, 296] width 118 height 13
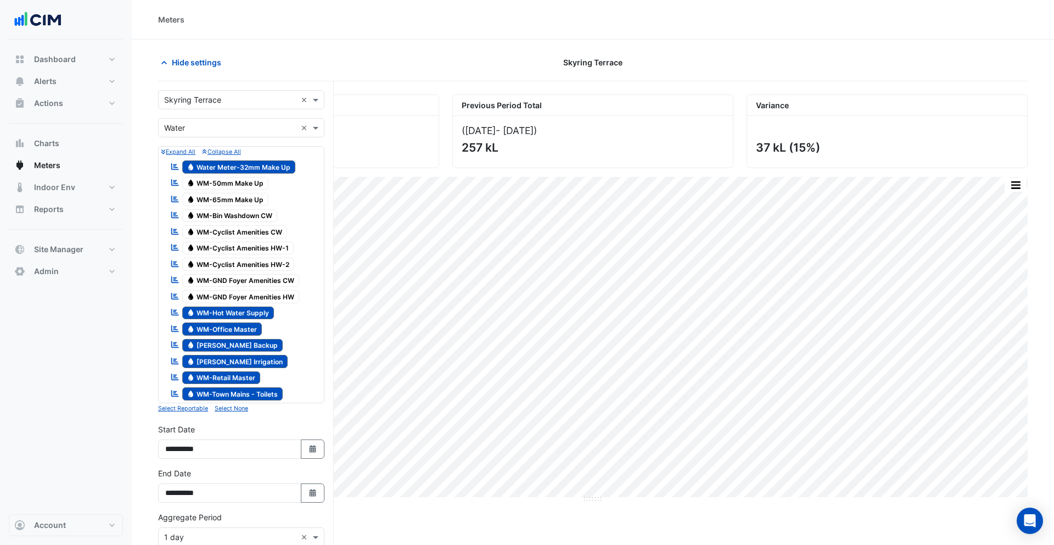
click at [239, 310] on span "Water WM-Hot Water Supply" at bounding box center [228, 312] width 92 height 13
click at [236, 328] on span "Water WM-Office Master" at bounding box center [222, 328] width 80 height 13
drag, startPoint x: 233, startPoint y: 345, endPoint x: 228, endPoint y: 360, distance: 15.1
click at [233, 345] on span "Water WM-Rainwater Backup" at bounding box center [232, 345] width 101 height 13
drag, startPoint x: 228, startPoint y: 360, endPoint x: 228, endPoint y: 373, distance: 13.7
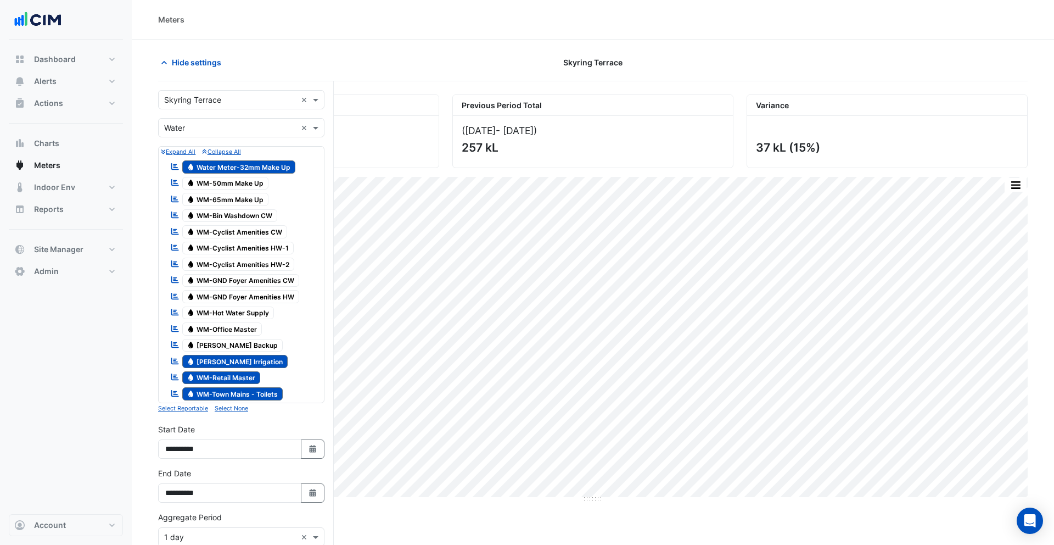
click at [228, 362] on span "Water WM-Rainwater Irrigation" at bounding box center [235, 361] width 106 height 13
drag, startPoint x: 227, startPoint y: 377, endPoint x: 231, endPoint y: 385, distance: 9.4
click at [228, 379] on span "Water WM-Retail Master" at bounding box center [221, 377] width 79 height 13
click at [232, 388] on span "Water WM-Town Mains - Toilets" at bounding box center [232, 393] width 101 height 13
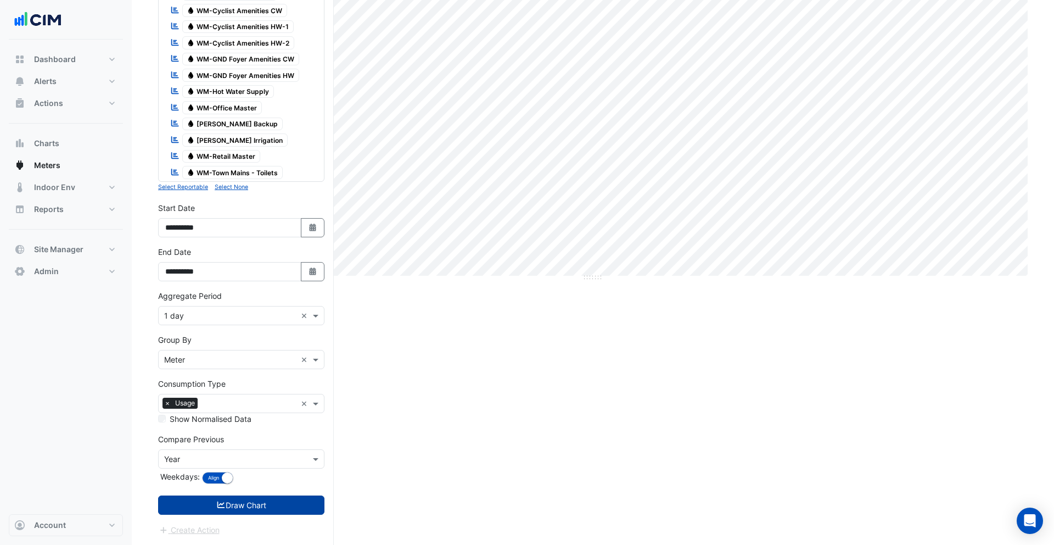
click at [245, 505] on button "Draw Chart" at bounding box center [241, 504] width 166 height 19
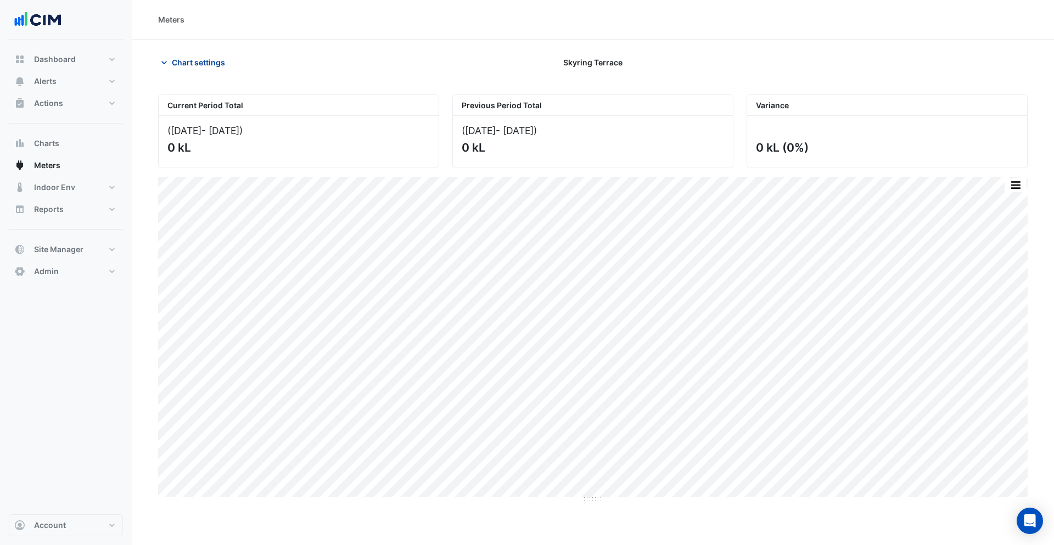
click at [183, 62] on span "Chart settings" at bounding box center [198, 63] width 53 height 12
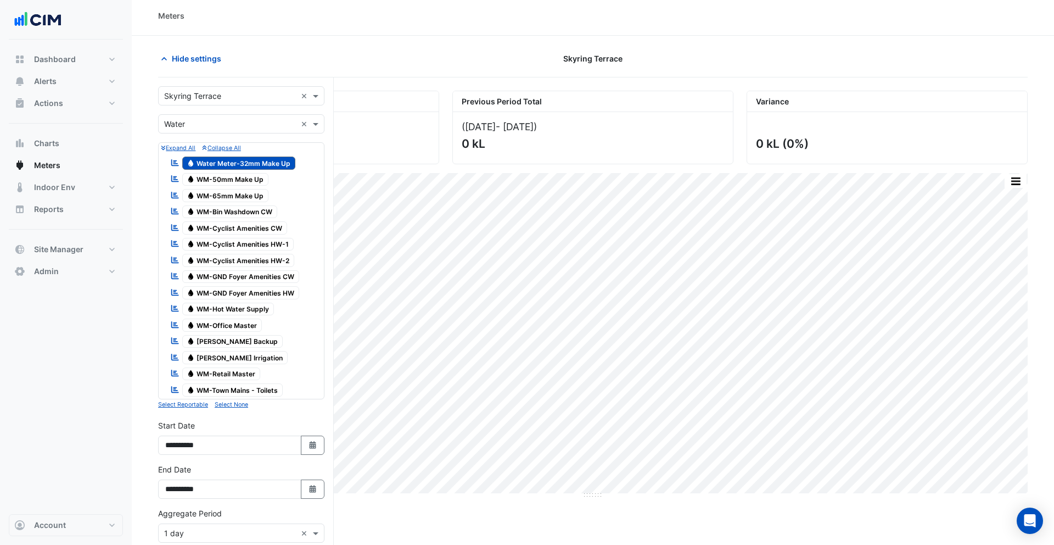
scroll to position [4, 0]
click at [51, 147] on span "Charts" at bounding box center [46, 143] width 25 height 11
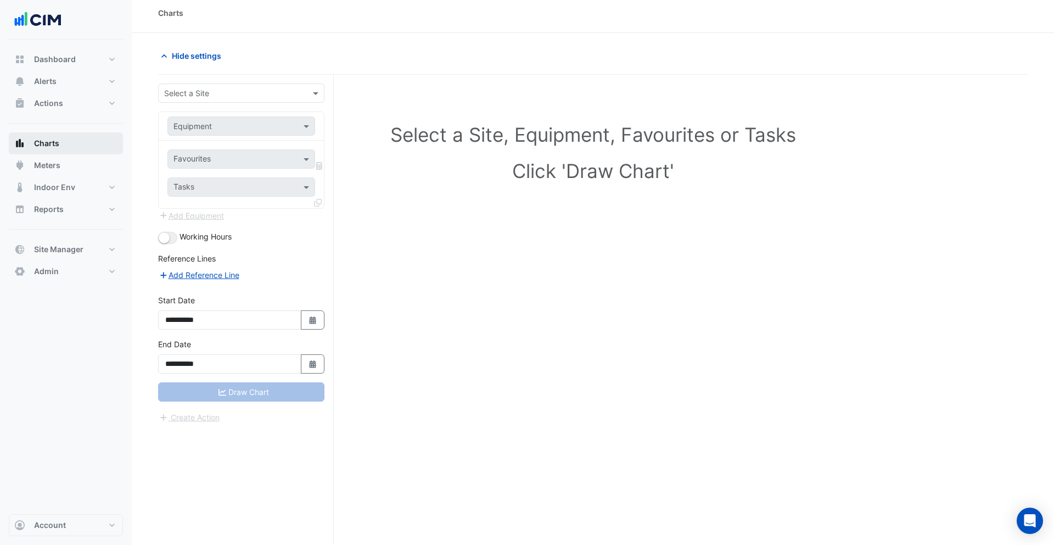
scroll to position [11, 0]
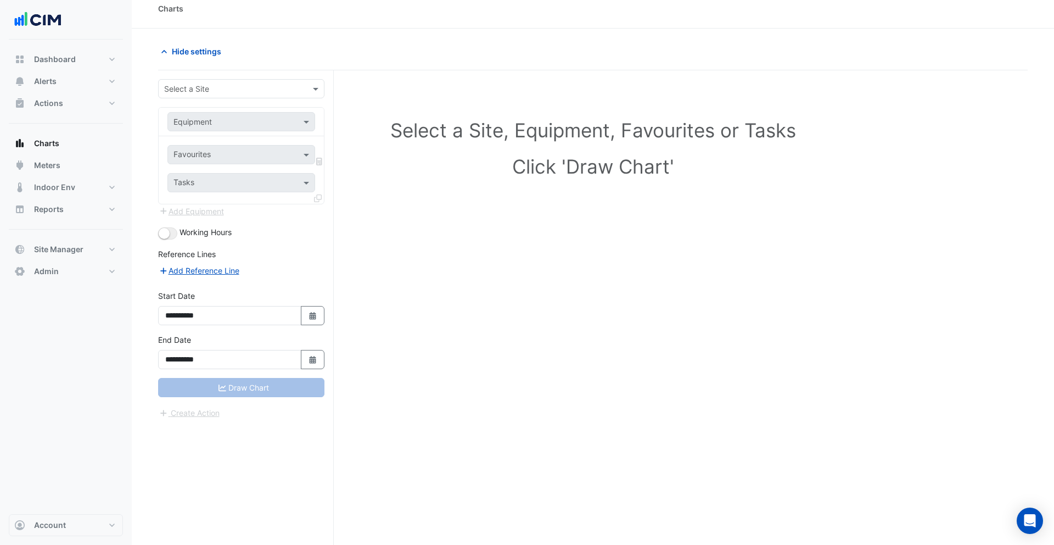
click at [212, 91] on input "text" at bounding box center [230, 89] width 132 height 12
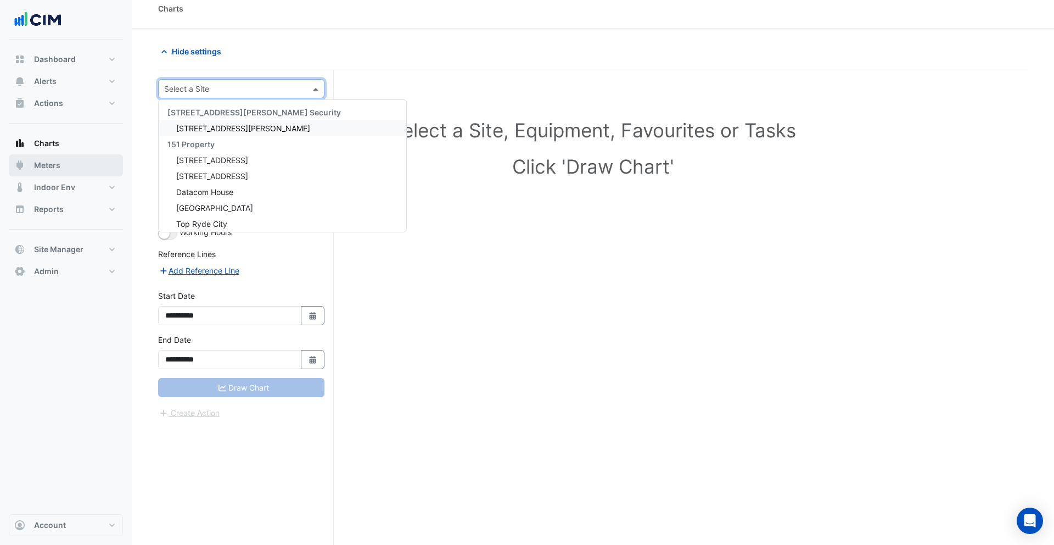
click at [81, 160] on button "Meters" at bounding box center [66, 165] width 114 height 22
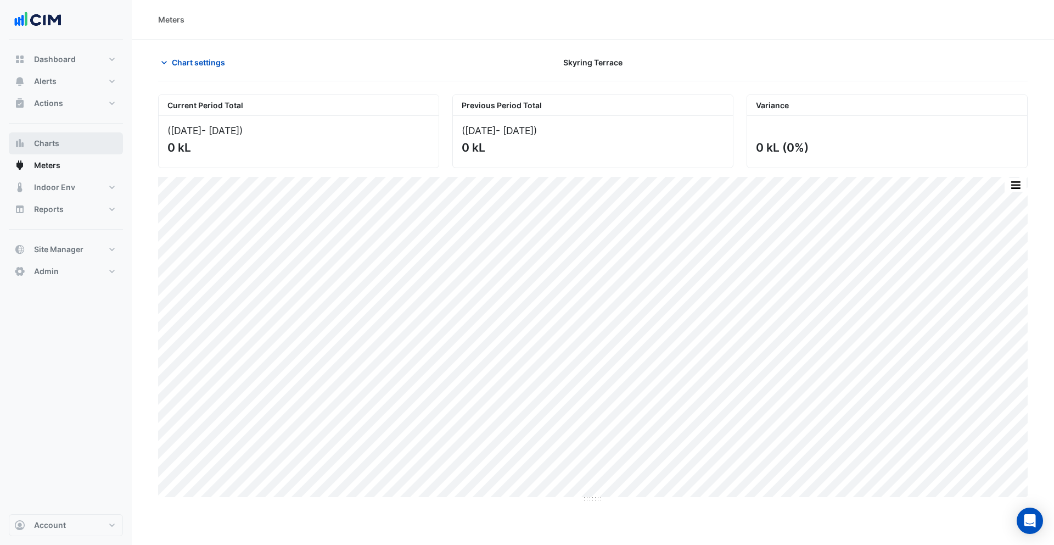
click at [72, 142] on button "Charts" at bounding box center [66, 143] width 114 height 22
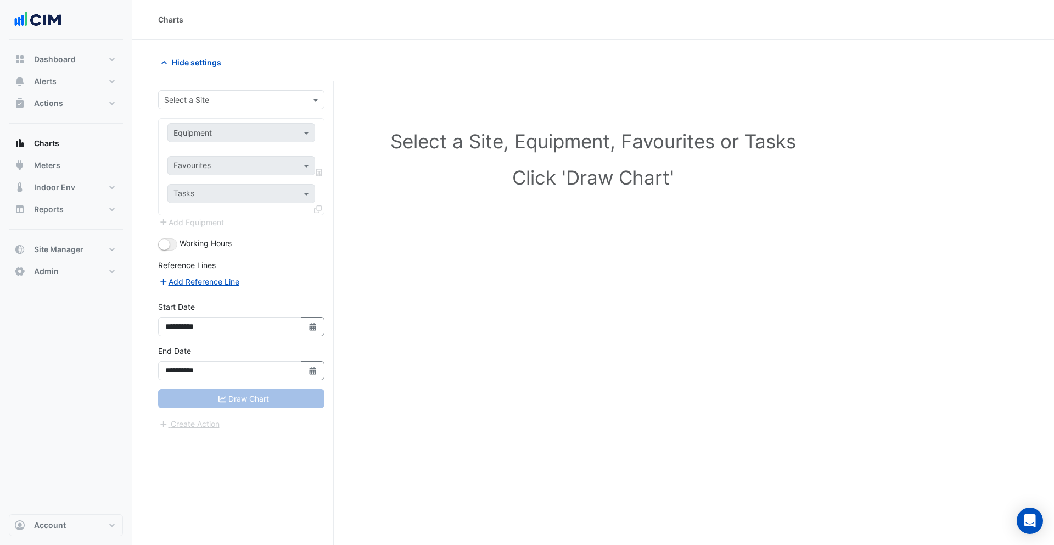
click at [225, 102] on input "text" at bounding box center [230, 100] width 132 height 12
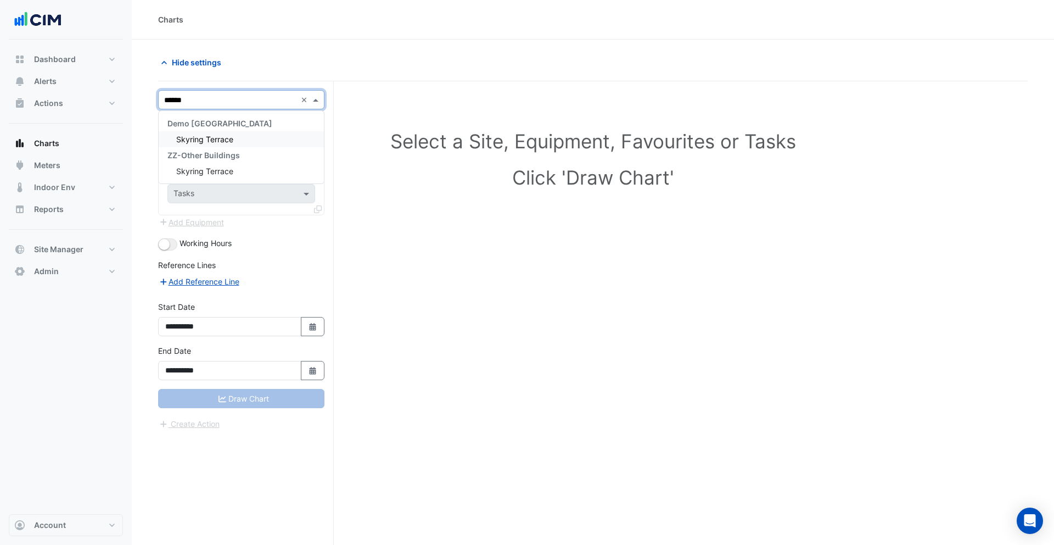
type input "*******"
click at [215, 133] on div "Skyring Terrace" at bounding box center [241, 139] width 165 height 16
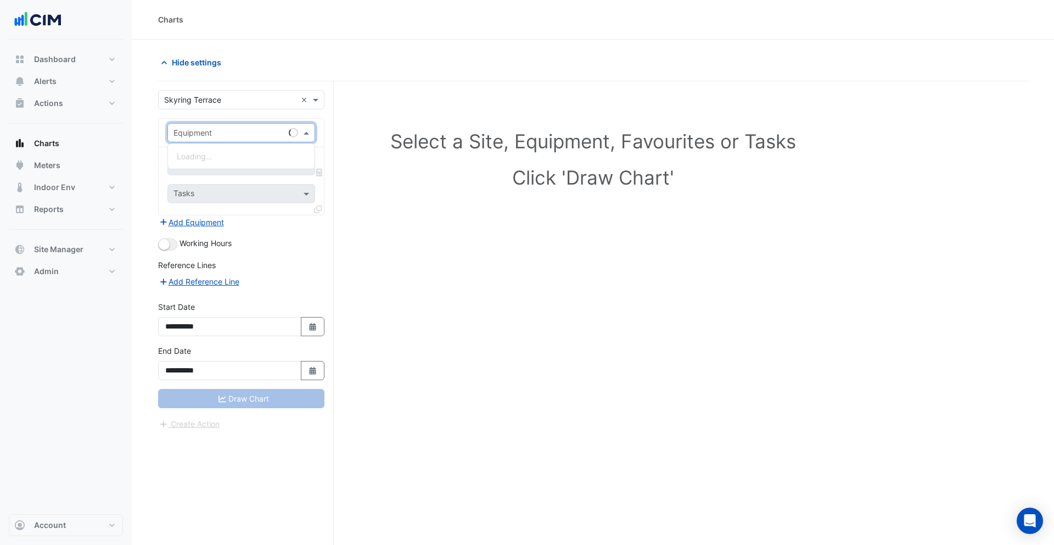
click at [220, 135] on input "text" at bounding box center [231, 133] width 114 height 12
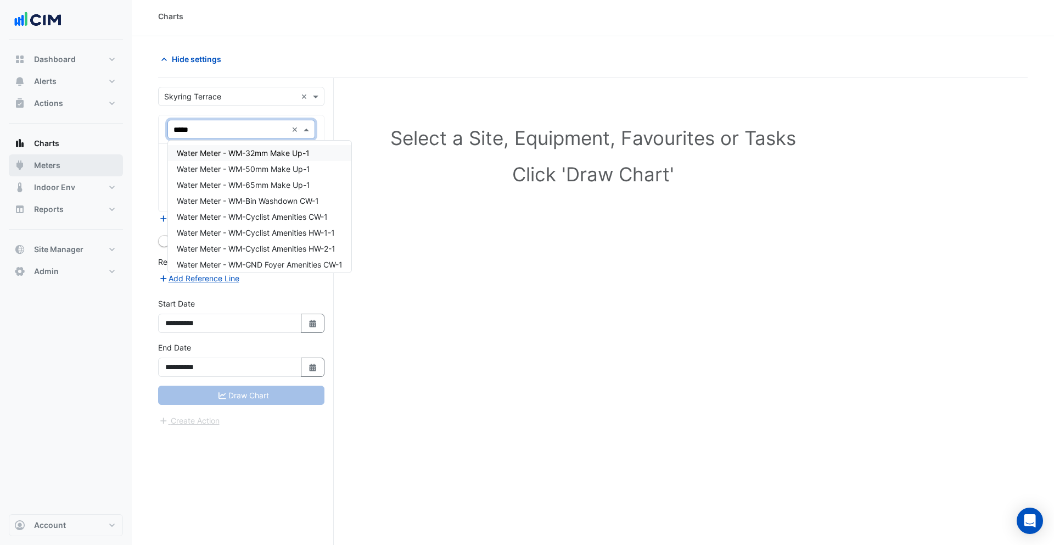
type input "*****"
click at [75, 161] on button "Meters" at bounding box center [66, 165] width 114 height 22
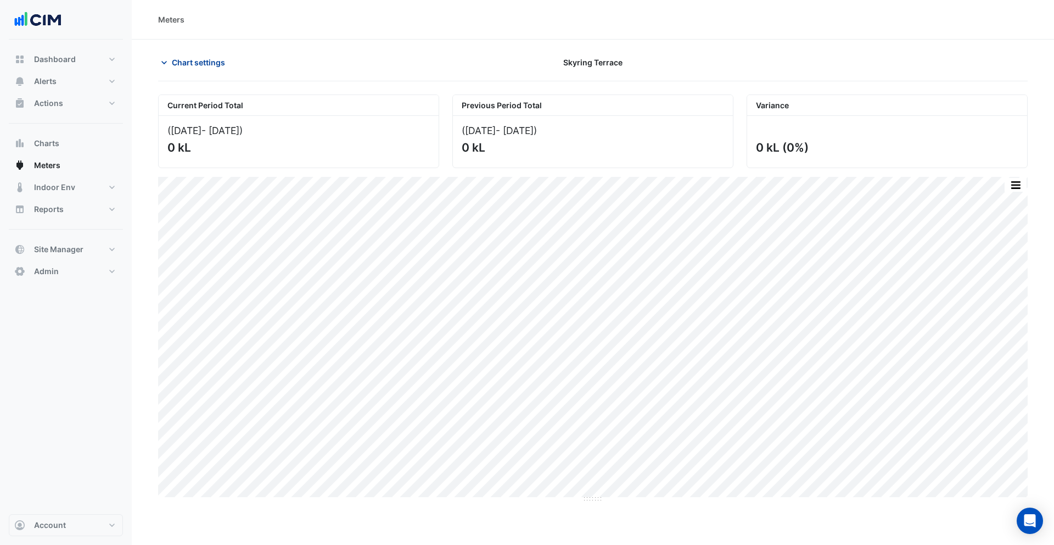
click at [181, 59] on span "Chart settings" at bounding box center [198, 63] width 53 height 12
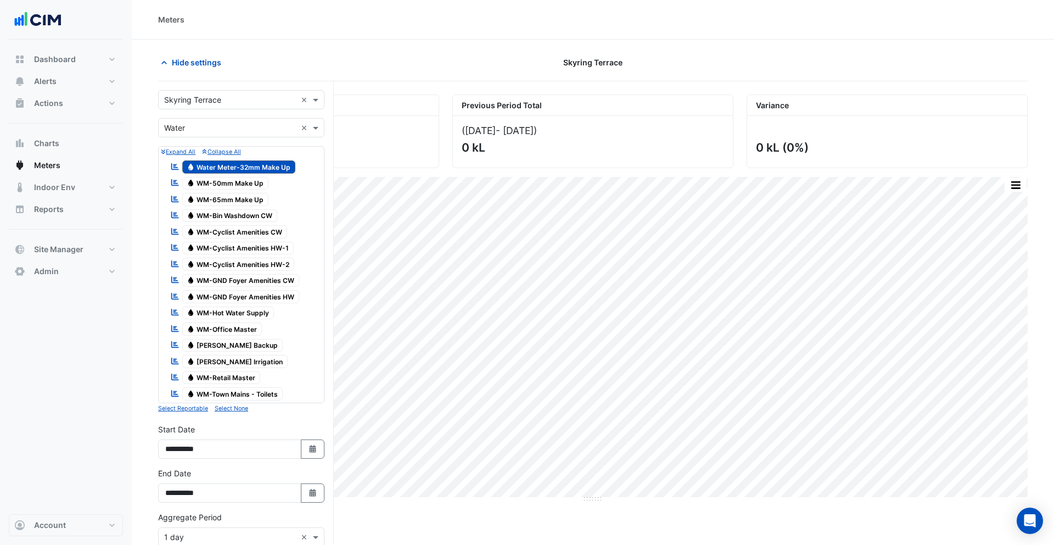
scroll to position [221, 0]
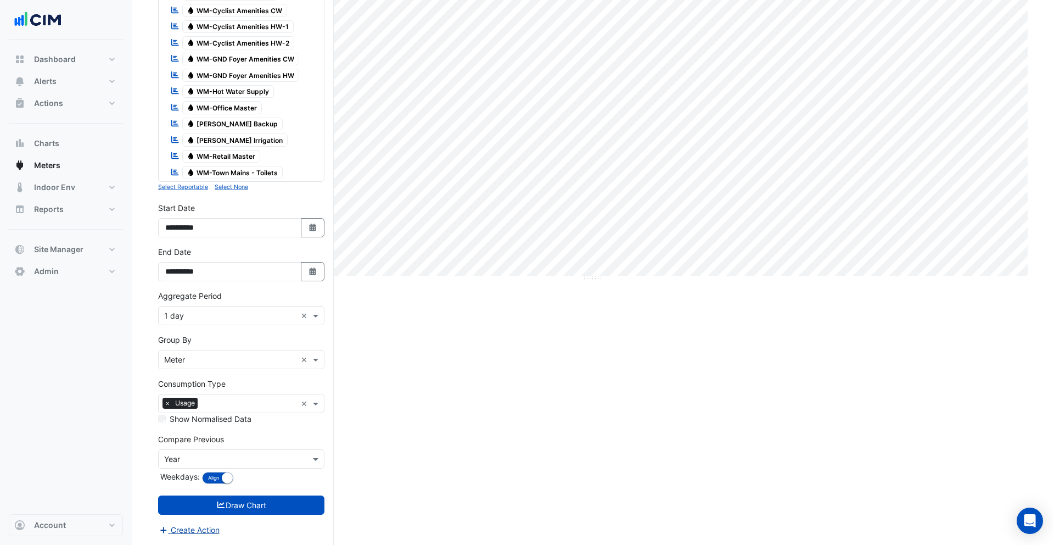
click at [204, 532] on button "Create Action" at bounding box center [189, 529] width 62 height 13
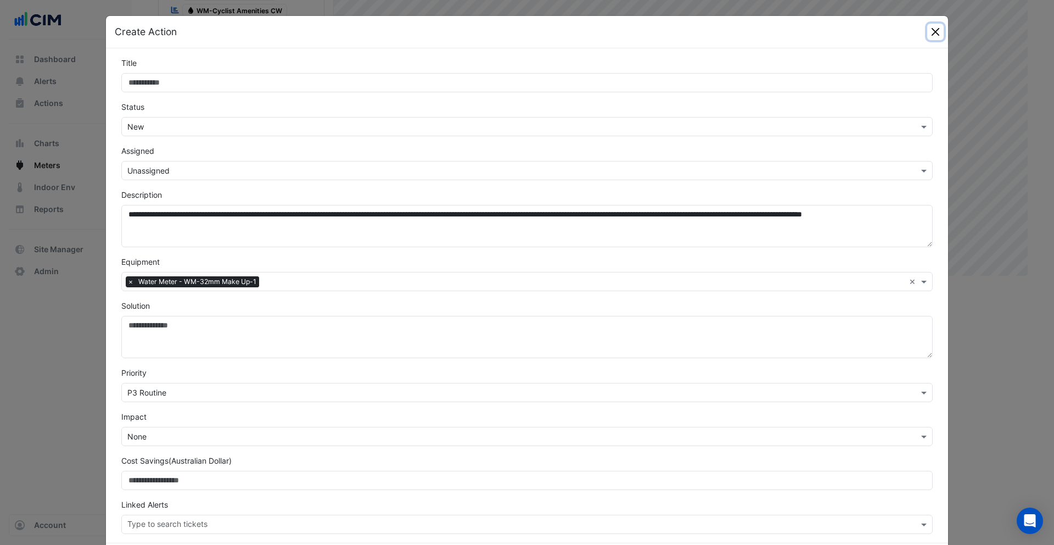
click at [934, 32] on button "Close" at bounding box center [936, 32] width 16 height 16
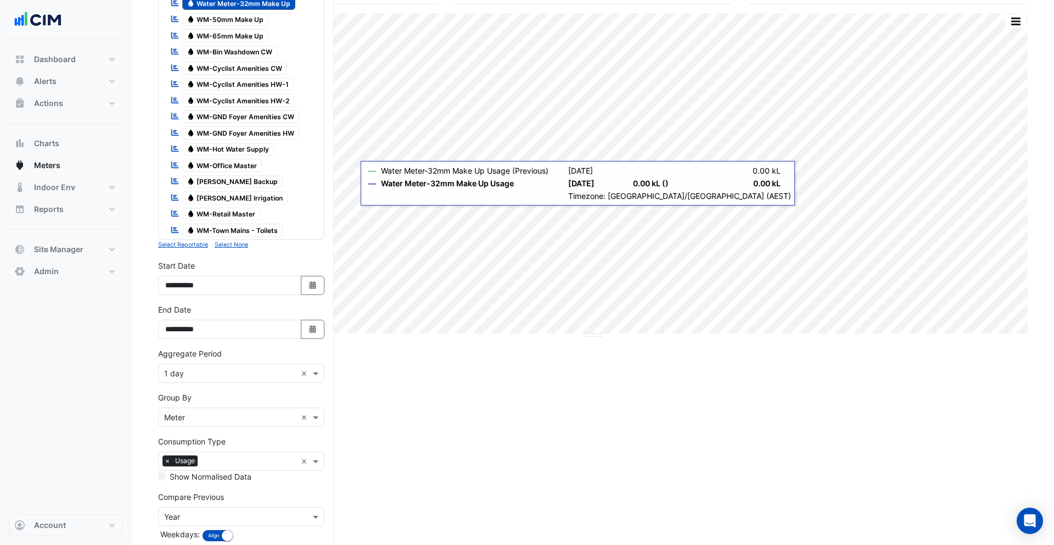
scroll to position [28, 0]
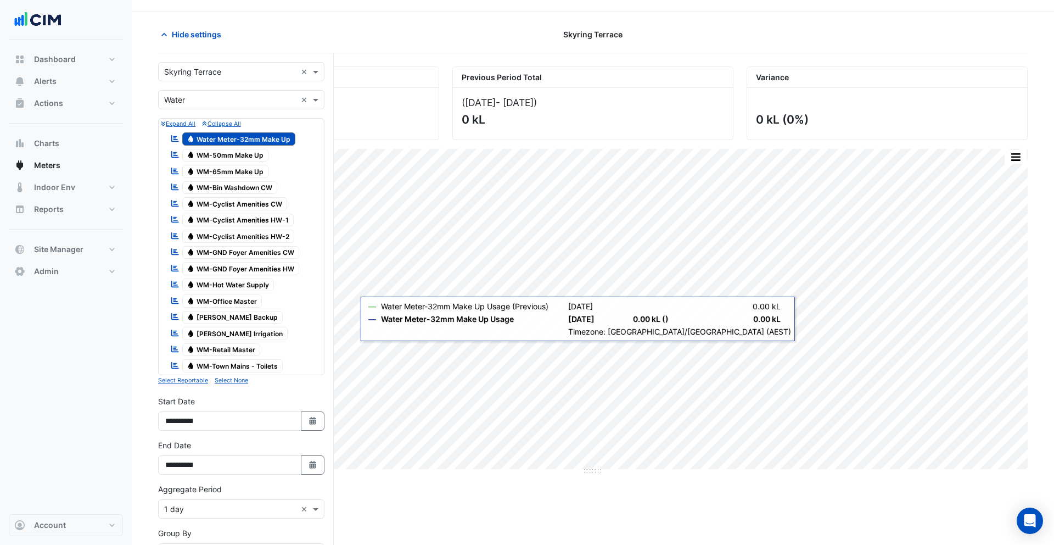
click at [209, 100] on input "text" at bounding box center [230, 100] width 132 height 12
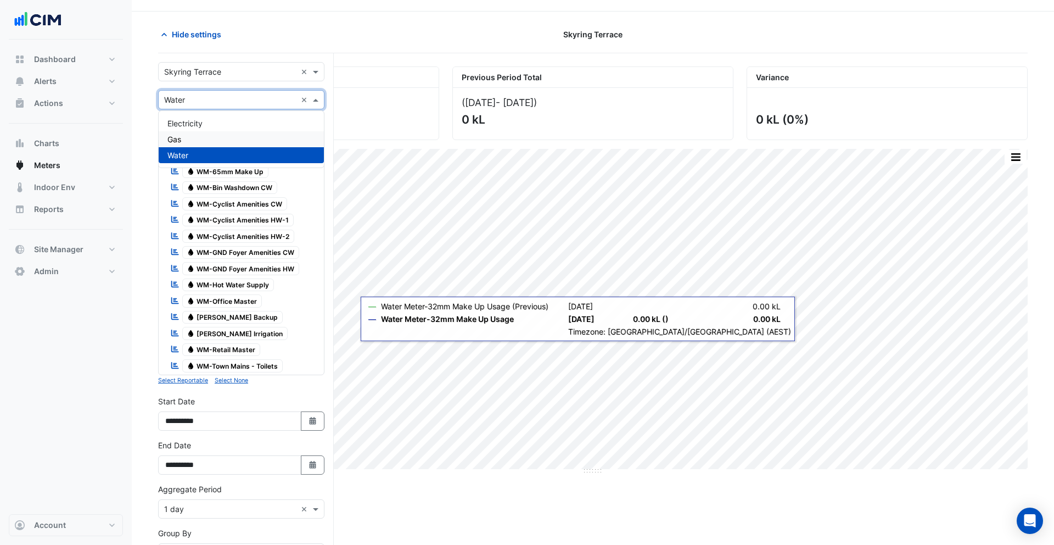
click at [189, 124] on span "Electricity" at bounding box center [184, 123] width 35 height 9
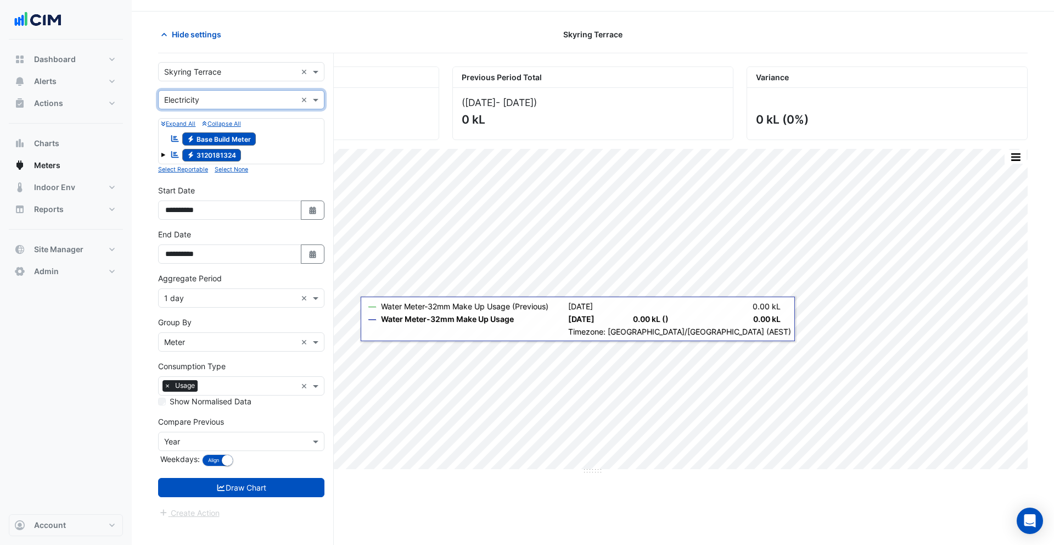
click at [205, 154] on span "Electricity 3120181324" at bounding box center [211, 155] width 59 height 13
click at [165, 153] on div "Reportable Electricity 3120181324" at bounding box center [241, 155] width 161 height 15
drag, startPoint x: 164, startPoint y: 154, endPoint x: 171, endPoint y: 155, distance: 7.2
click at [164, 154] on span at bounding box center [163, 155] width 4 height 4
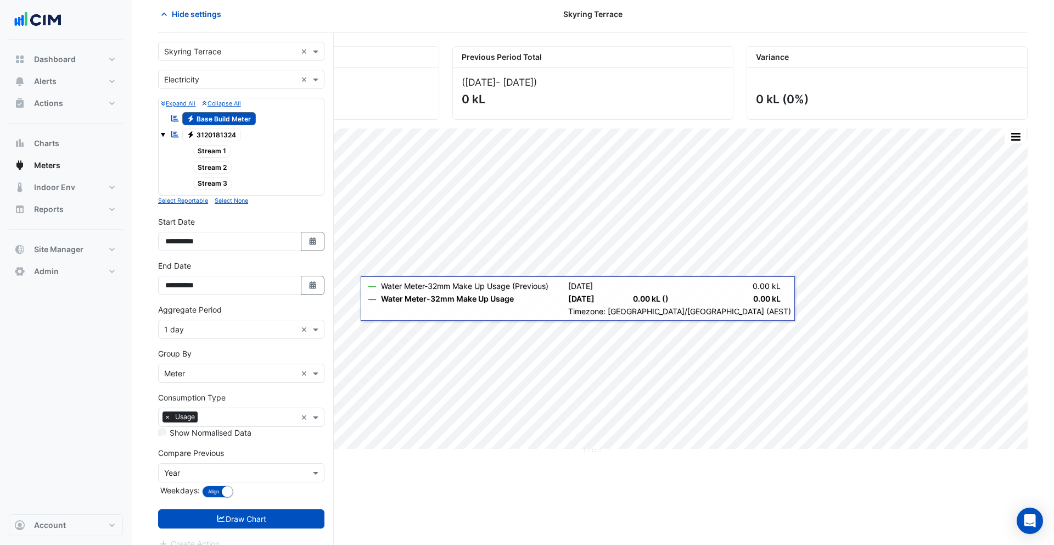
scroll to position [62, 0]
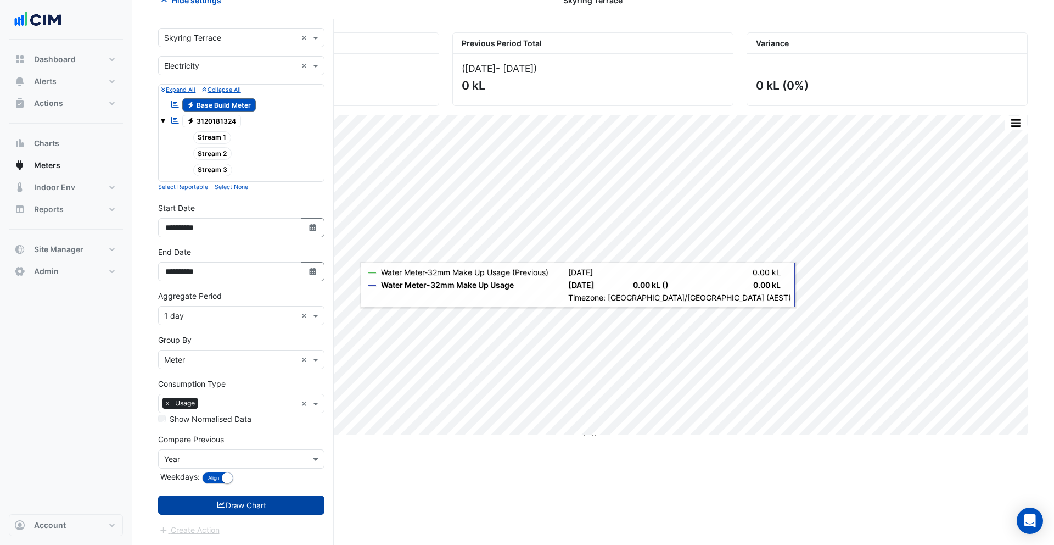
click at [260, 511] on button "Draw Chart" at bounding box center [241, 504] width 166 height 19
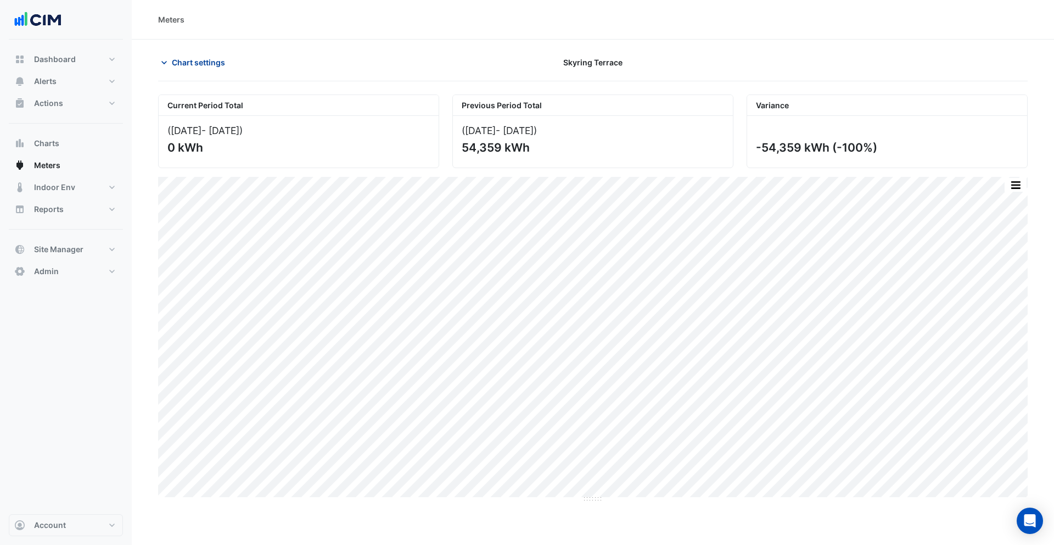
click at [206, 57] on span "Chart settings" at bounding box center [198, 63] width 53 height 12
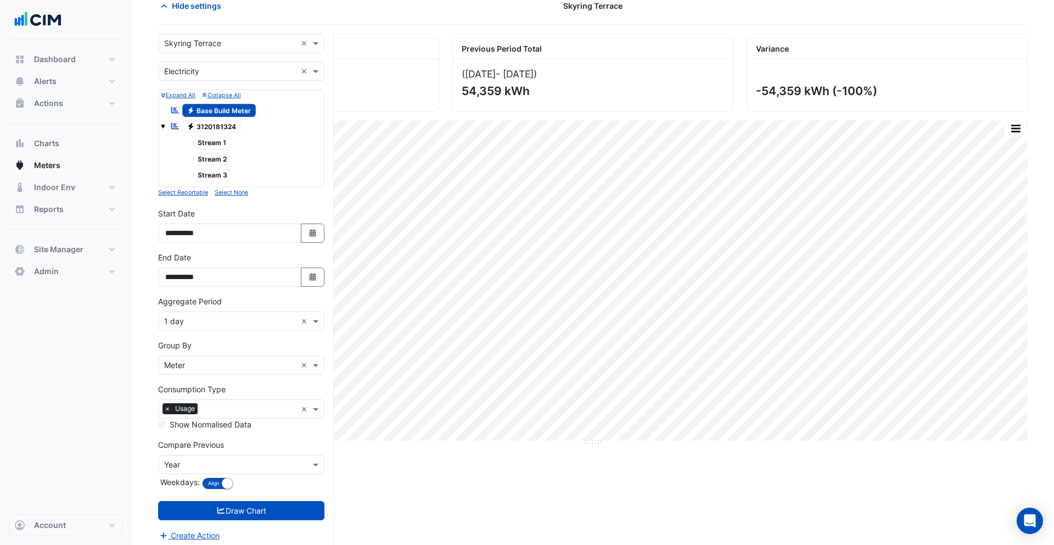
scroll to position [62, 0]
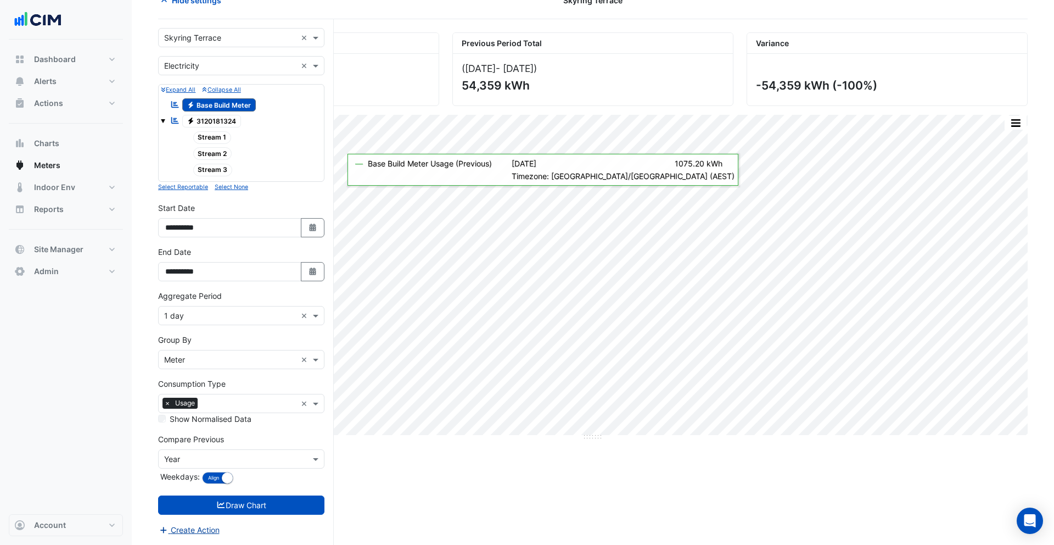
click at [204, 529] on button "Create Action" at bounding box center [189, 529] width 62 height 13
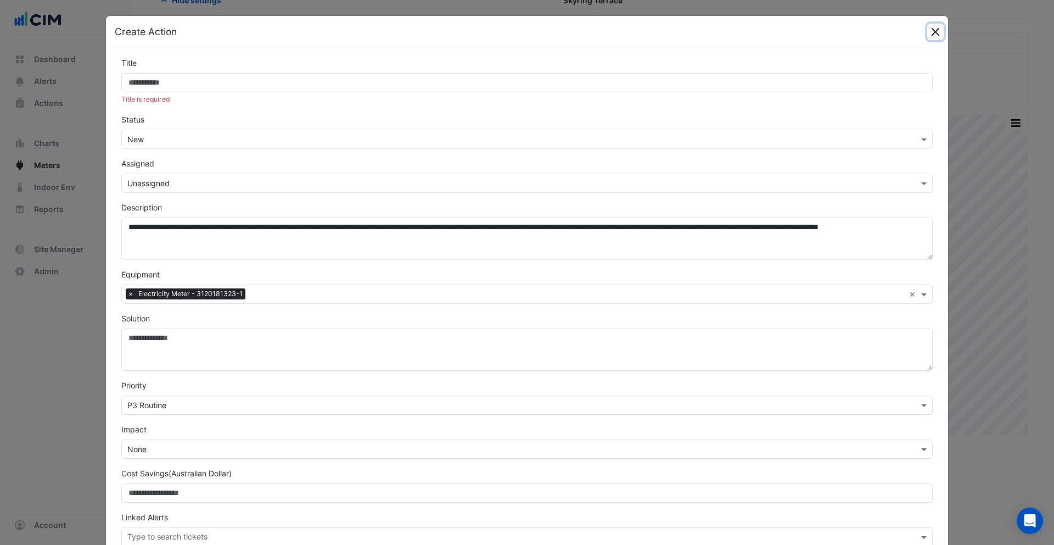
click at [938, 32] on button "Close" at bounding box center [936, 32] width 16 height 16
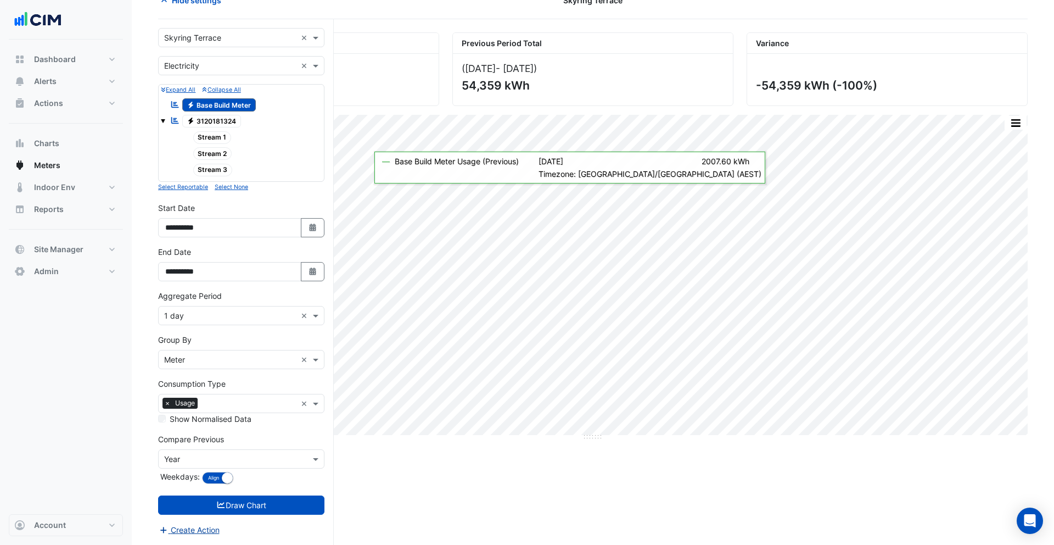
click at [198, 530] on button "Create Action" at bounding box center [189, 529] width 62 height 13
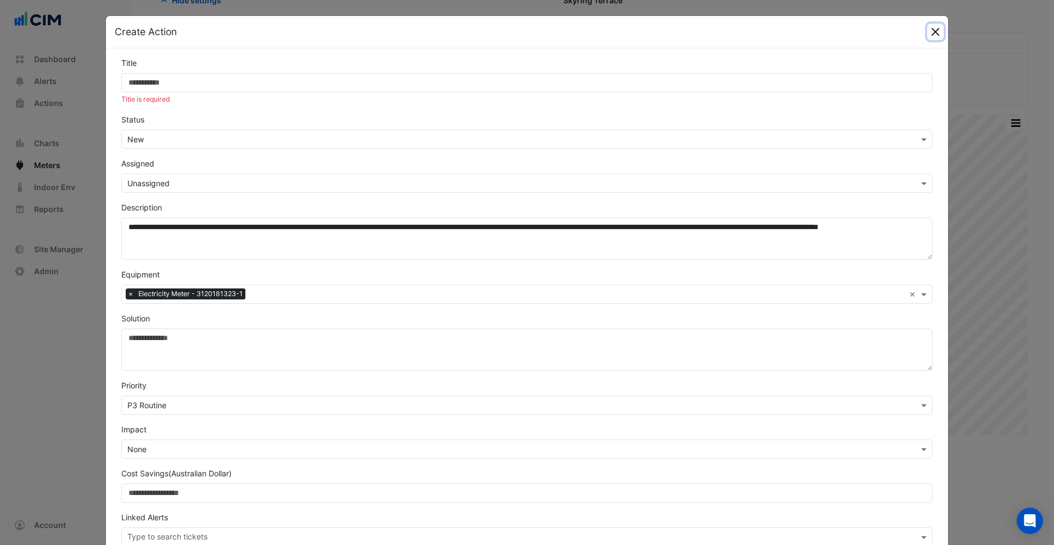
click at [940, 32] on button "Close" at bounding box center [936, 32] width 16 height 16
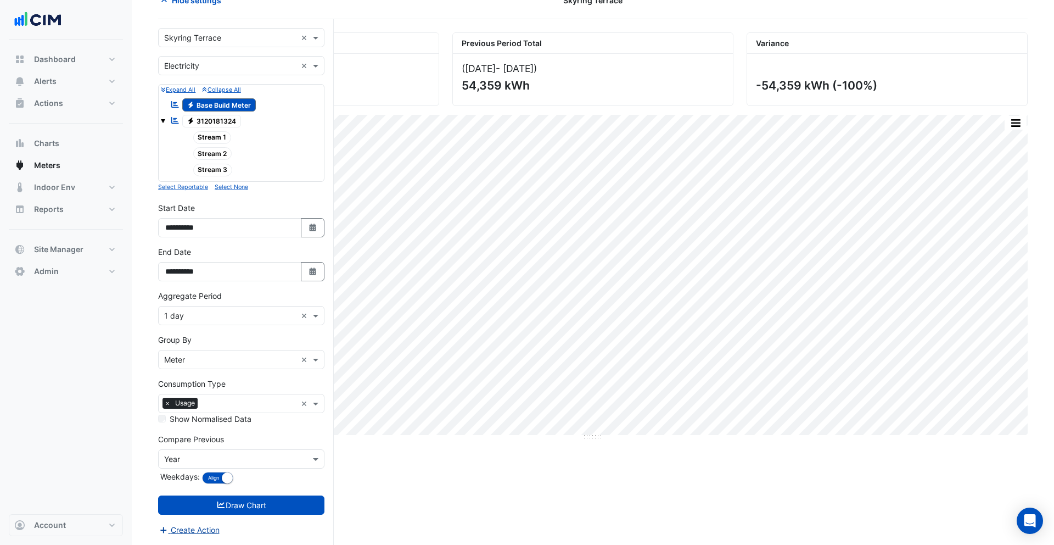
click at [205, 529] on button "Create Action" at bounding box center [189, 529] width 62 height 13
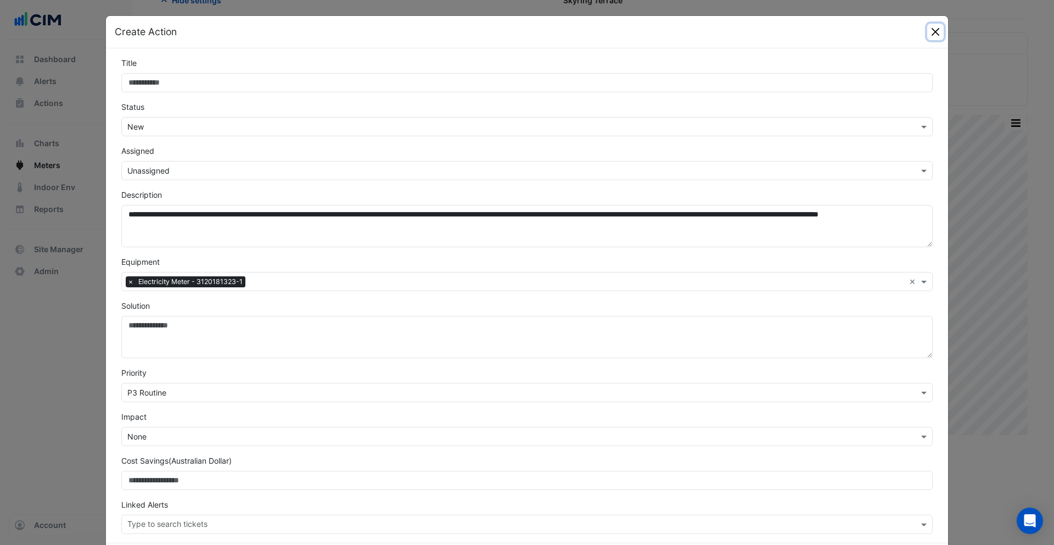
drag, startPoint x: 931, startPoint y: 32, endPoint x: 881, endPoint y: 46, distance: 52.0
click at [931, 32] on button "Close" at bounding box center [936, 32] width 16 height 16
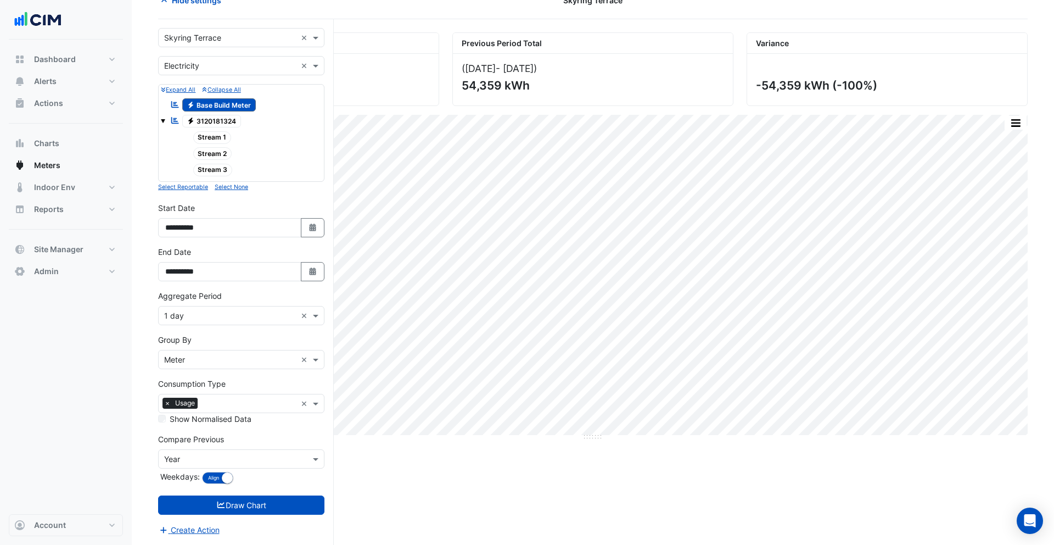
drag, startPoint x: 241, startPoint y: 124, endPoint x: 226, endPoint y: 124, distance: 14.3
click at [241, 124] on div "Reportable Electricity 3120181324" at bounding box center [205, 121] width 76 height 15
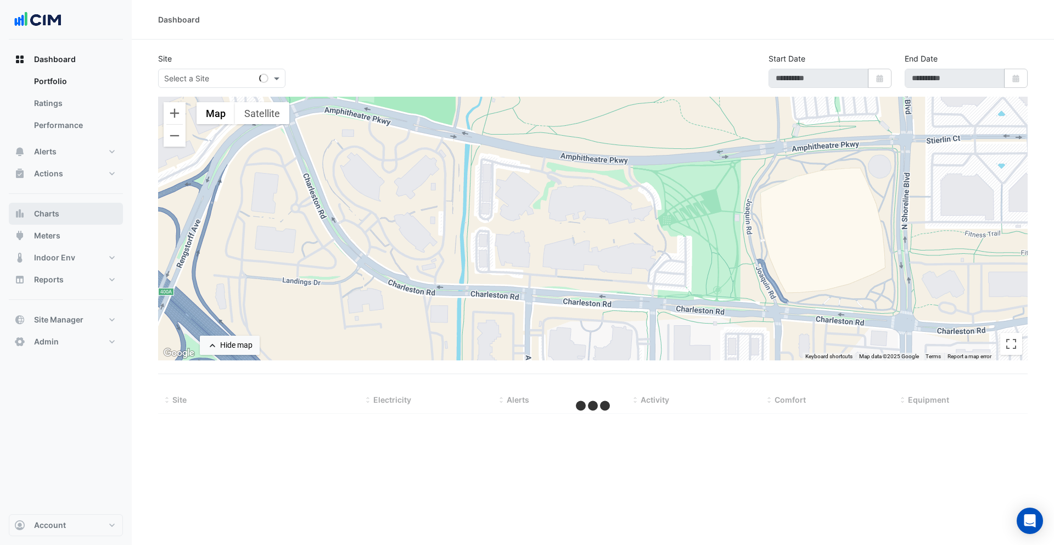
drag, startPoint x: 79, startPoint y: 219, endPoint x: 85, endPoint y: 214, distance: 7.4
click at [85, 214] on button "Charts" at bounding box center [66, 214] width 114 height 22
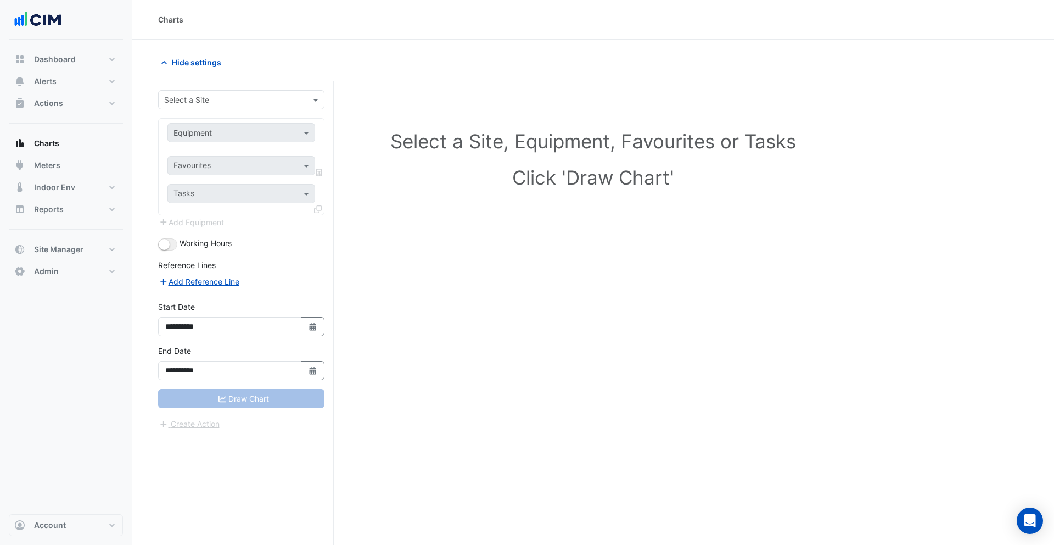
click at [224, 102] on input "text" at bounding box center [230, 100] width 132 height 12
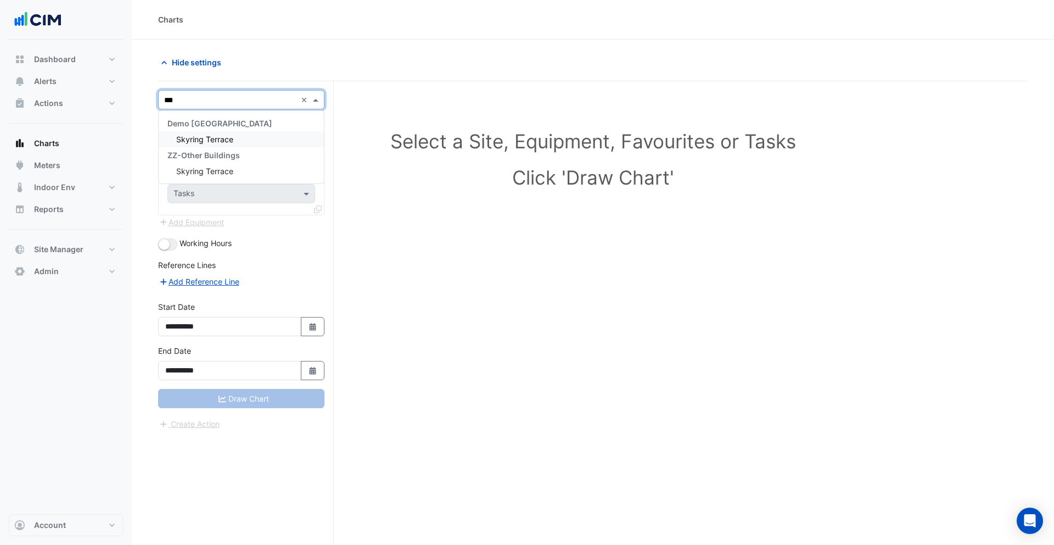
type input "****"
click at [211, 135] on span "Skyring Terrace" at bounding box center [204, 139] width 57 height 9
click at [233, 129] on input "text" at bounding box center [231, 133] width 114 height 12
type input "****"
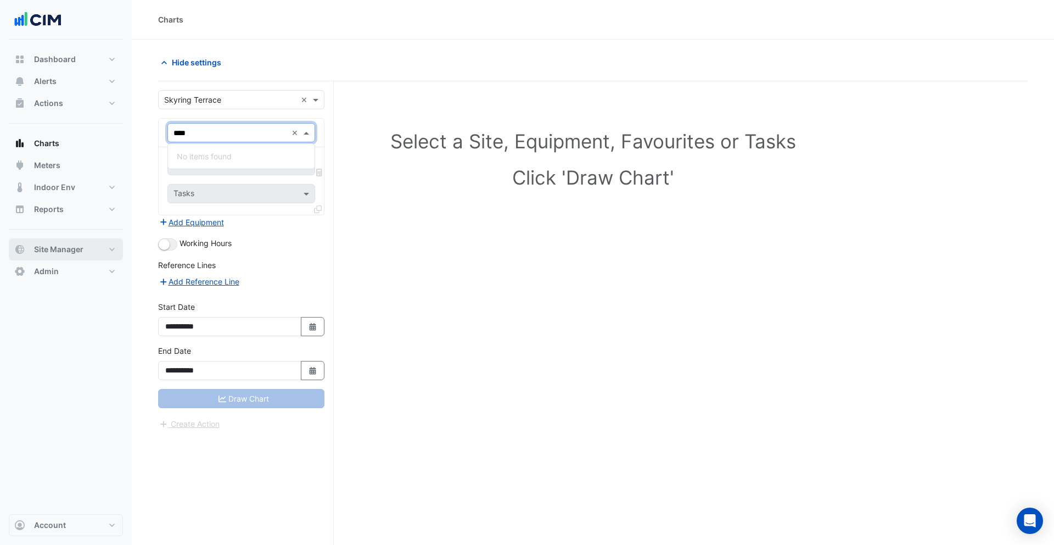
click at [65, 255] on button "Site Manager" at bounding box center [66, 249] width 114 height 22
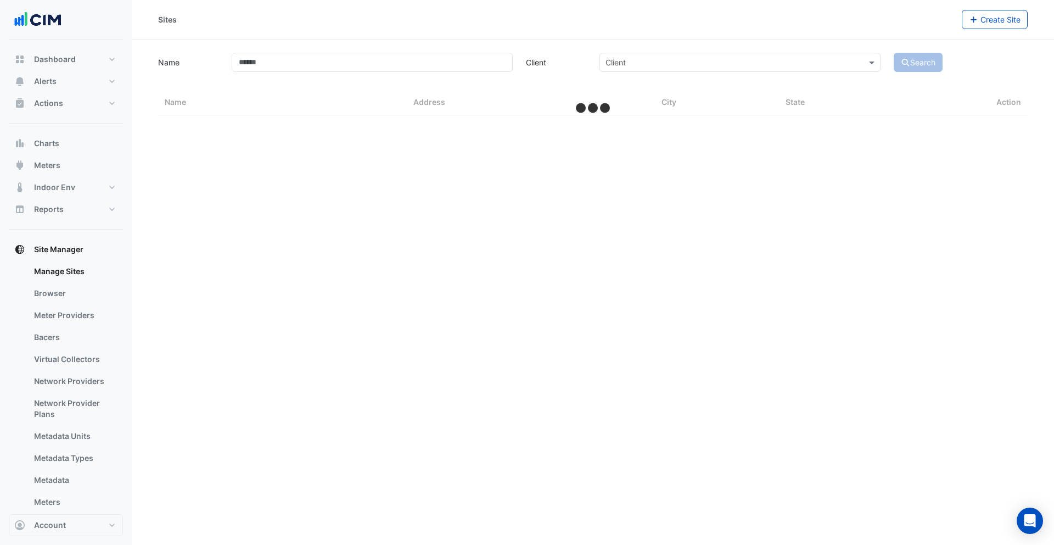
select select "***"
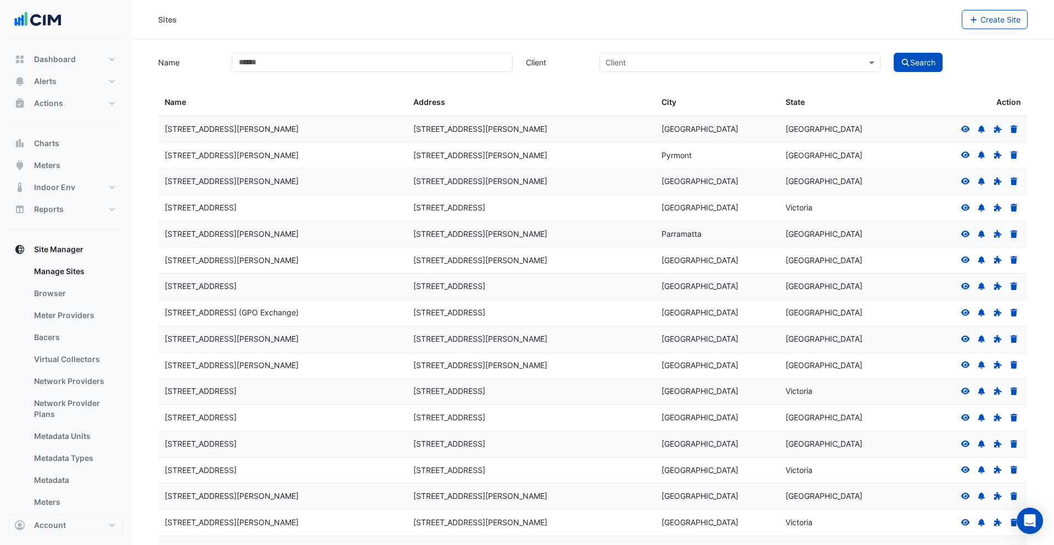
click at [968, 128] on icon at bounding box center [966, 129] width 10 height 8
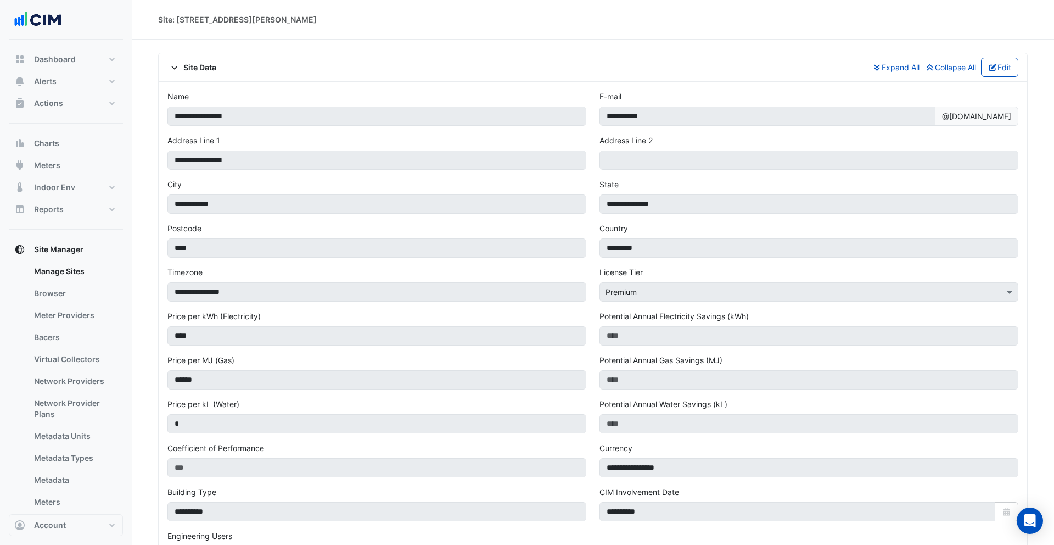
click at [195, 70] on span "Site Data" at bounding box center [191, 68] width 49 height 12
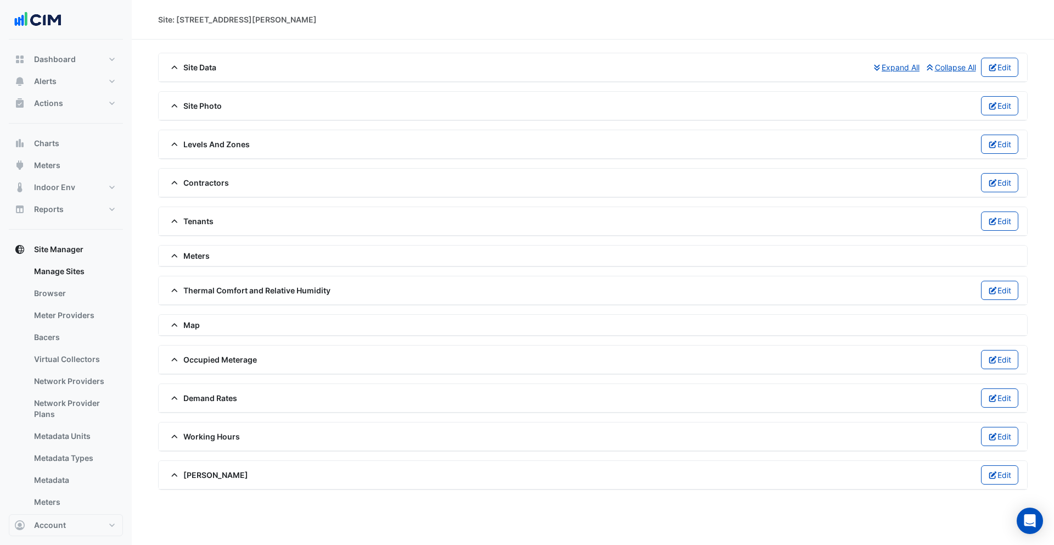
click at [197, 259] on span "Meters" at bounding box center [188, 256] width 42 height 12
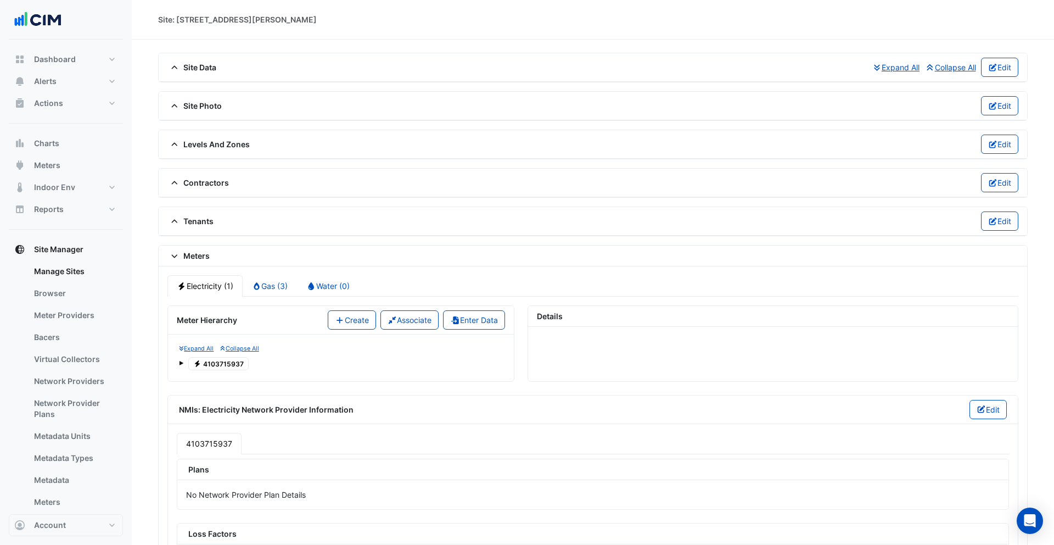
click at [214, 364] on span "Electricity 4103715937" at bounding box center [218, 363] width 60 height 13
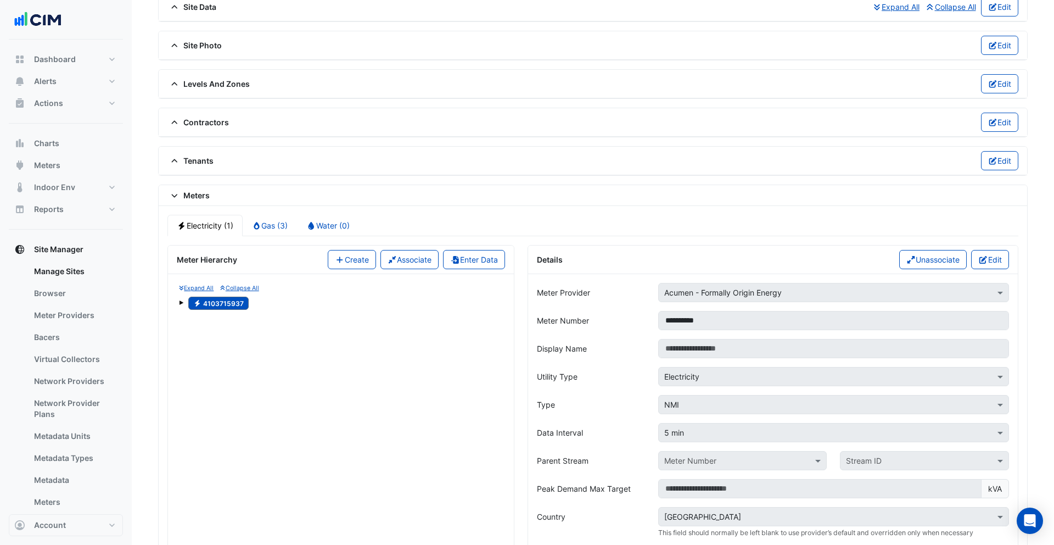
scroll to position [82, 0]
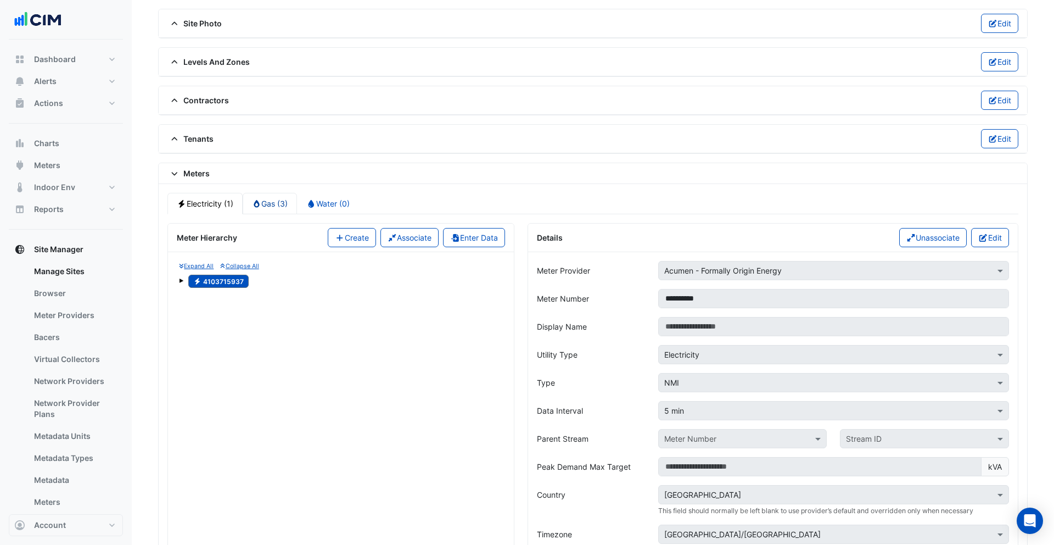
click at [260, 202] on icon at bounding box center [257, 204] width 10 height 8
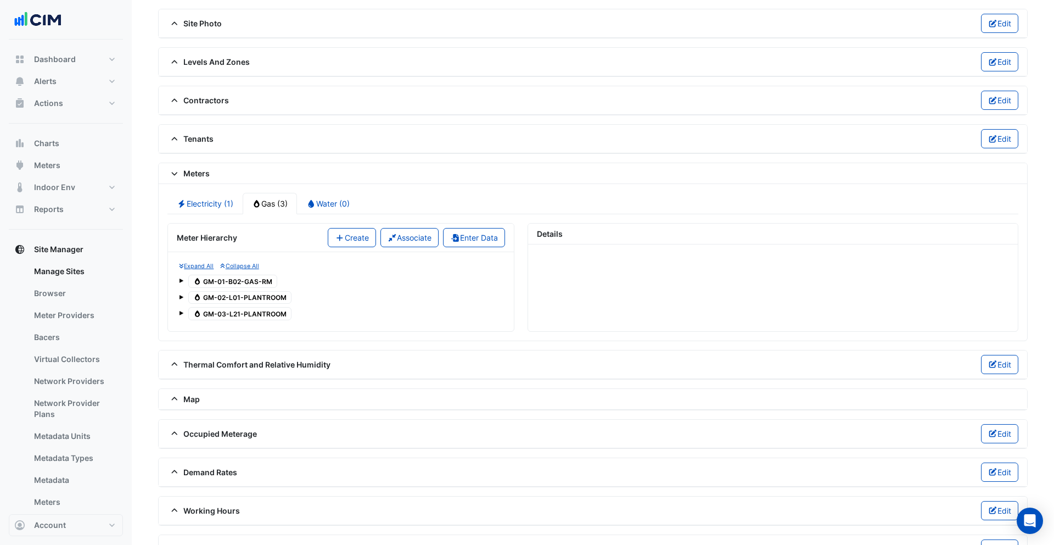
click at [208, 283] on span "Gas GM-01-B02-GAS-RM" at bounding box center [232, 281] width 89 height 13
